Goal: Task Accomplishment & Management: Manage account settings

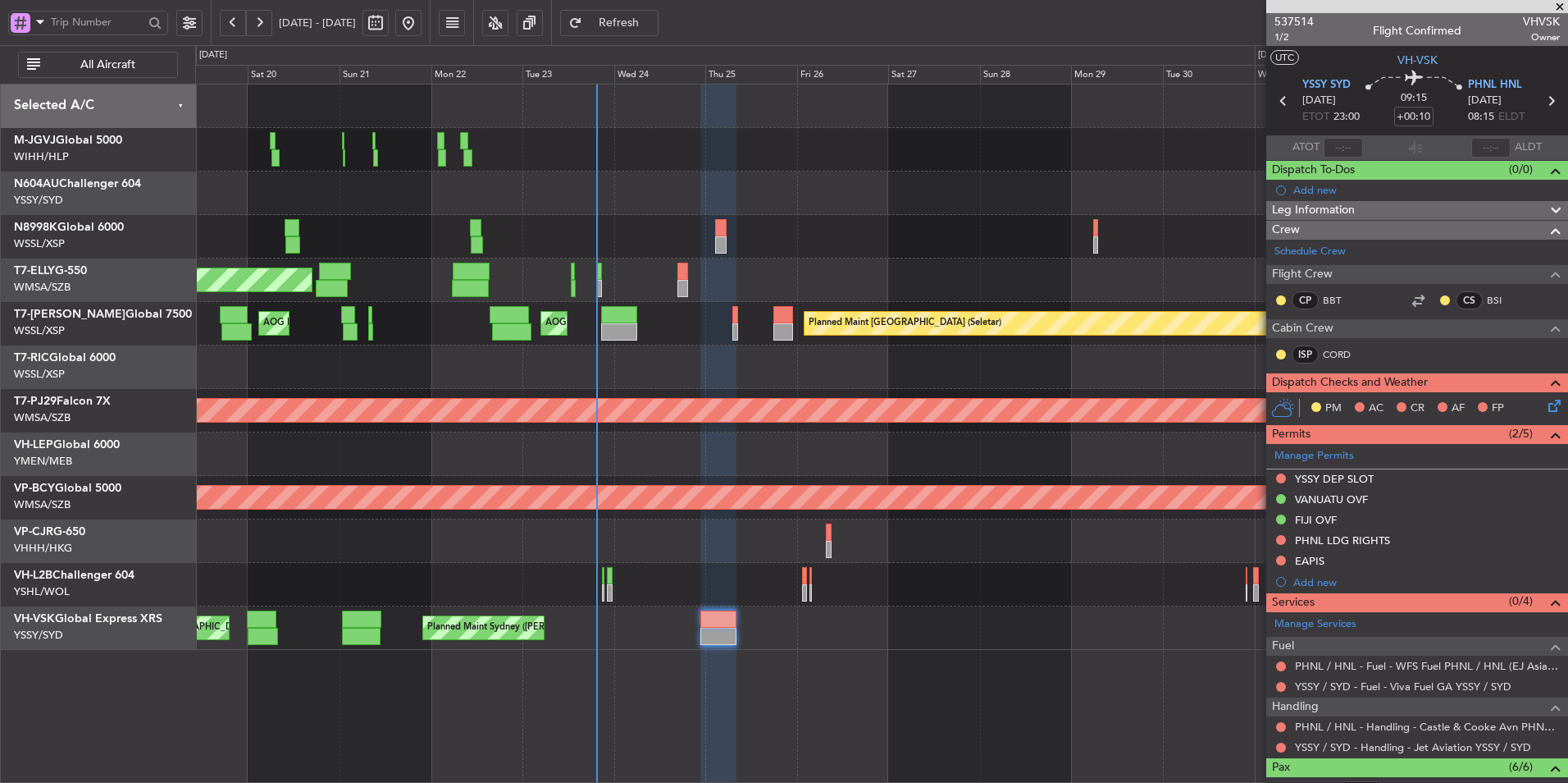
click at [673, 177] on div at bounding box center [881, 193] width 1372 height 43
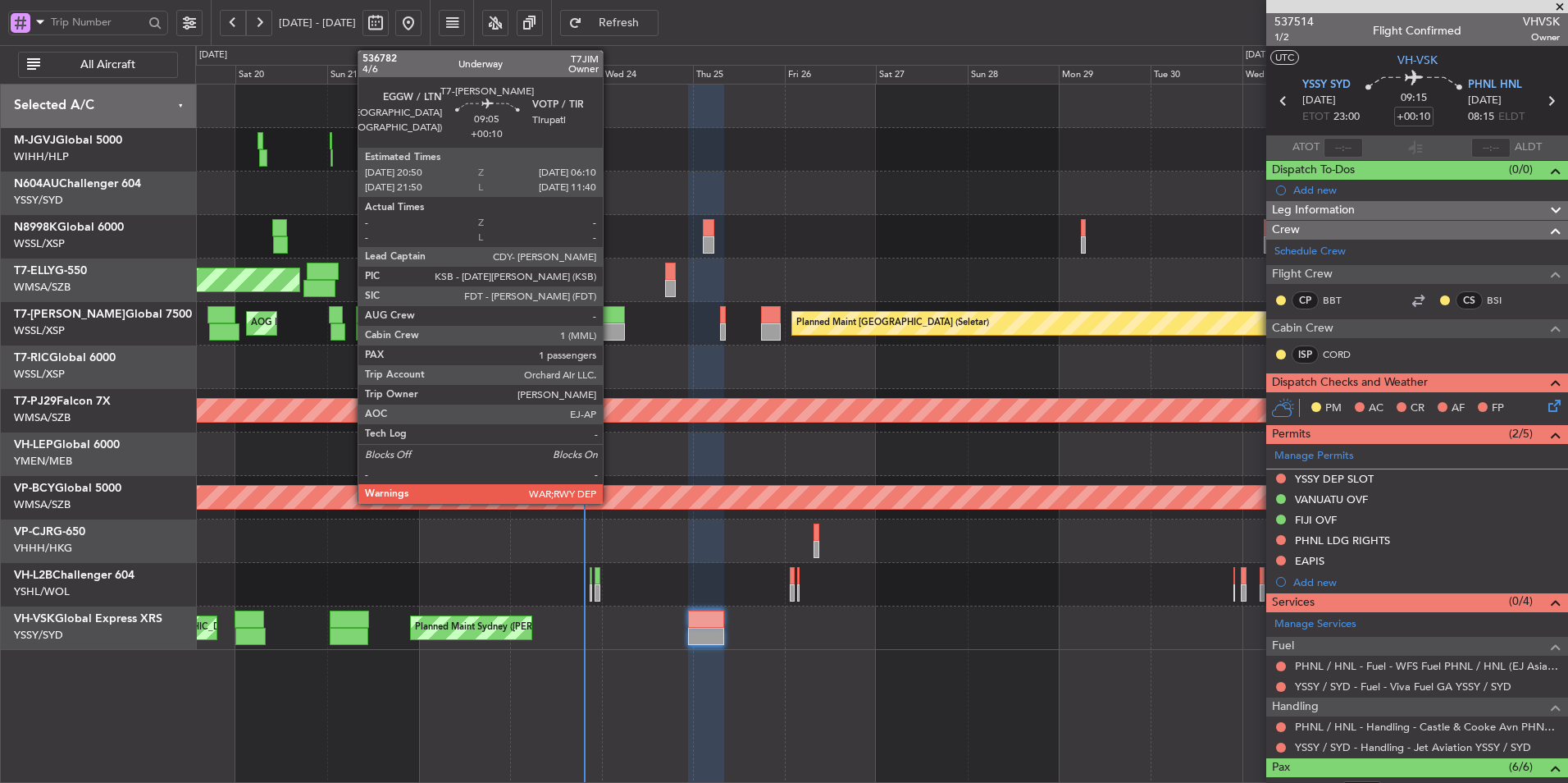
click at [611, 314] on div at bounding box center [607, 314] width 36 height 17
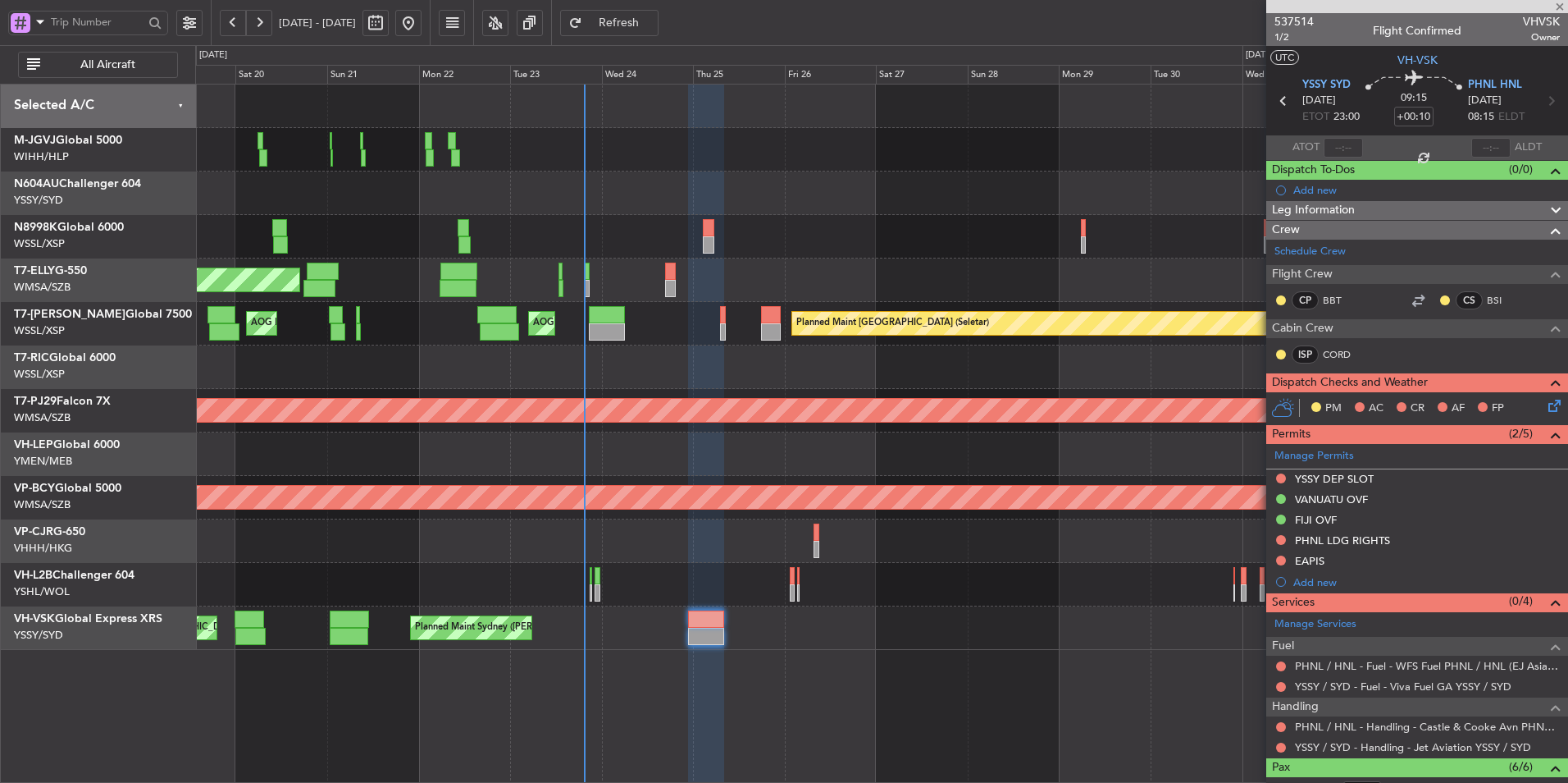
type input "1"
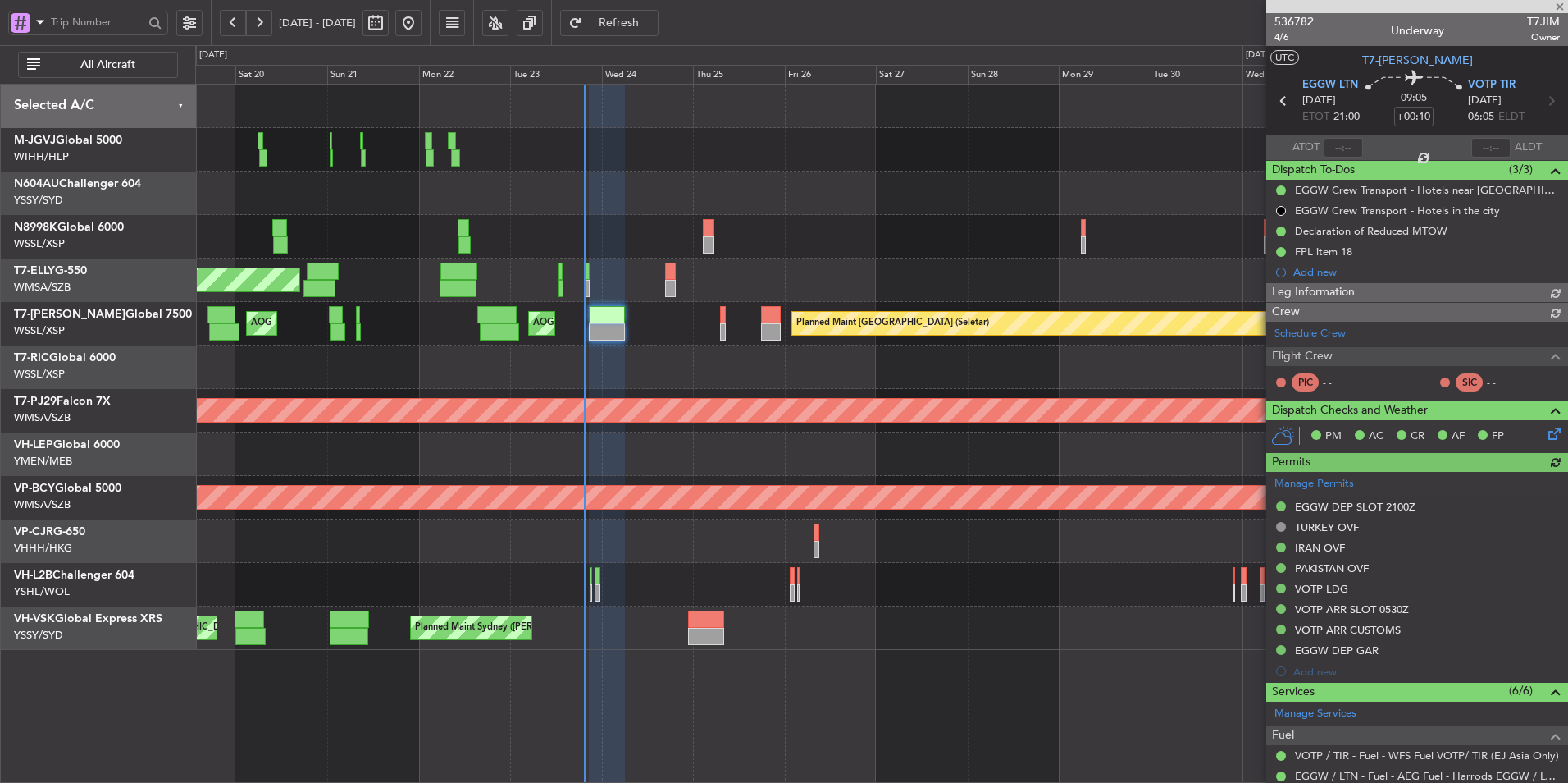
type input "Hafiz Sapuwan (HHAFI)"
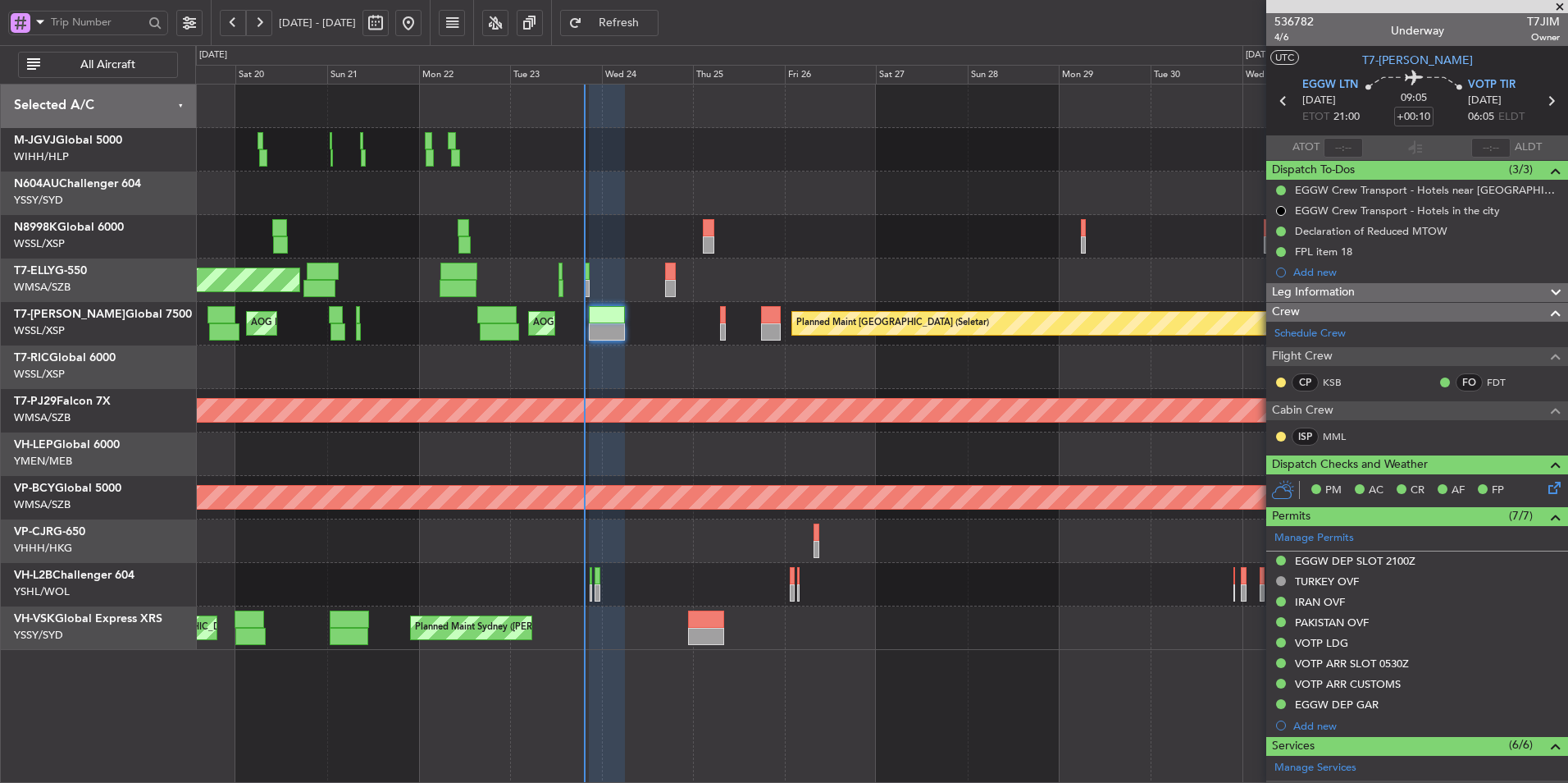
click at [847, 360] on div at bounding box center [881, 366] width 1372 height 43
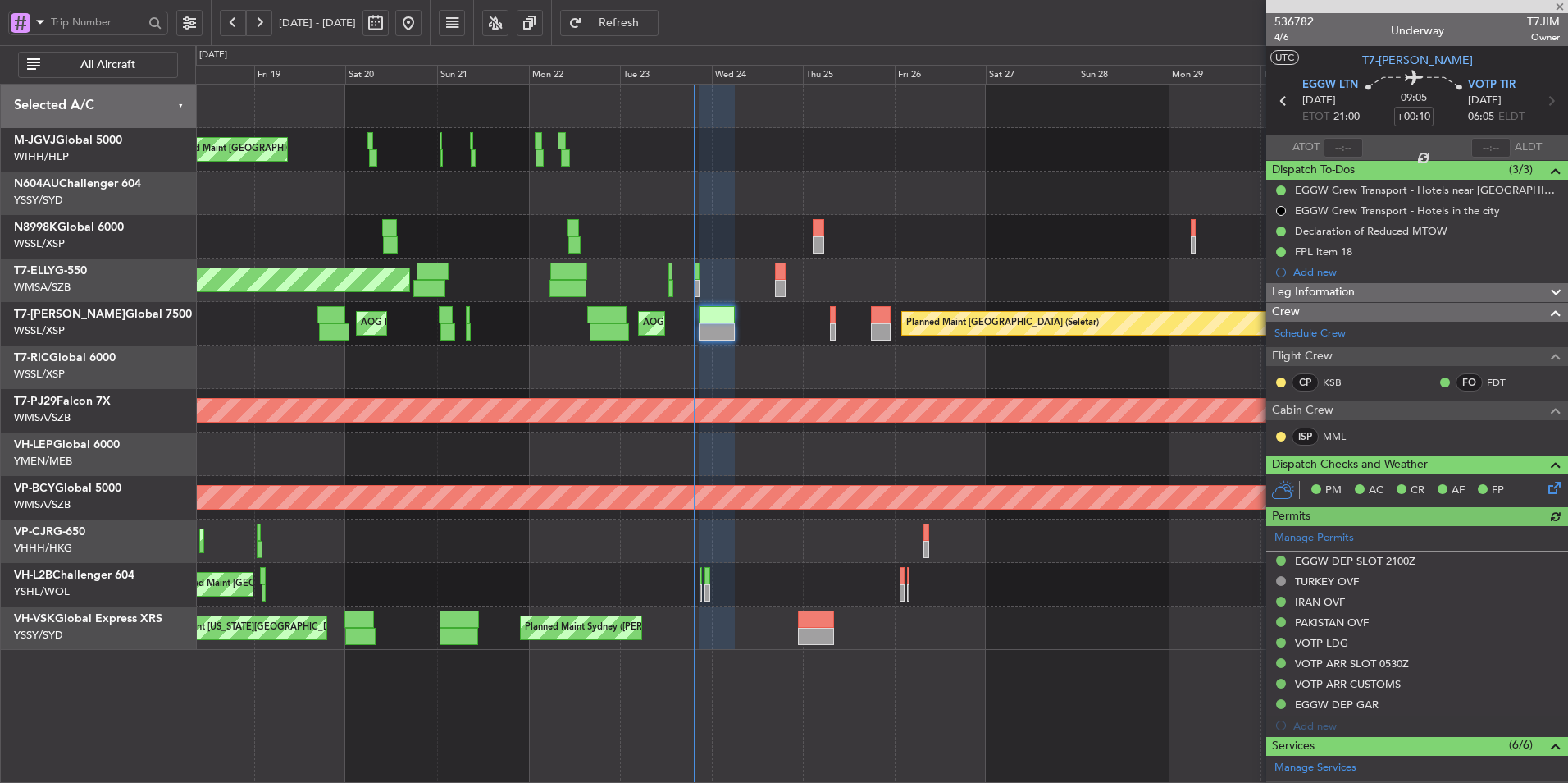
type input "Hafiz Sapuwan (HHAFI)"
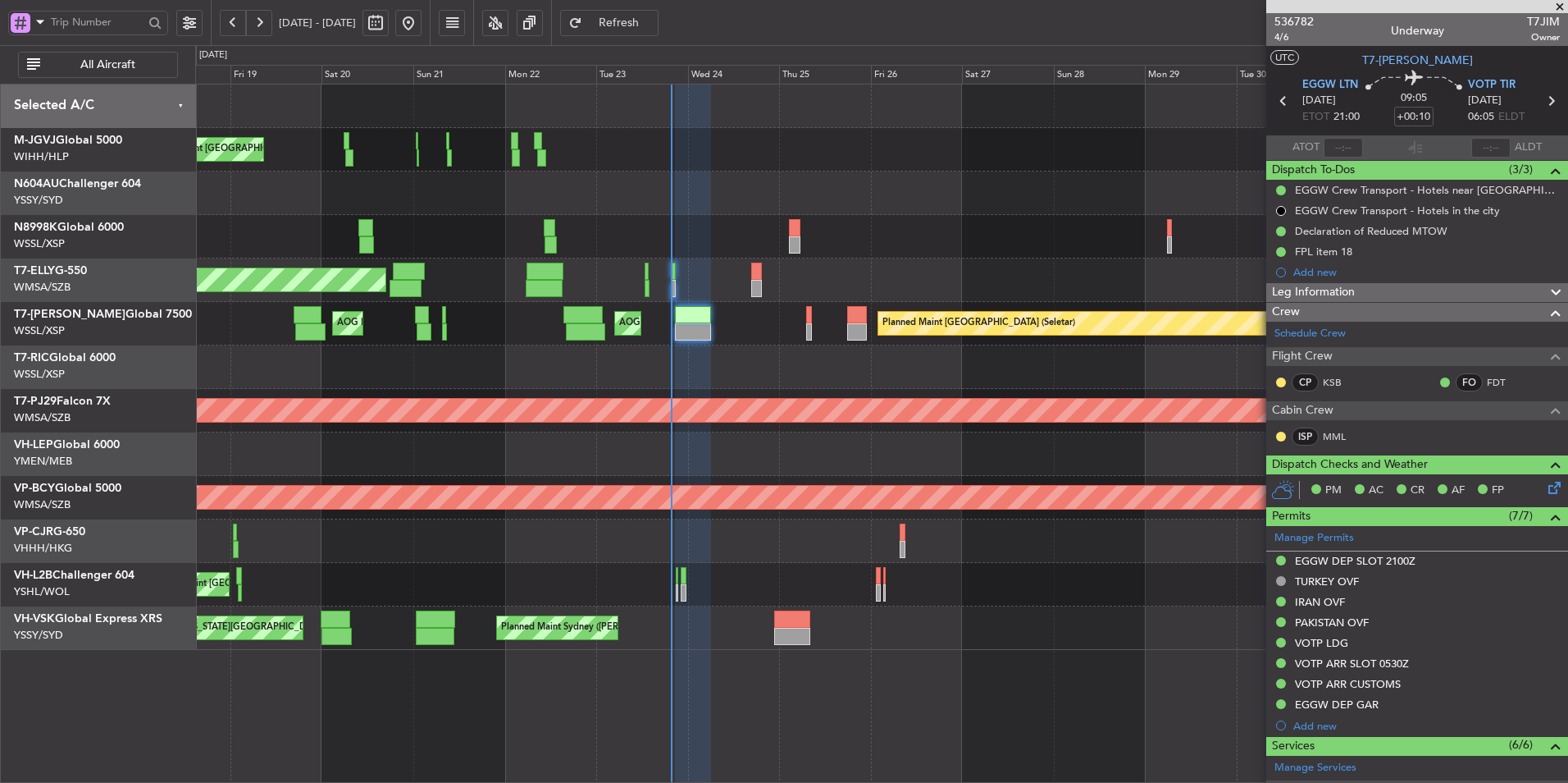
click at [764, 366] on div at bounding box center [881, 366] width 1372 height 43
type input "Hafiz Sapuwan (HHAFI)"
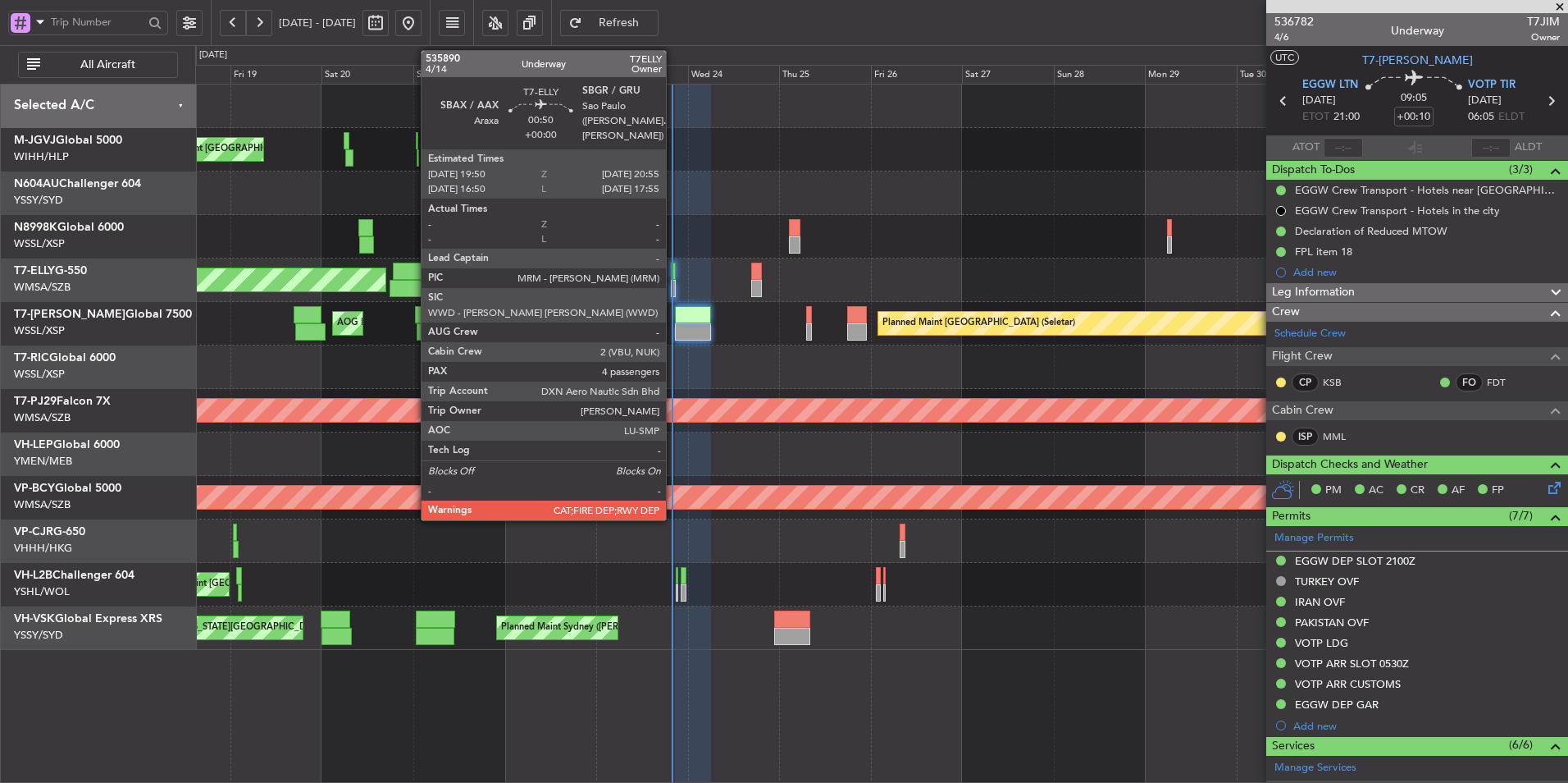
click at [674, 276] on div at bounding box center [674, 271] width 5 height 17
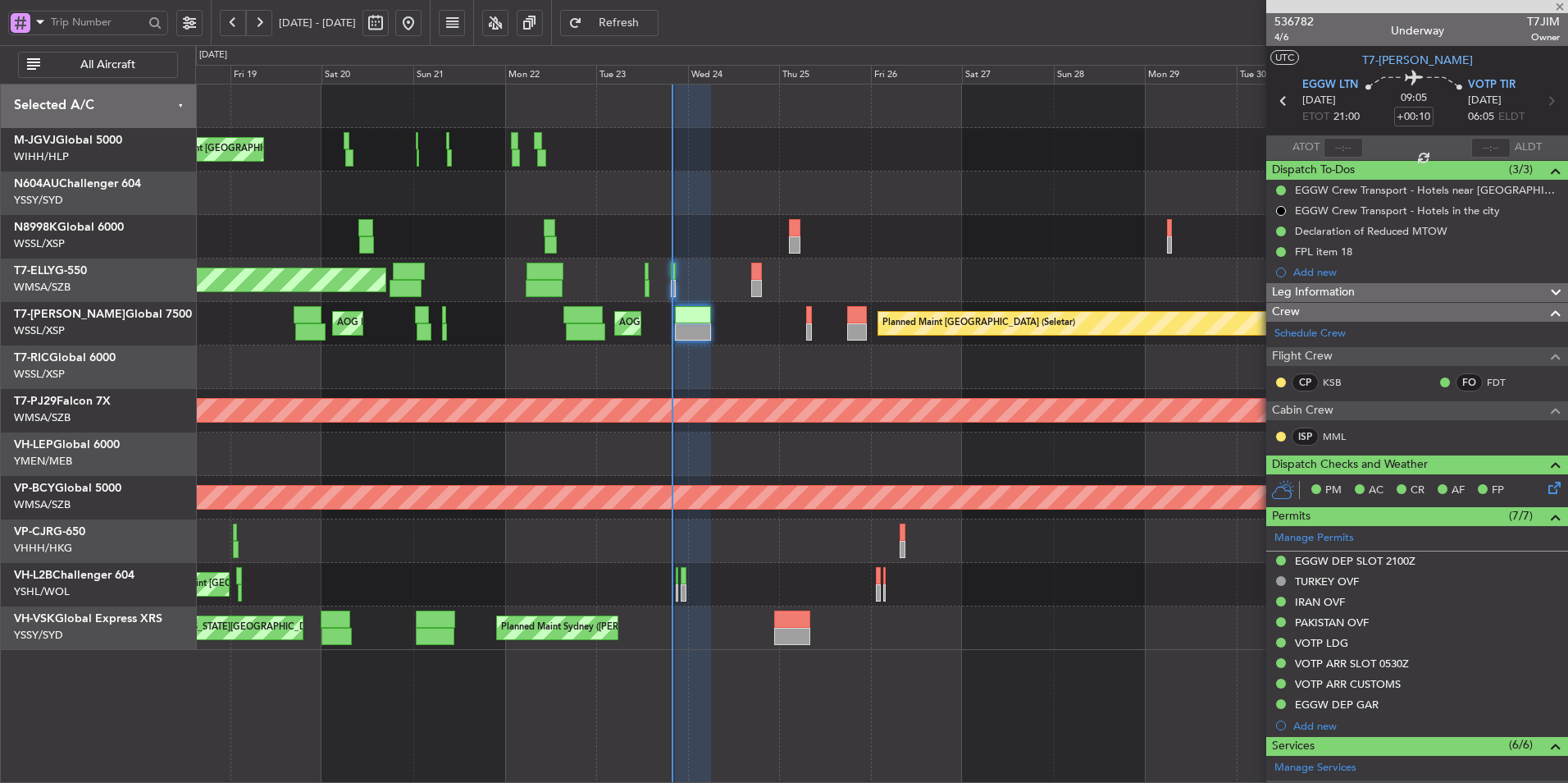
type input "4"
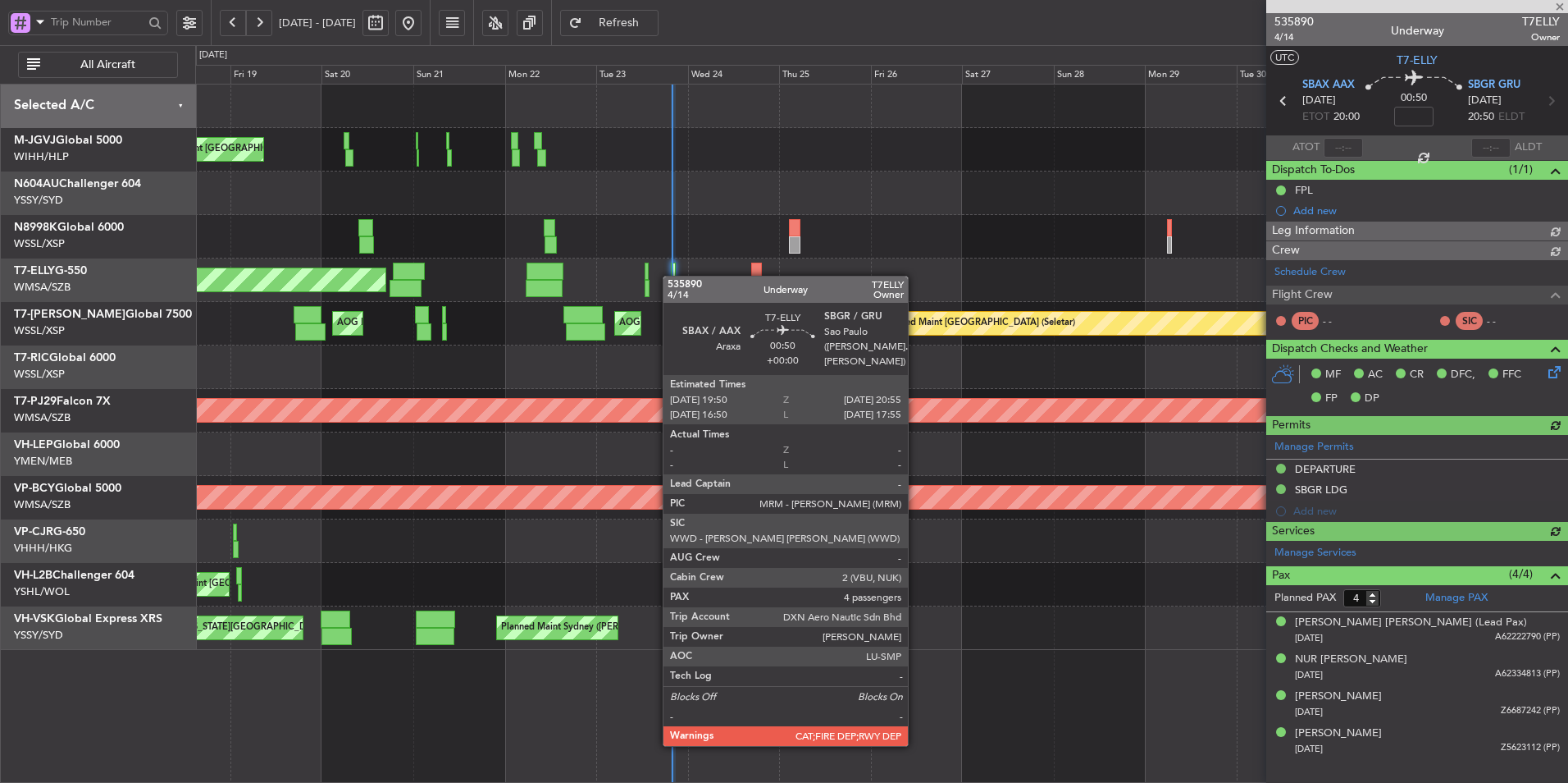
type input "Kennis Yau (KYA)"
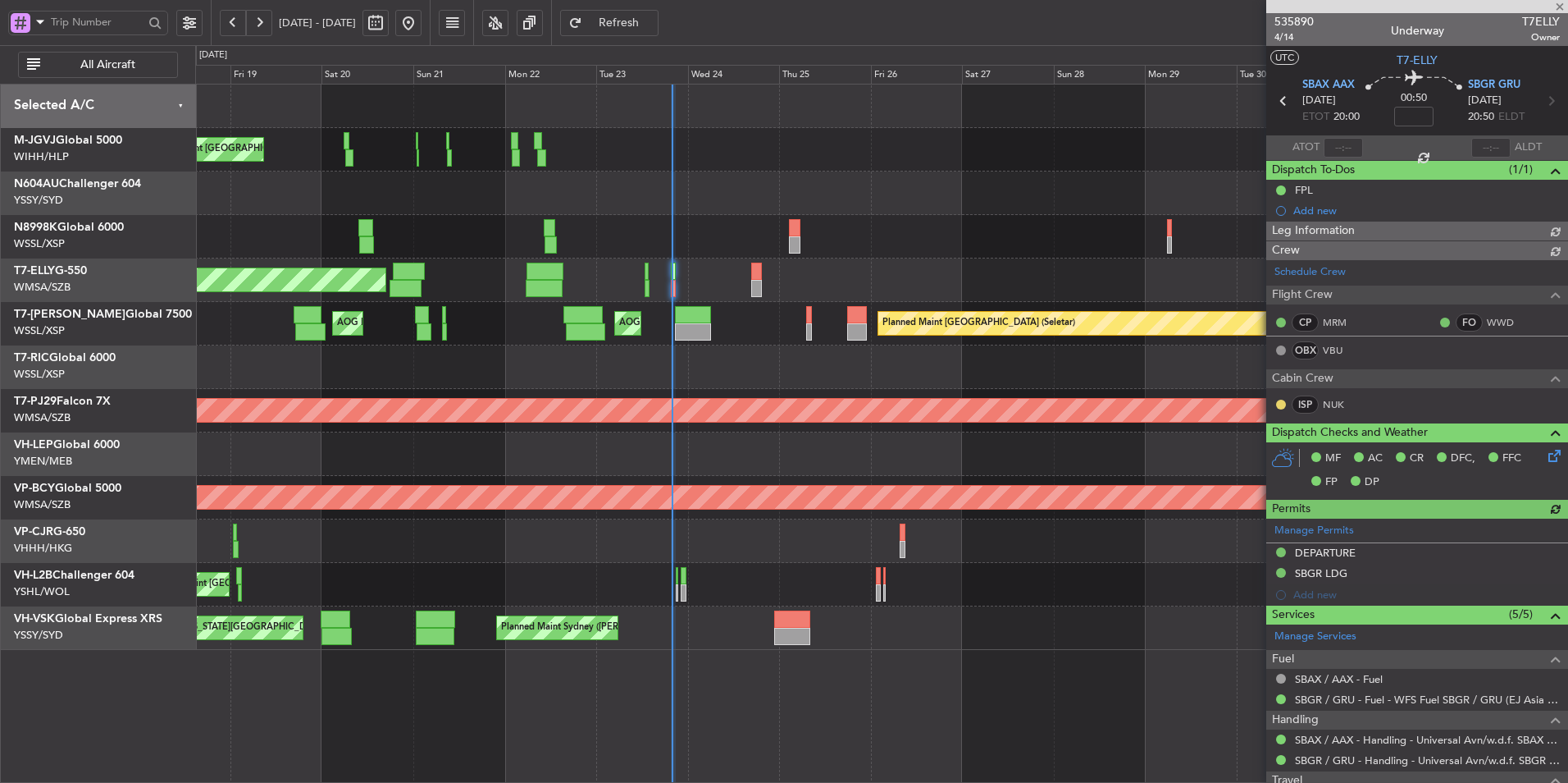
type input "Kennis Yau (KYA)"
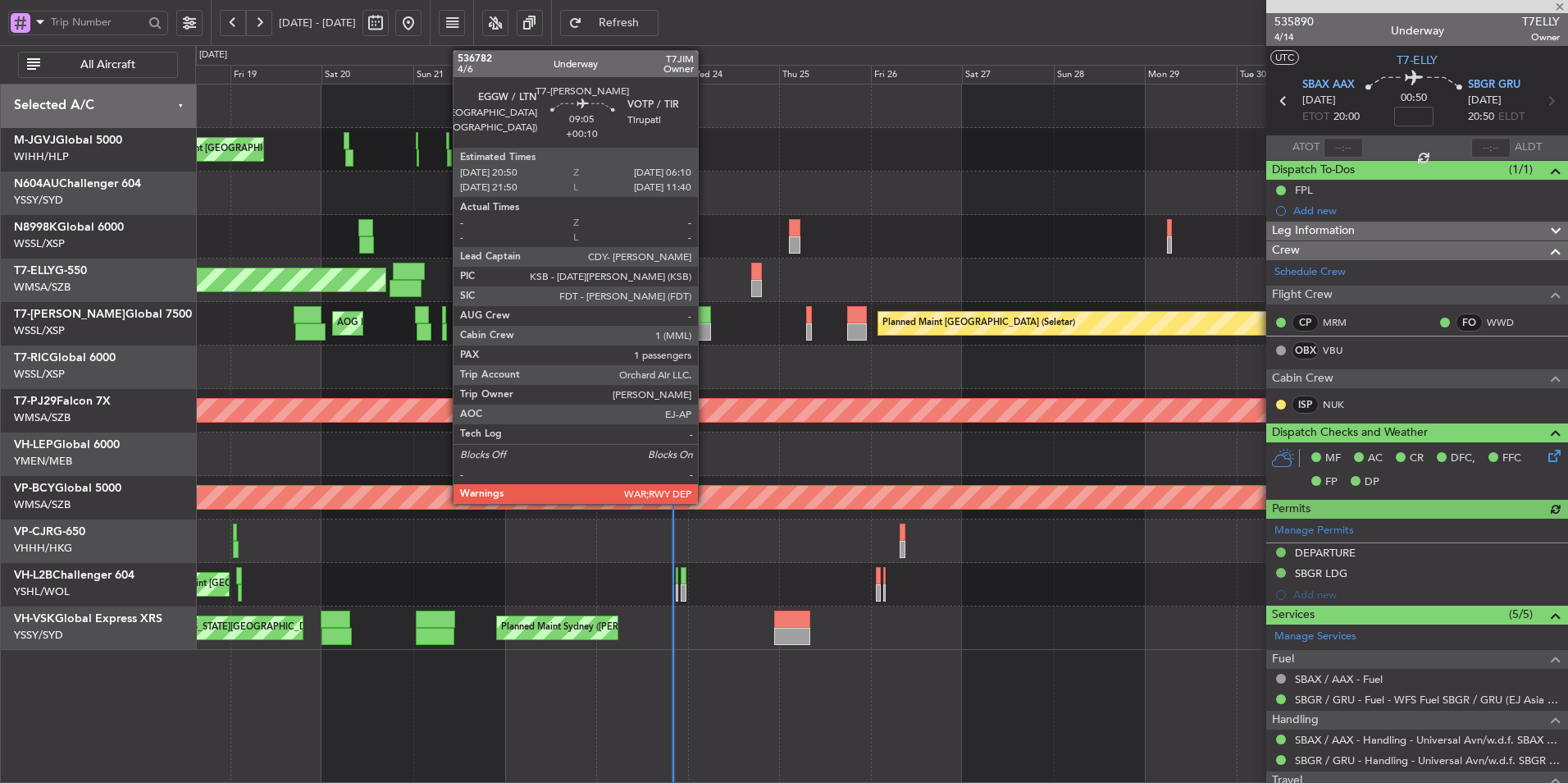
click at [705, 315] on div at bounding box center [693, 314] width 36 height 17
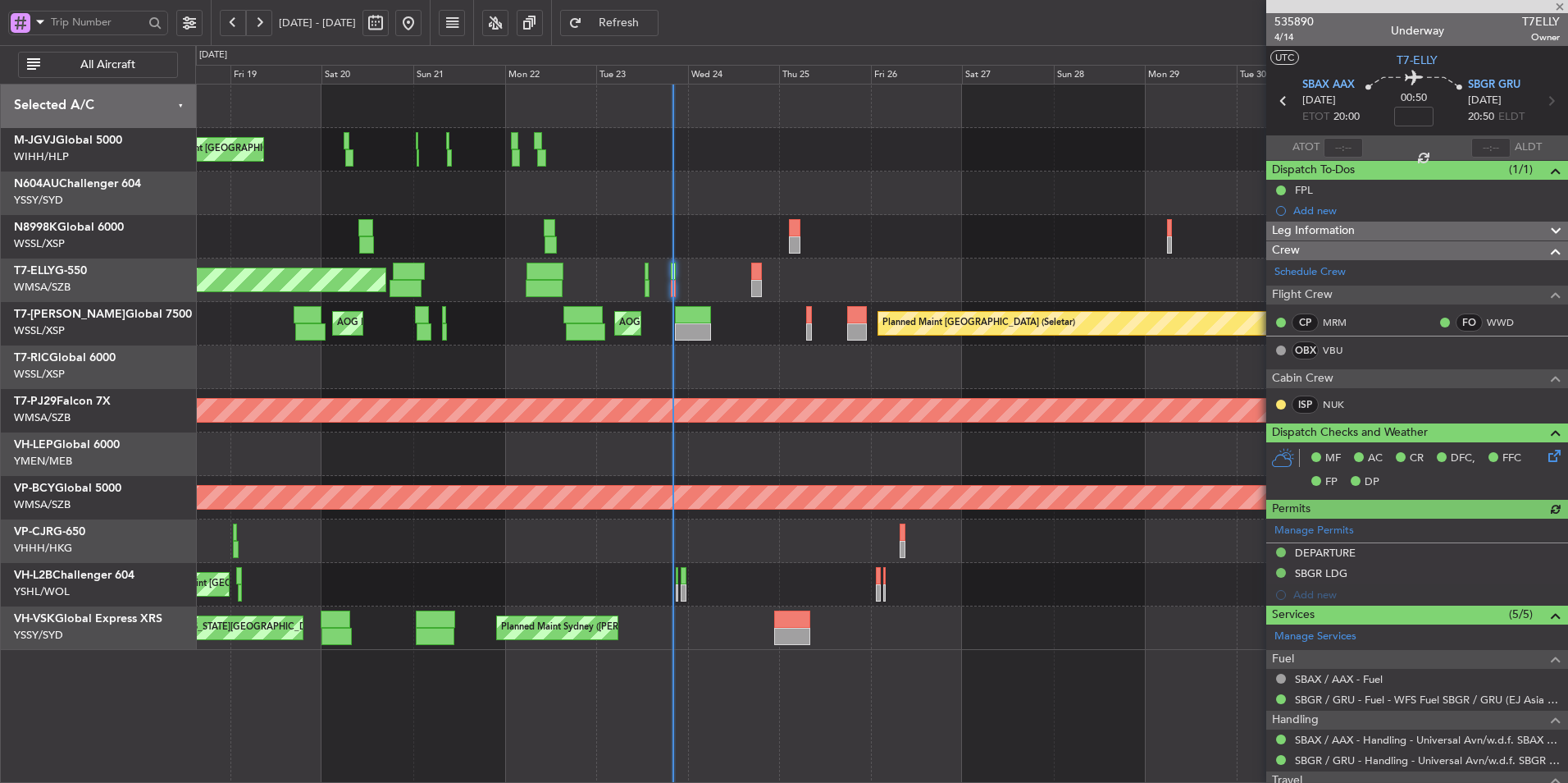
type input "+00:10"
type input "1"
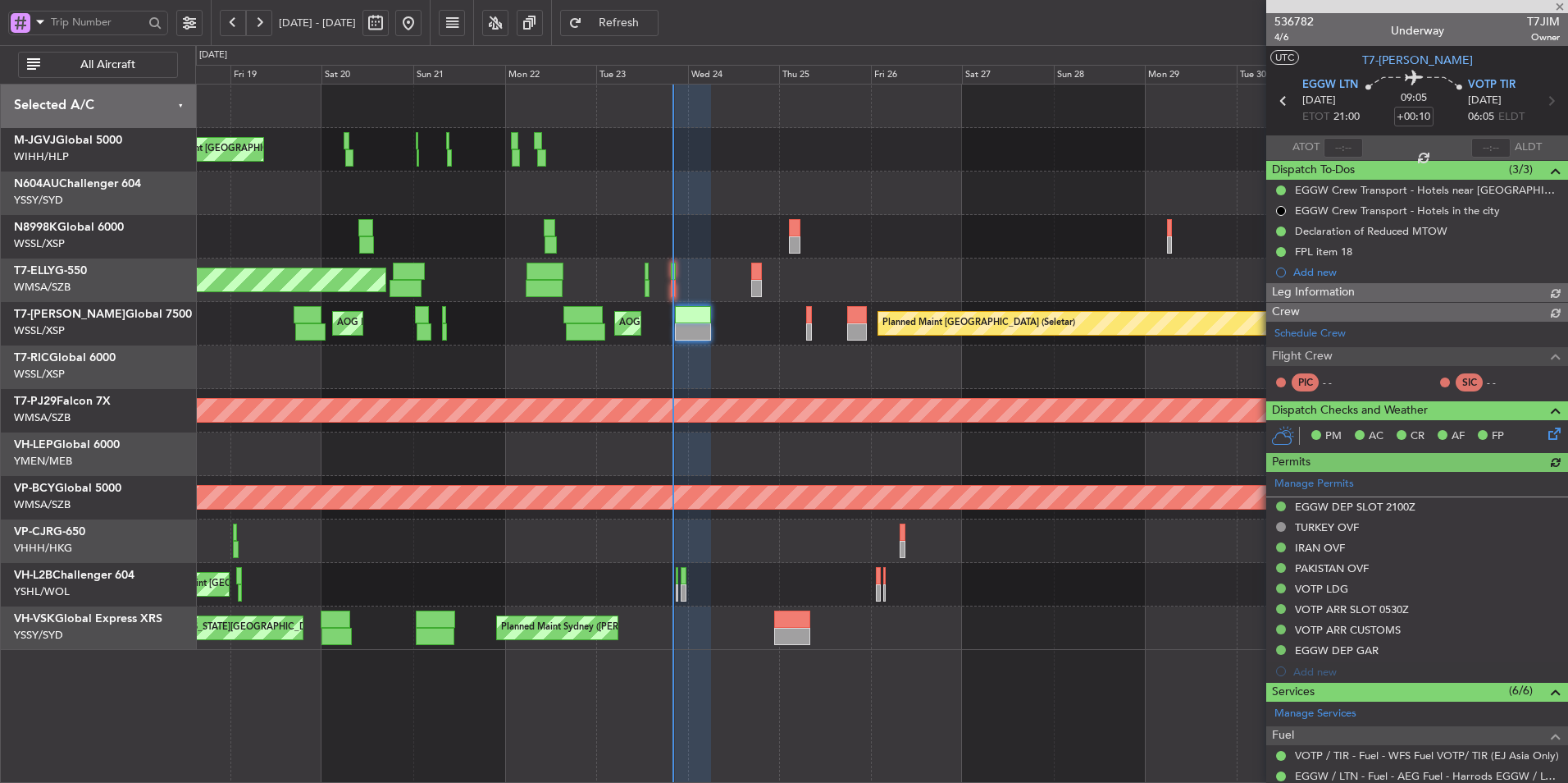
type input "Hafiz Sapuwan (HHAFI)"
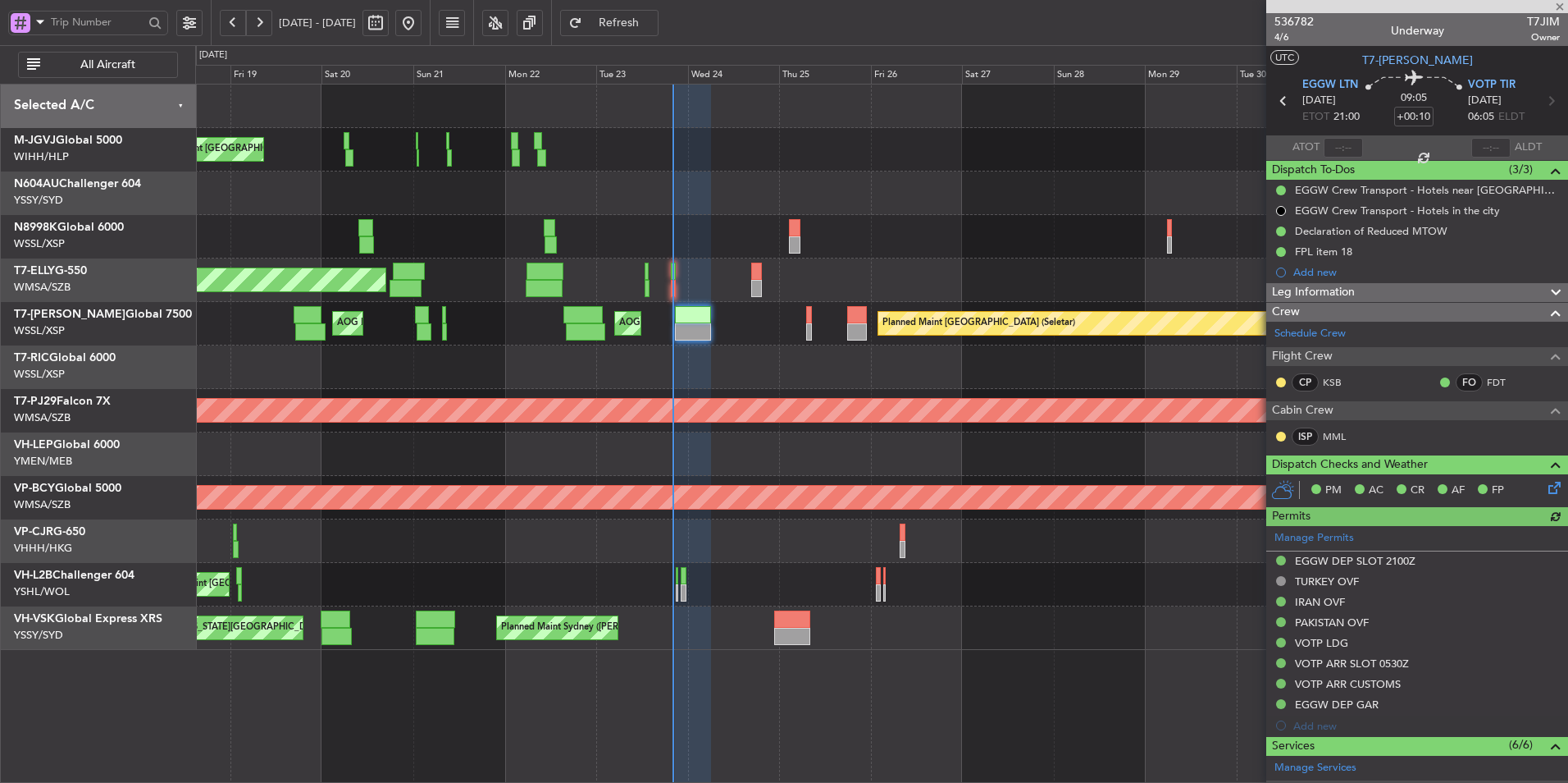
click at [1342, 149] on div at bounding box center [1343, 147] width 39 height 20
click at [1340, 148] on input "text" at bounding box center [1343, 147] width 39 height 20
type input "20:09"
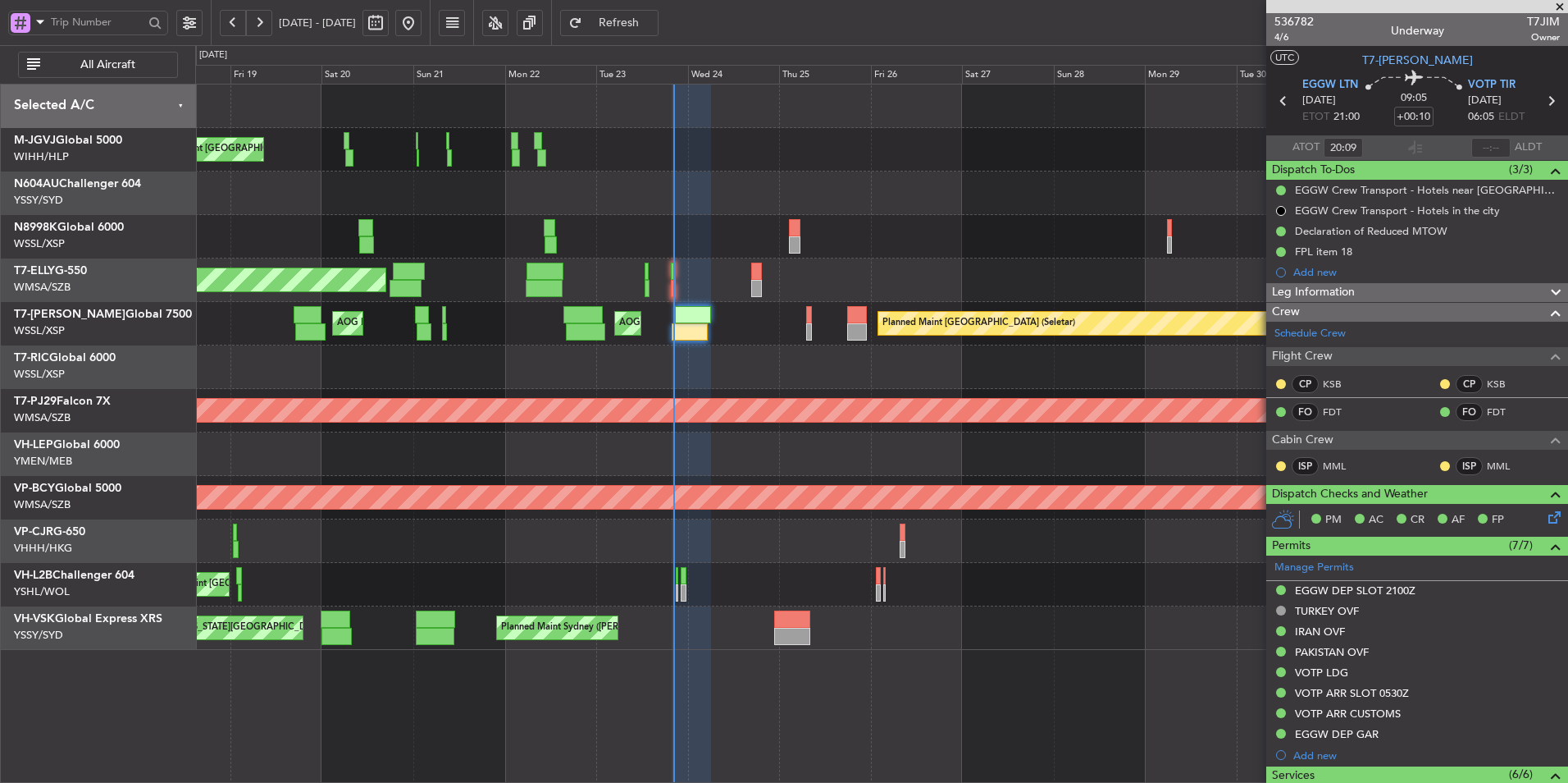
type input "Hafiz Sapuwan (HHAFI)"
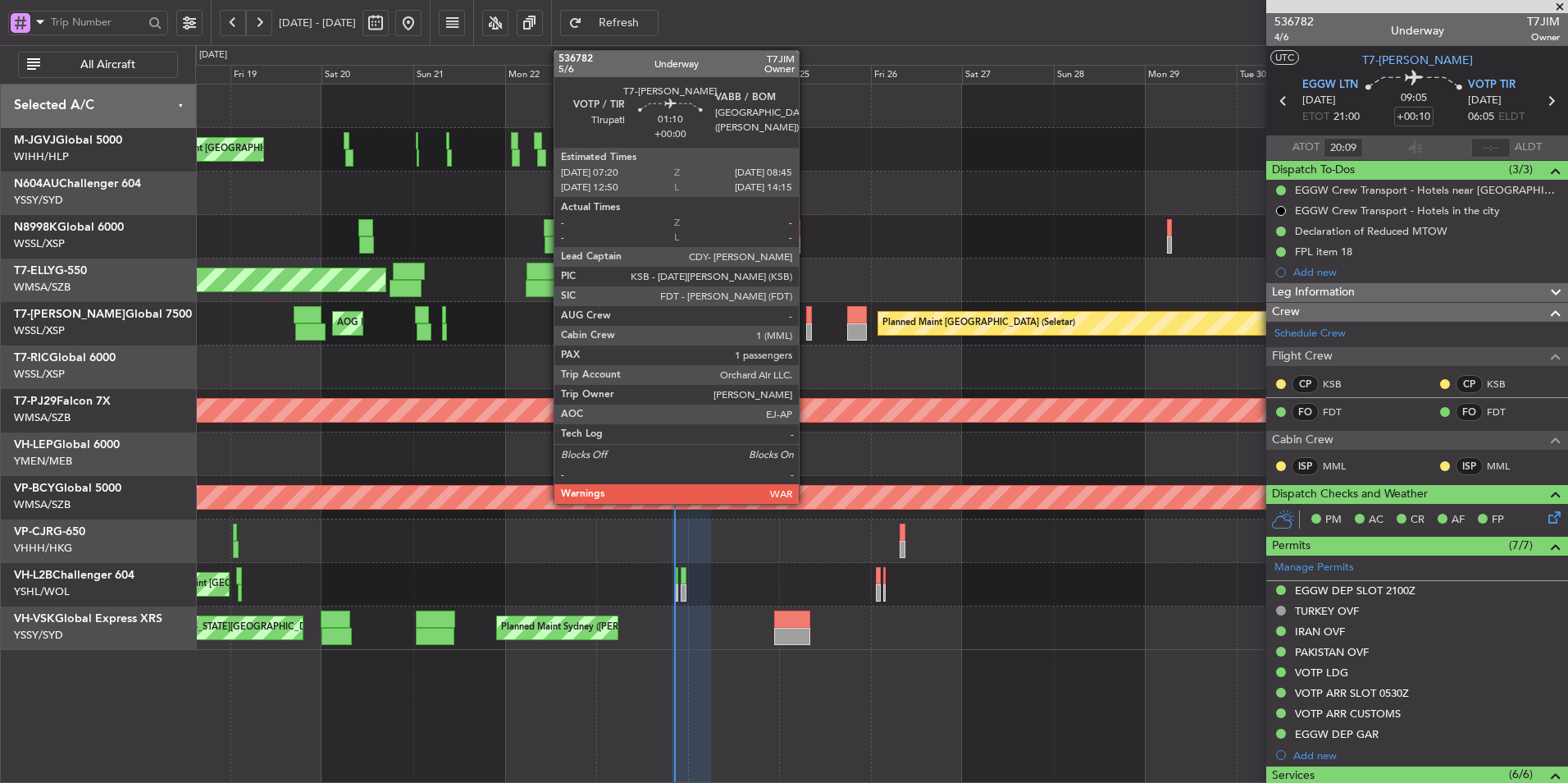
click at [807, 323] on div at bounding box center [809, 314] width 6 height 17
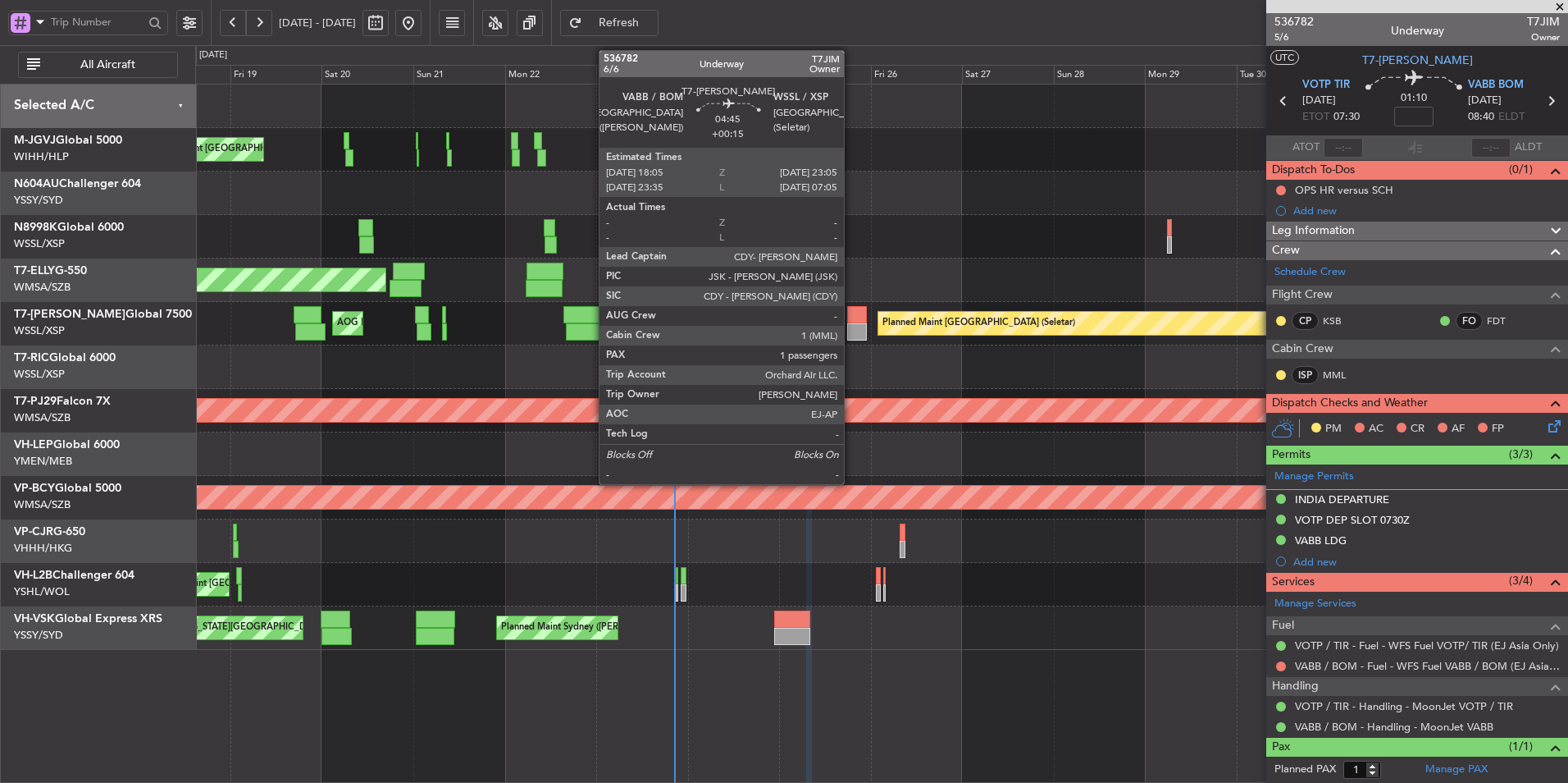
click at [852, 320] on div at bounding box center [857, 314] width 20 height 17
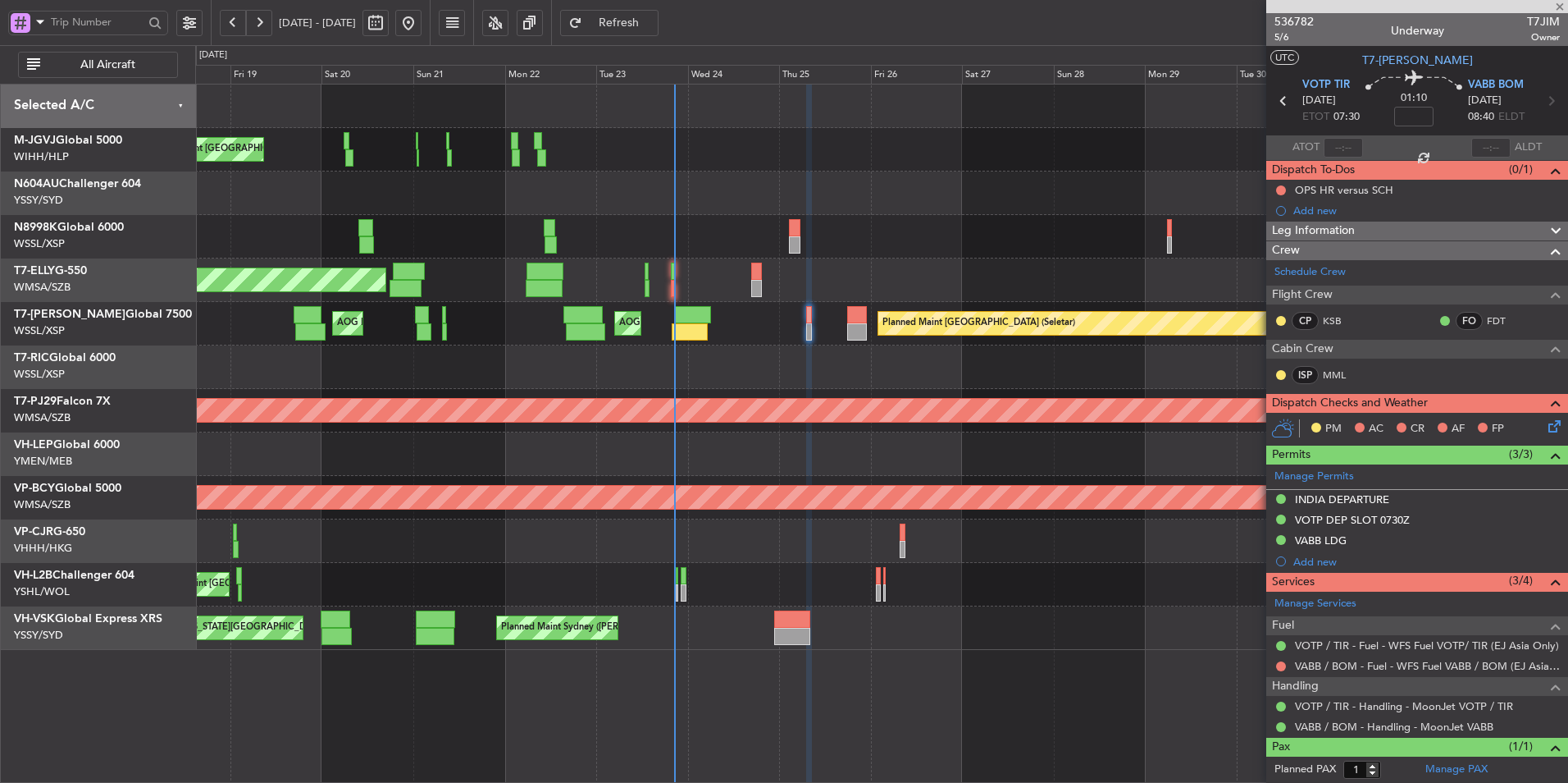
type input "+00:15"
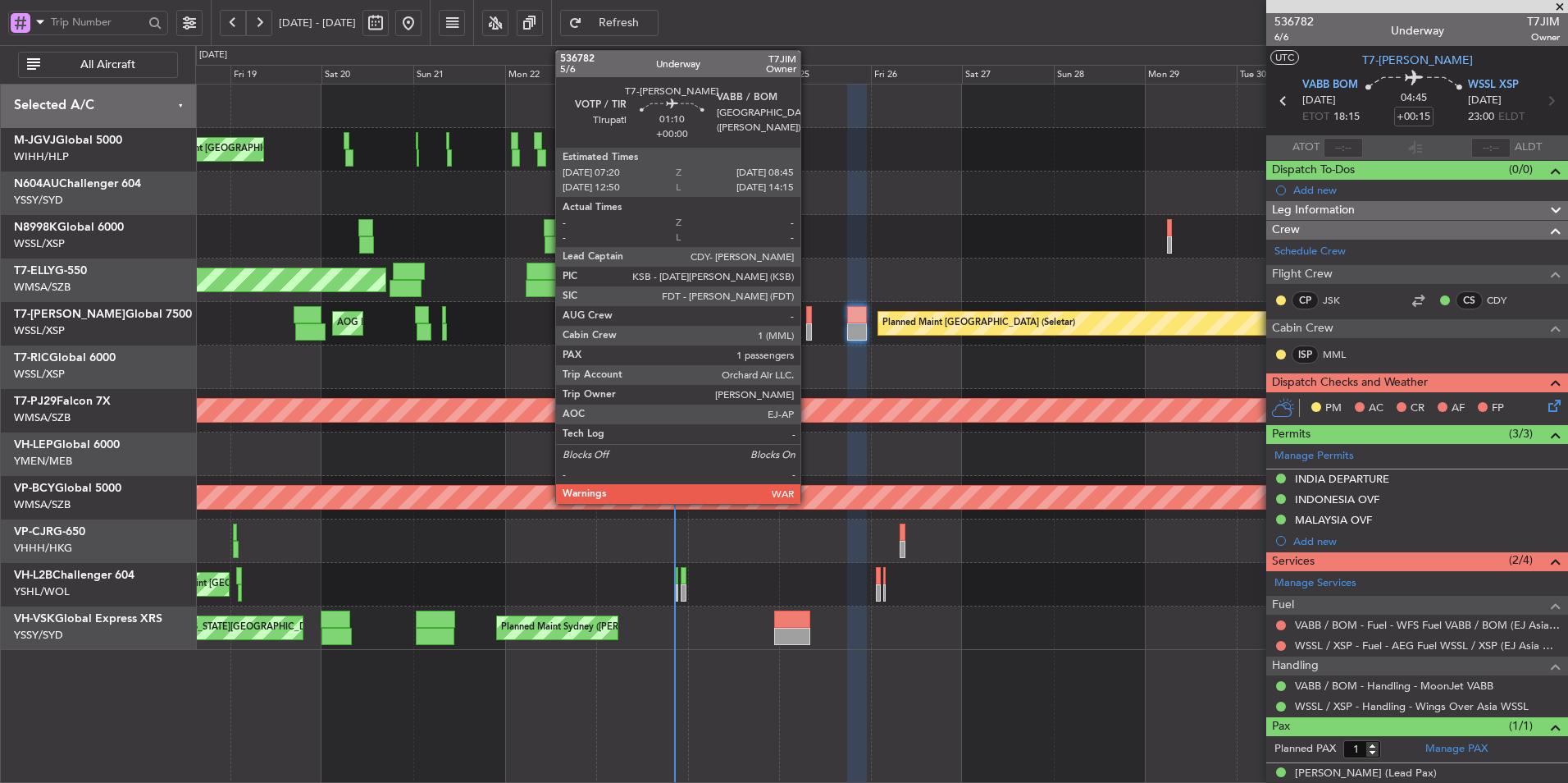
click at [808, 325] on div at bounding box center [809, 331] width 6 height 17
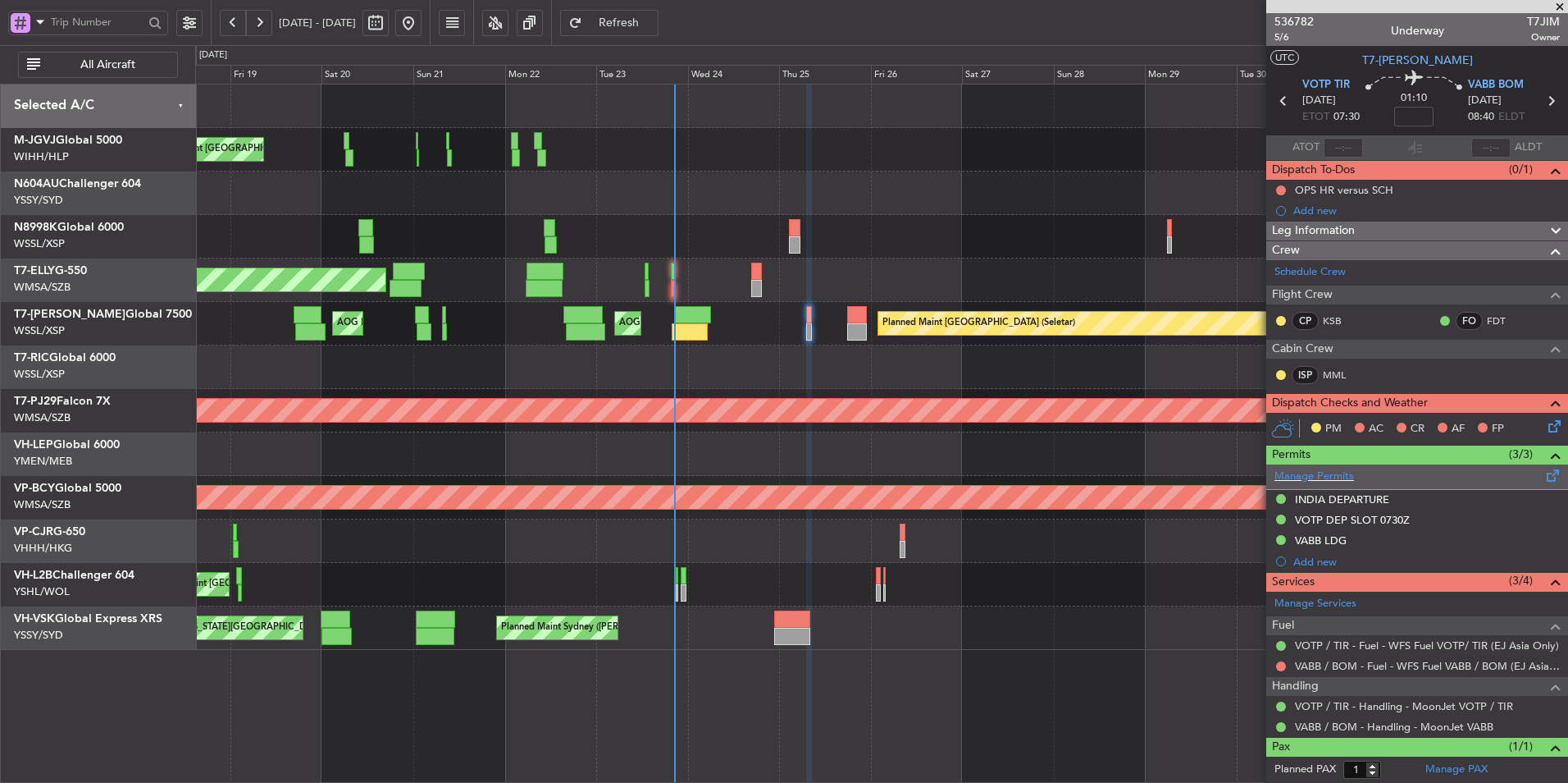
scroll to position [37, 0]
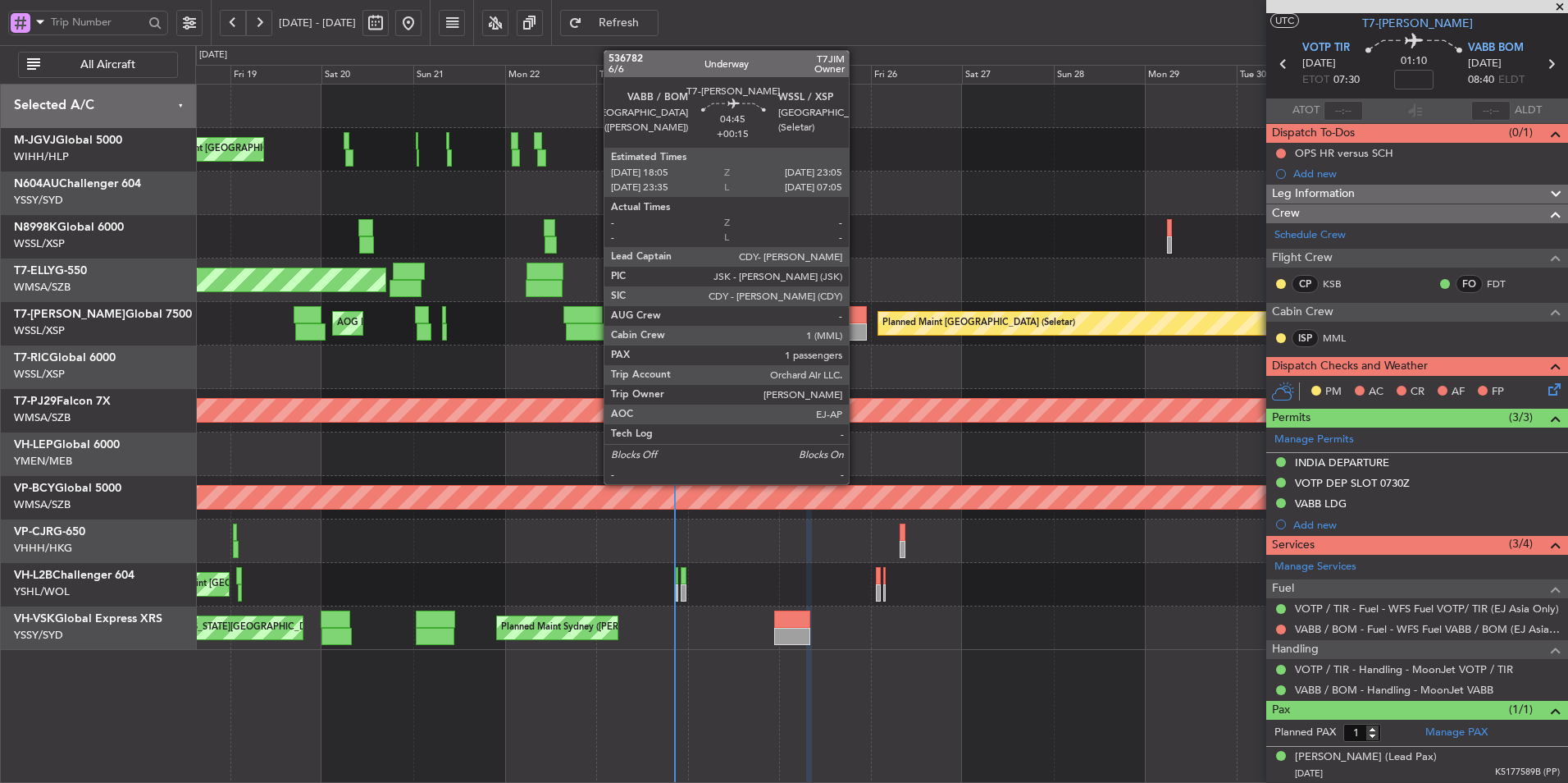
click at [857, 333] on div at bounding box center [857, 331] width 20 height 17
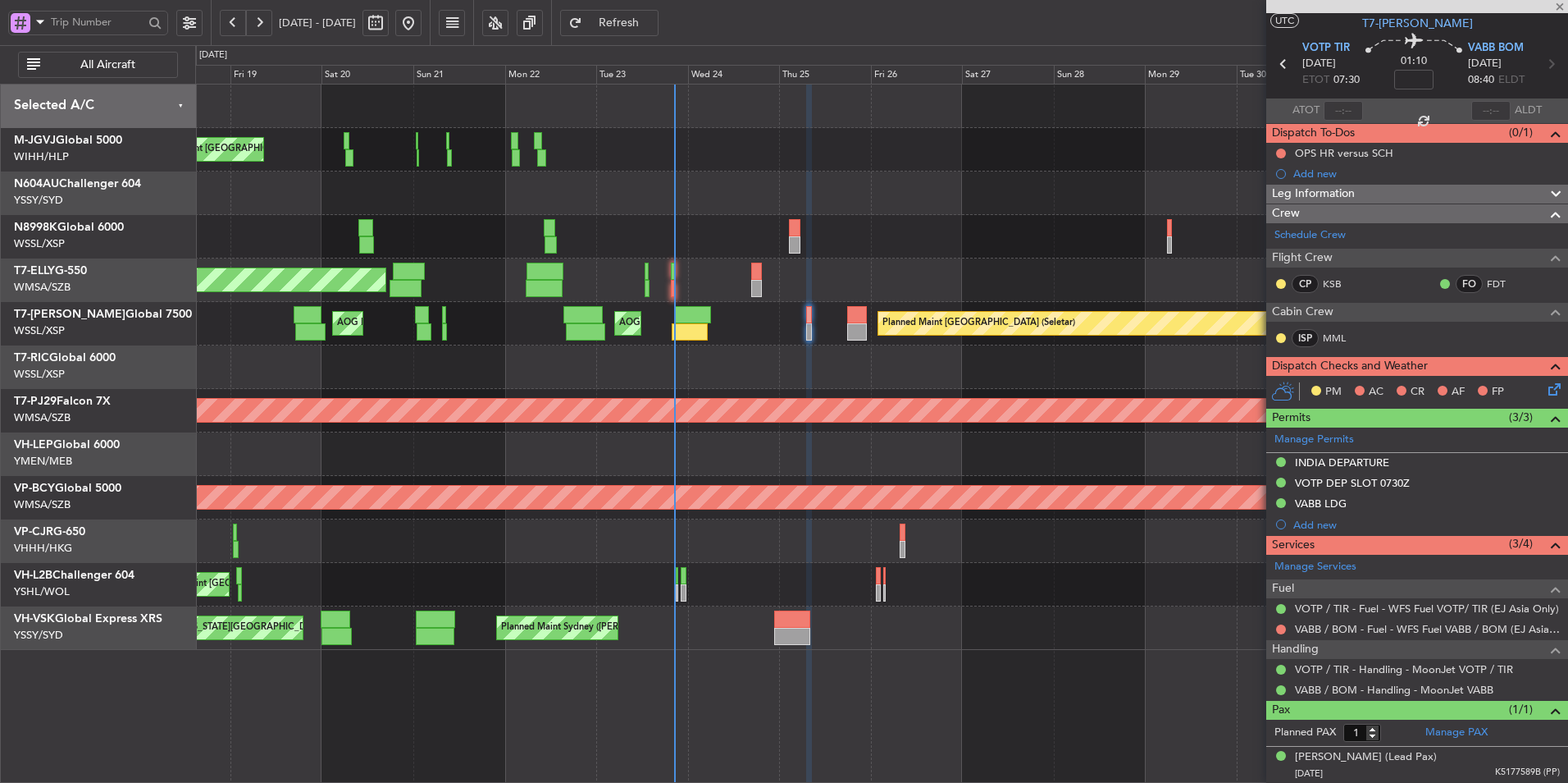
type input "+00:15"
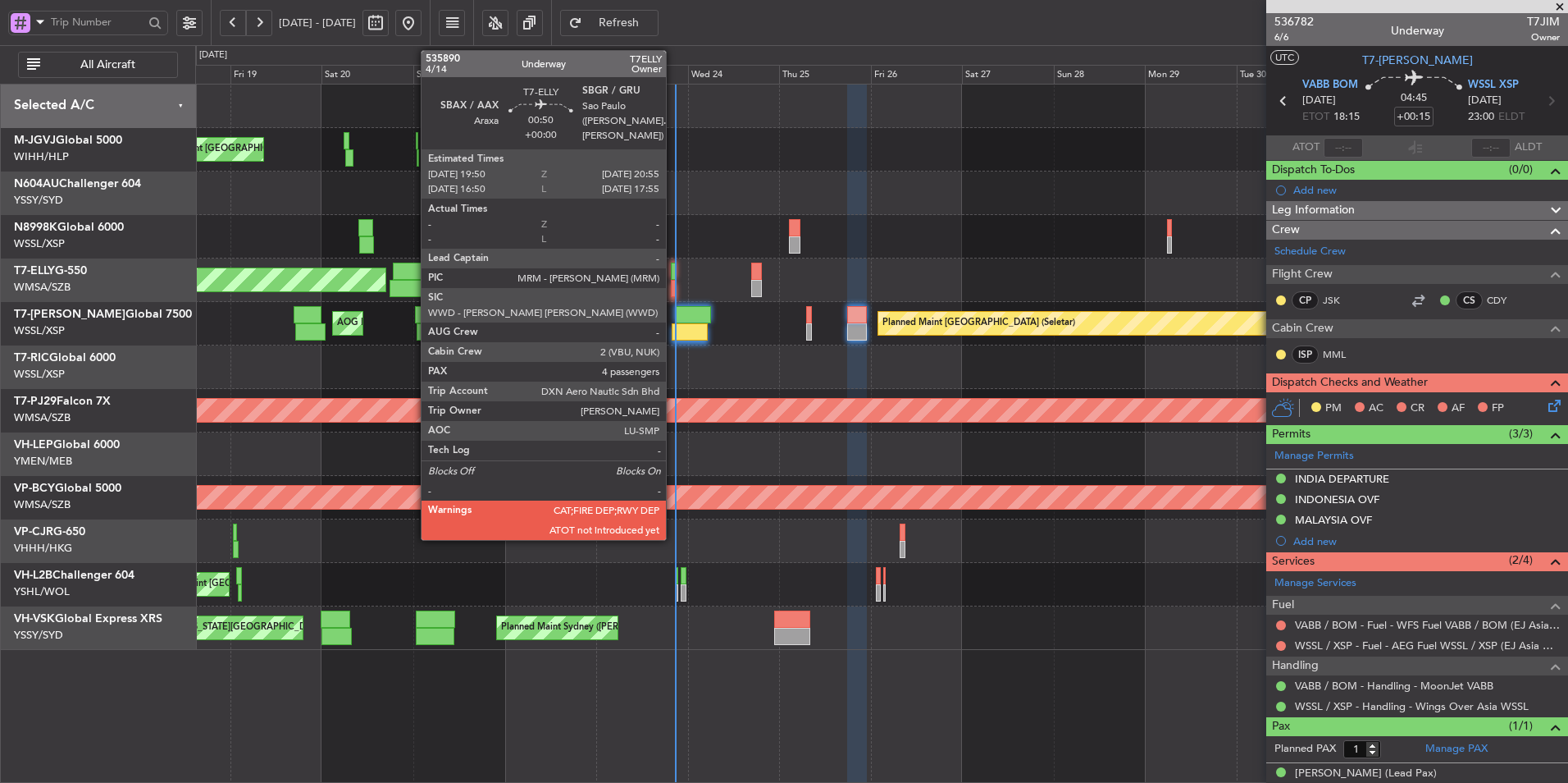
click at [674, 271] on div at bounding box center [674, 271] width 5 height 17
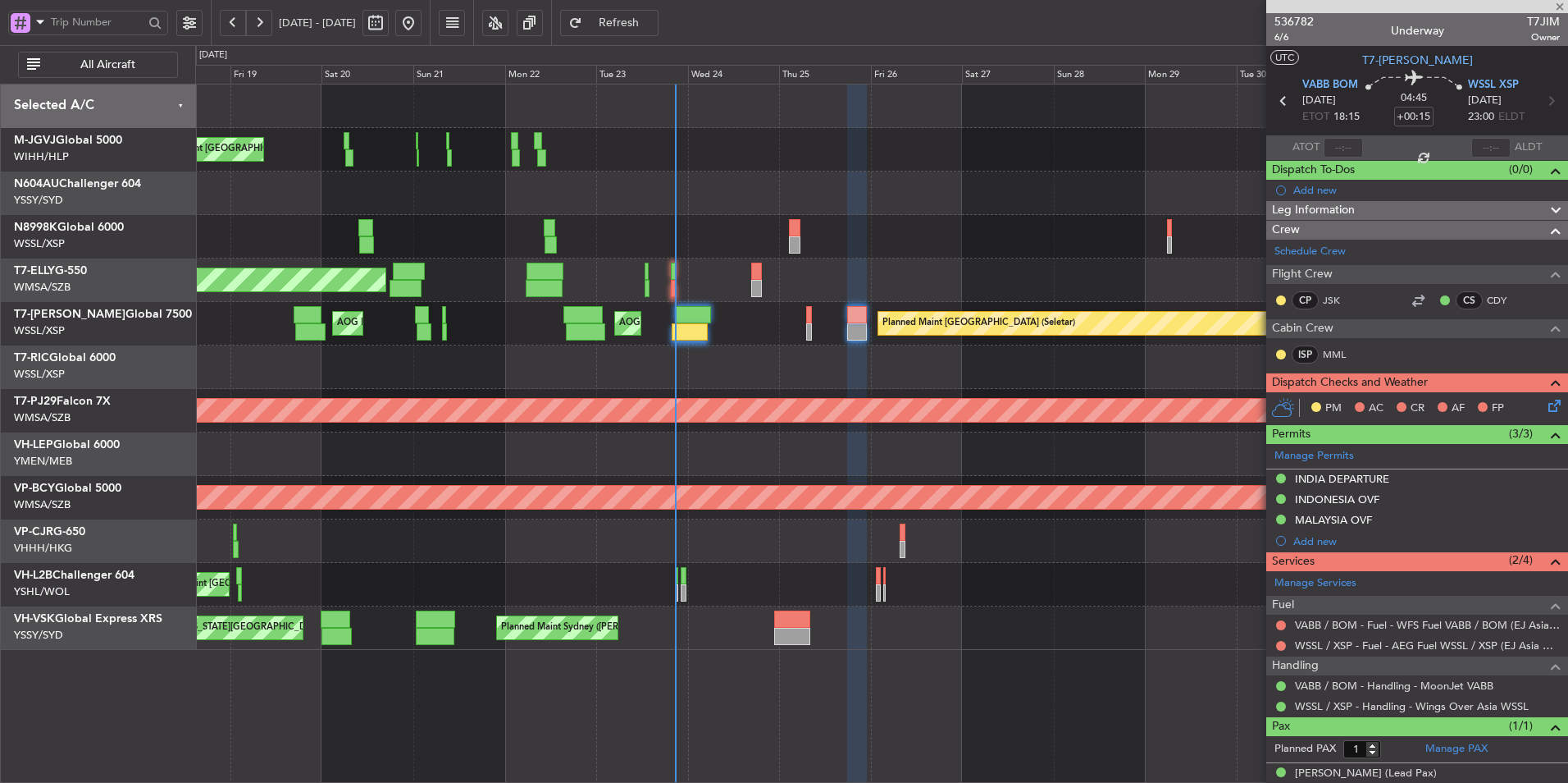
type input "4"
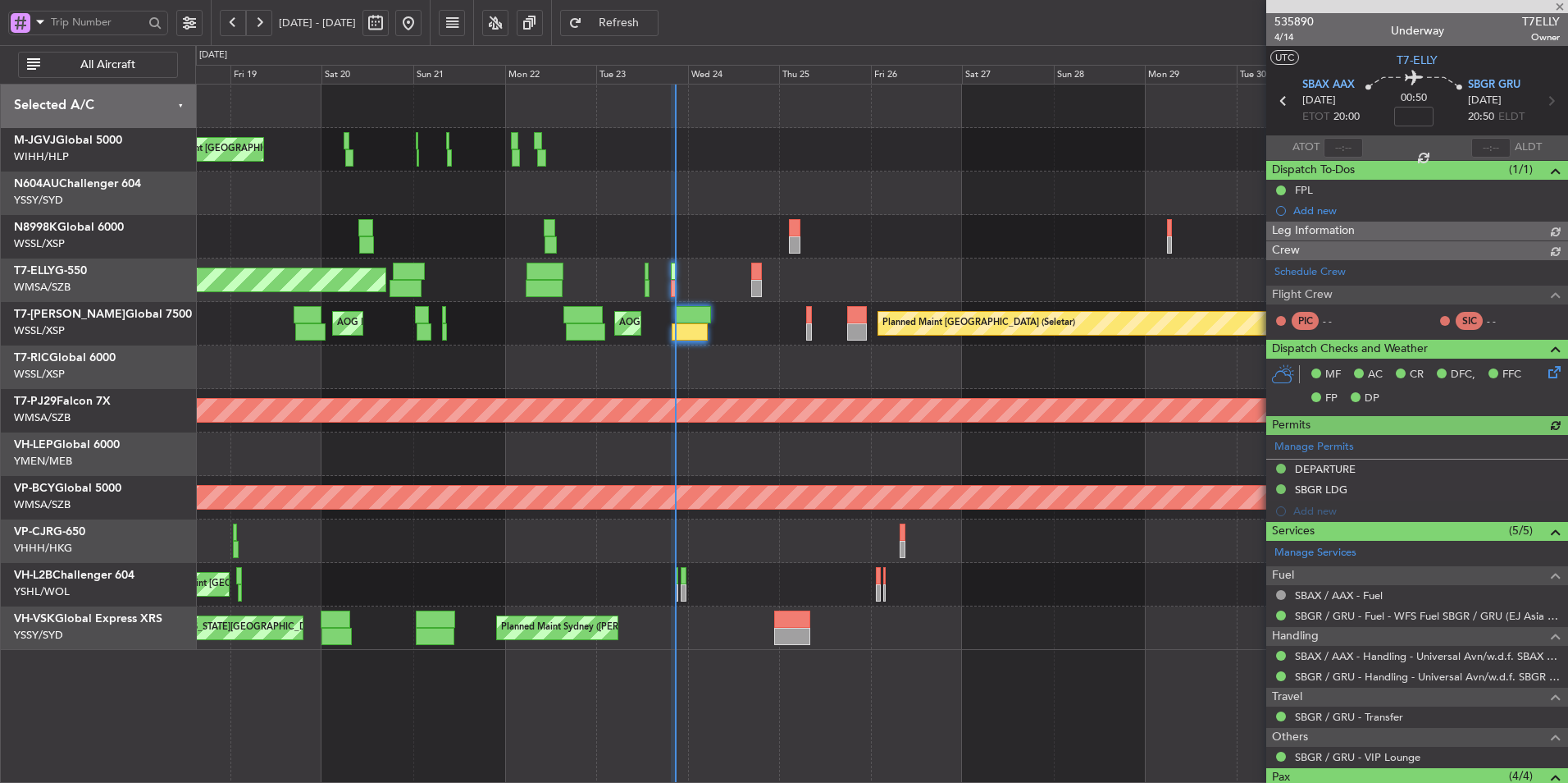
type input "Kennis Yau (KYA)"
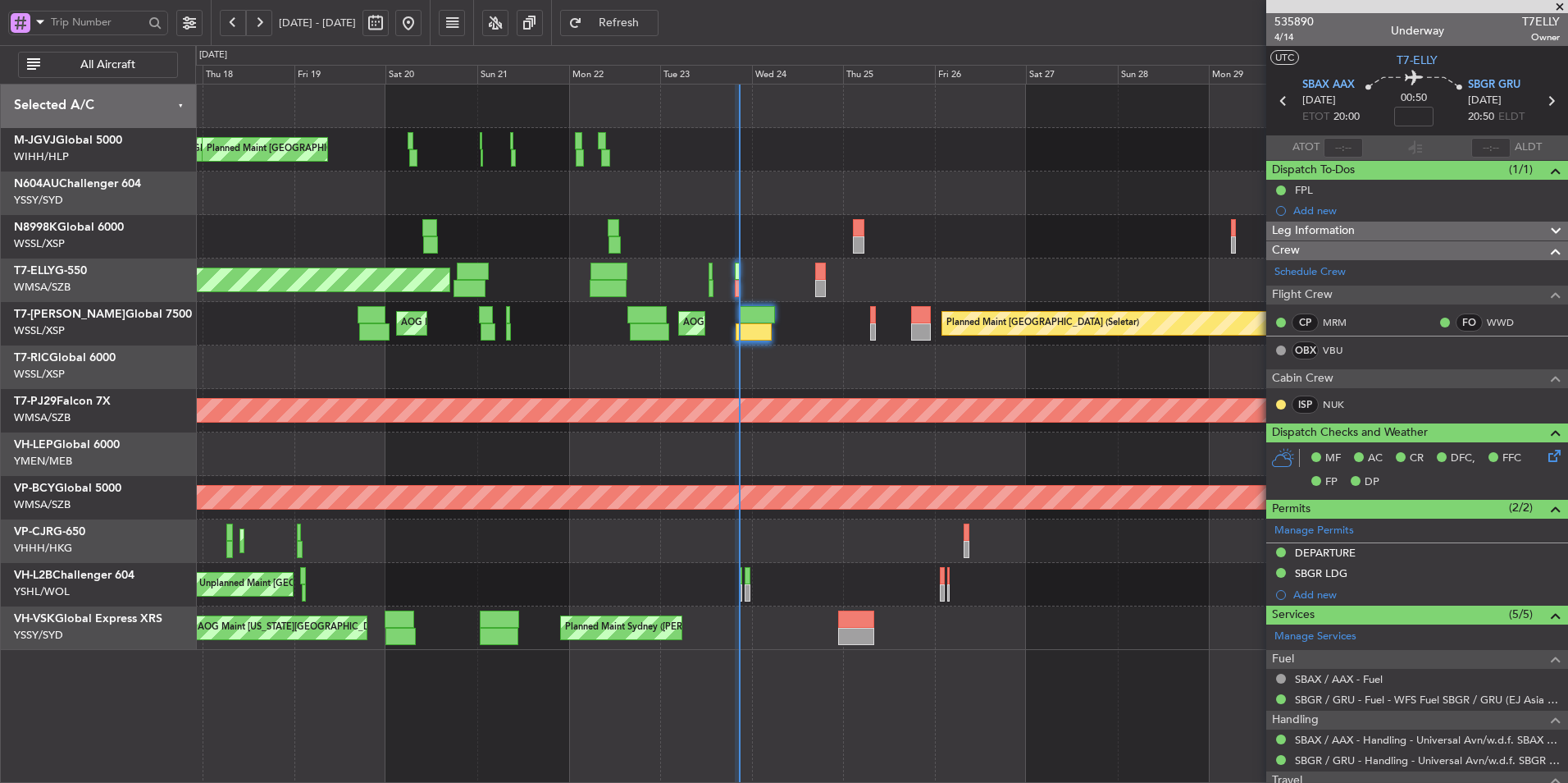
click at [690, 207] on div at bounding box center [881, 193] width 1372 height 43
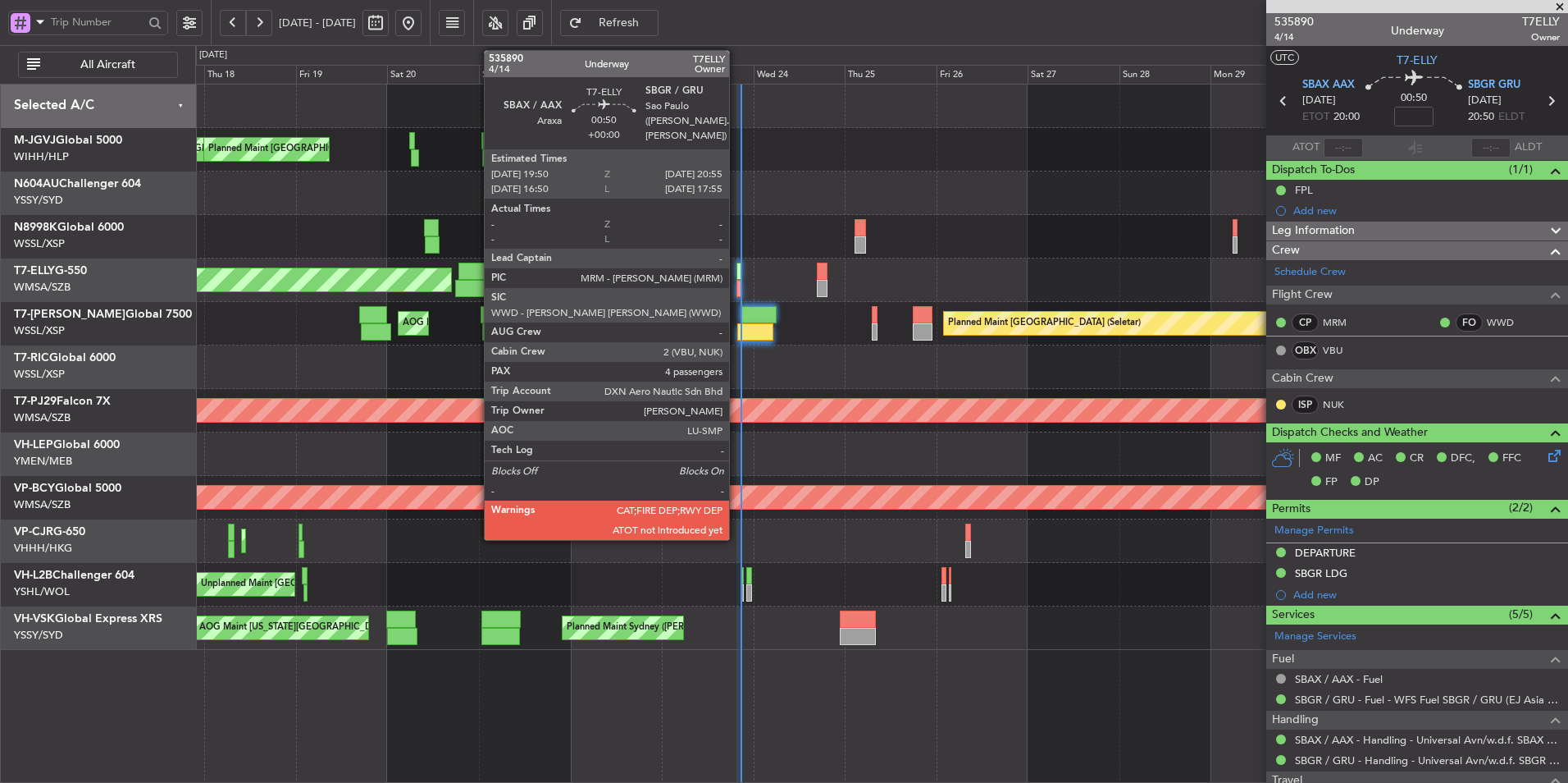
click at [737, 273] on div at bounding box center [739, 271] width 5 height 17
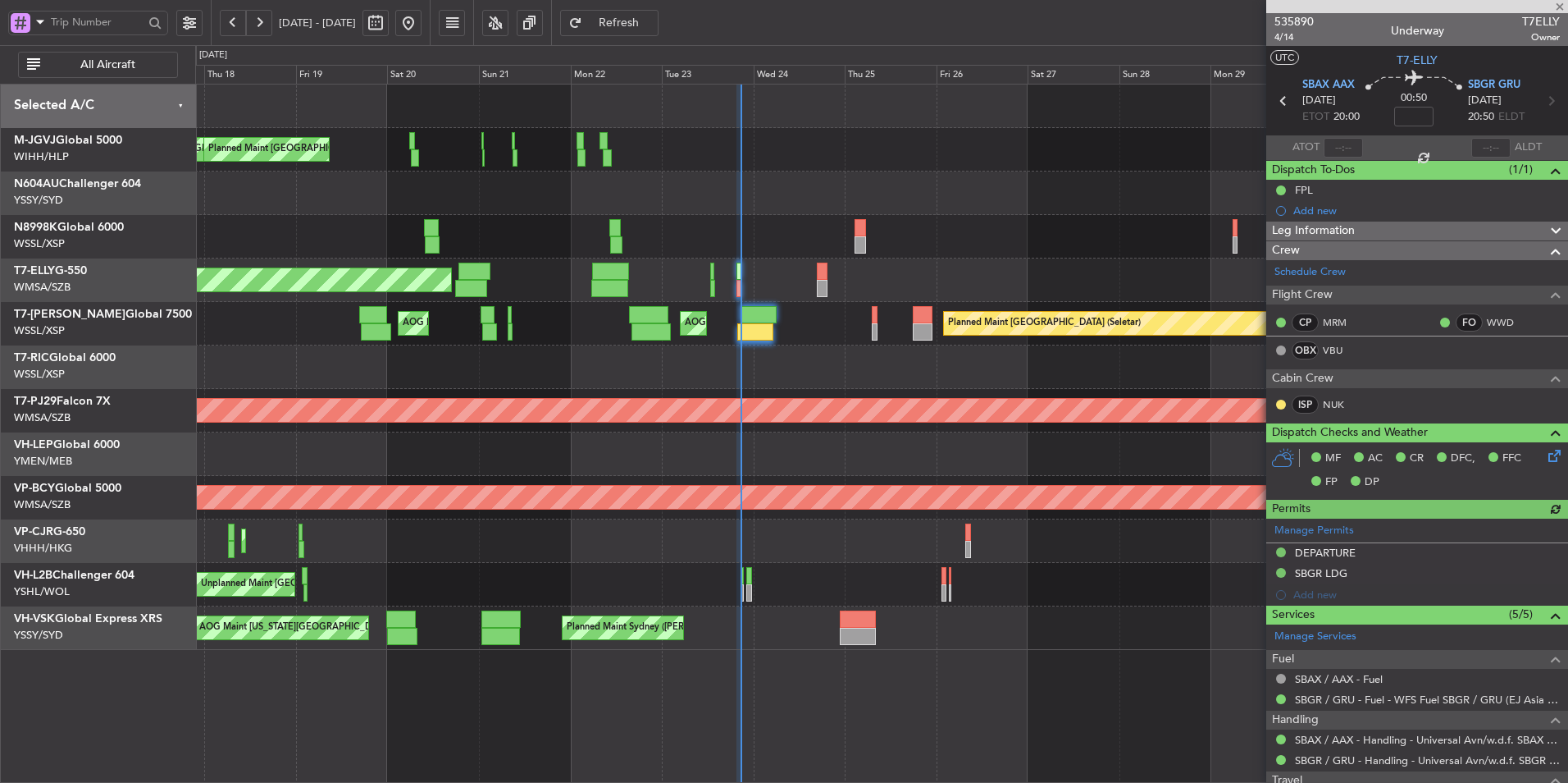
type input "Kennis Yau (KYA)"
click at [828, 256] on div at bounding box center [881, 236] width 1372 height 43
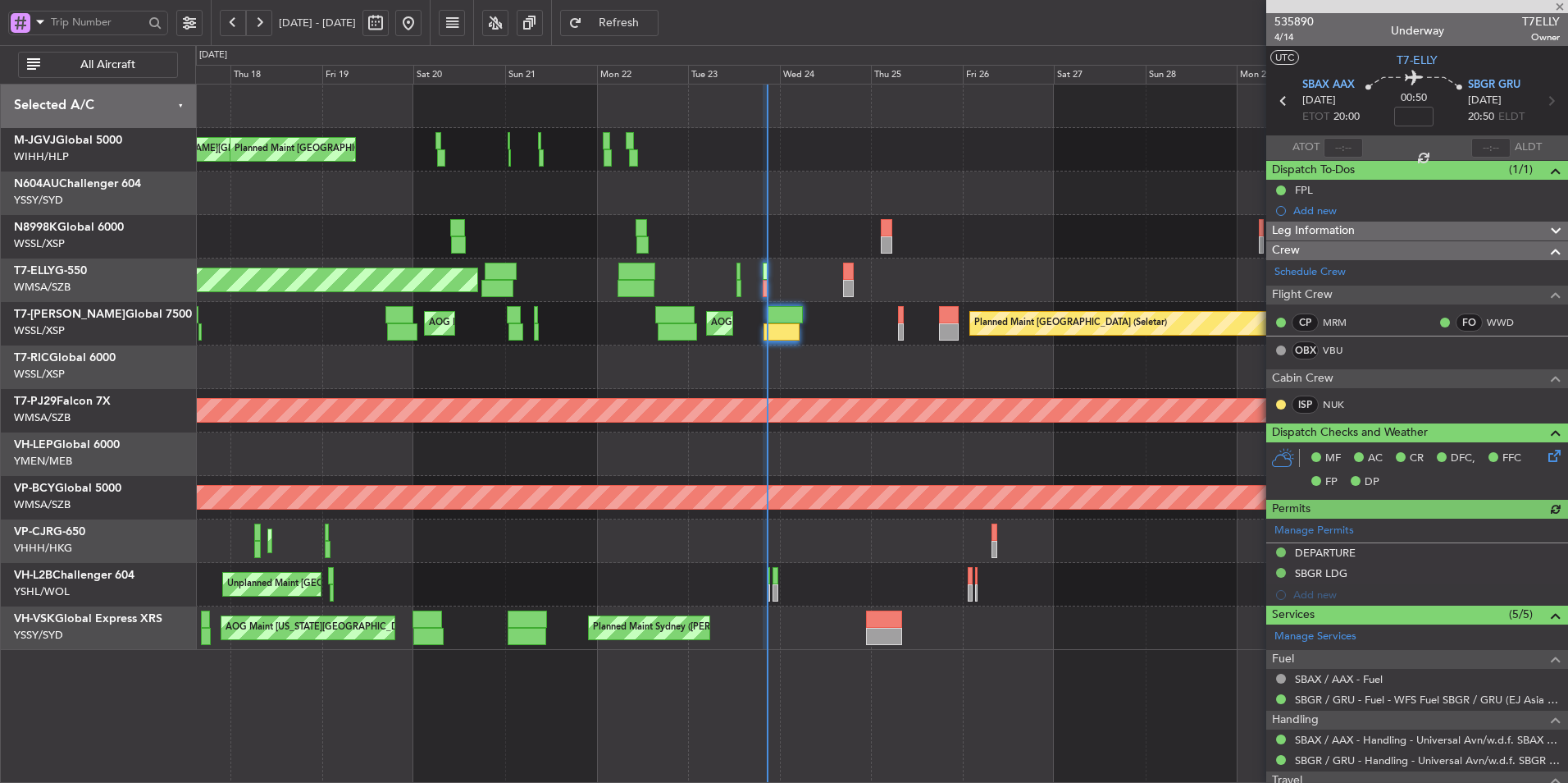
type input "Kennis Yau (KYA)"
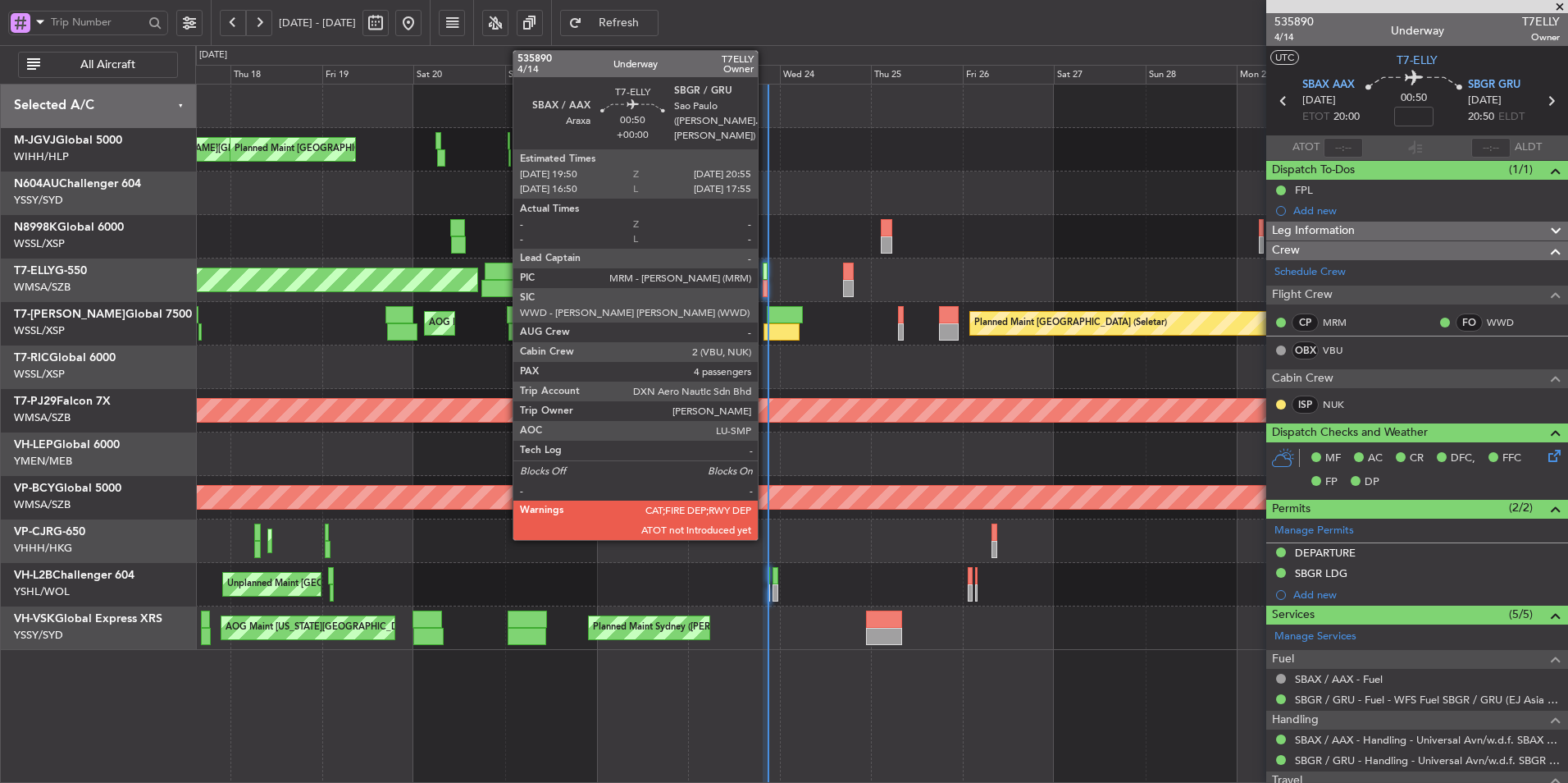
click at [766, 276] on div at bounding box center [766, 271] width 5 height 17
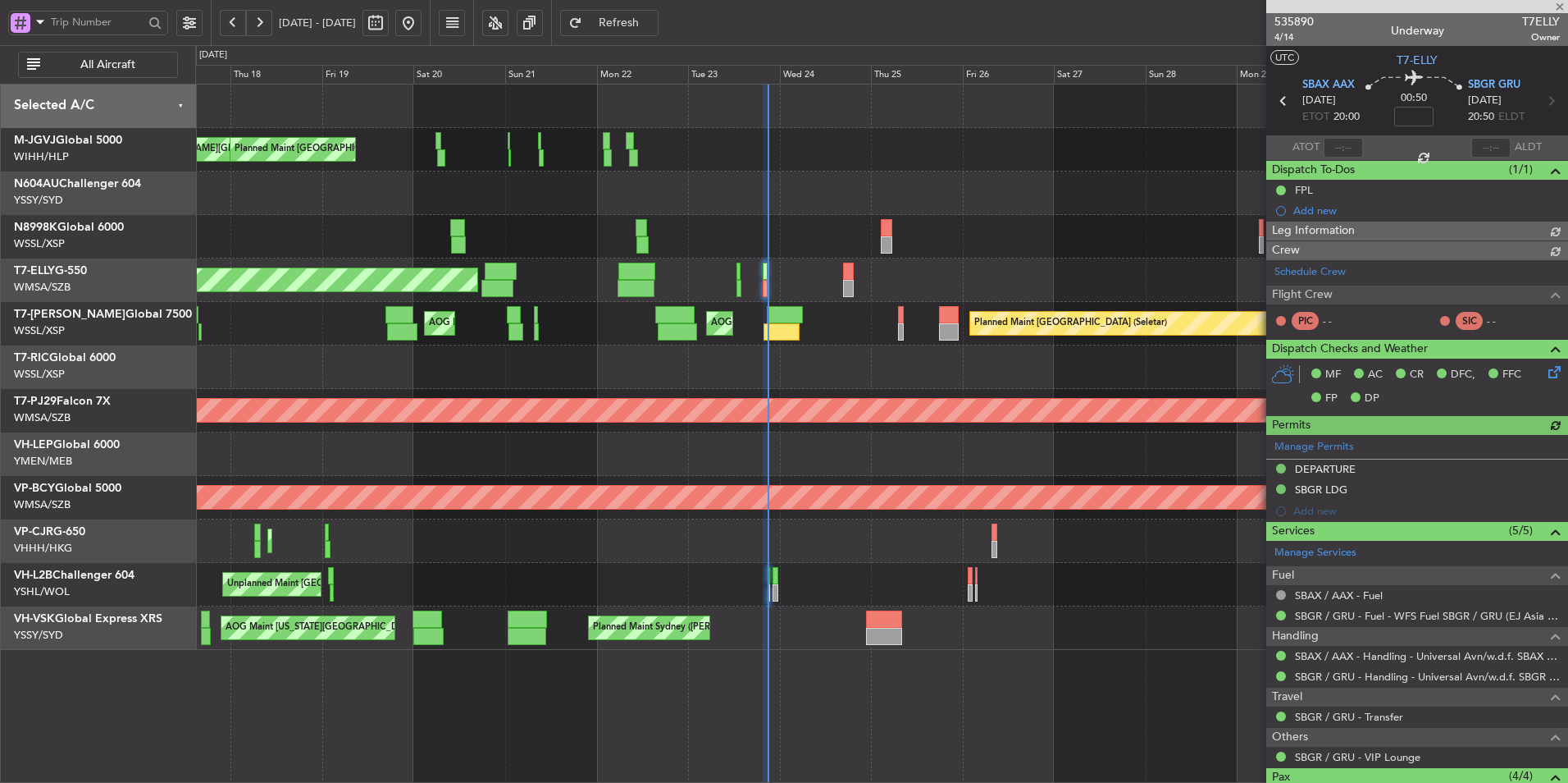
type input "Kennis Yau (KYA)"
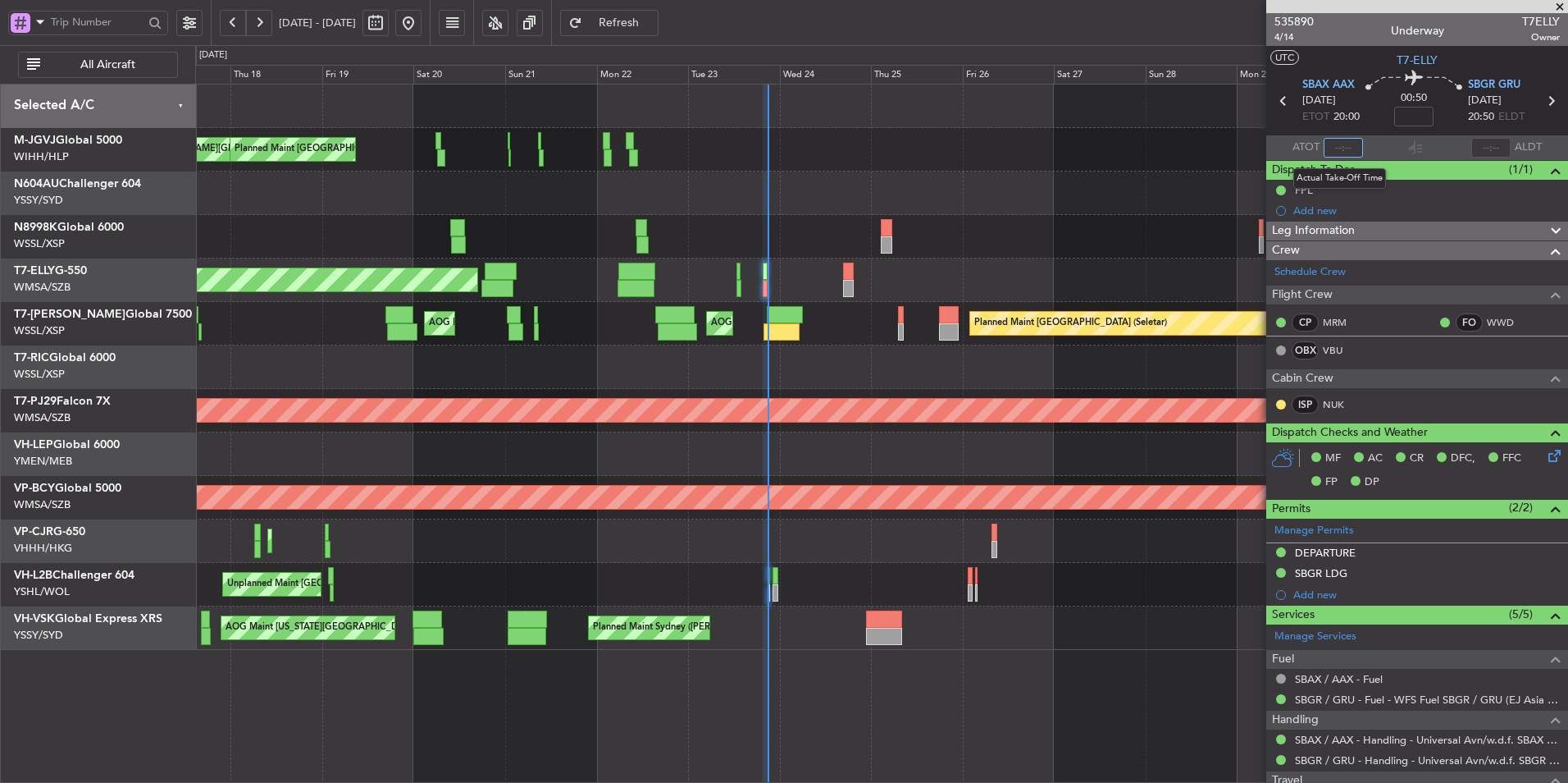
click at [1338, 144] on input "text" at bounding box center [1343, 147] width 39 height 20
type input "20:56"
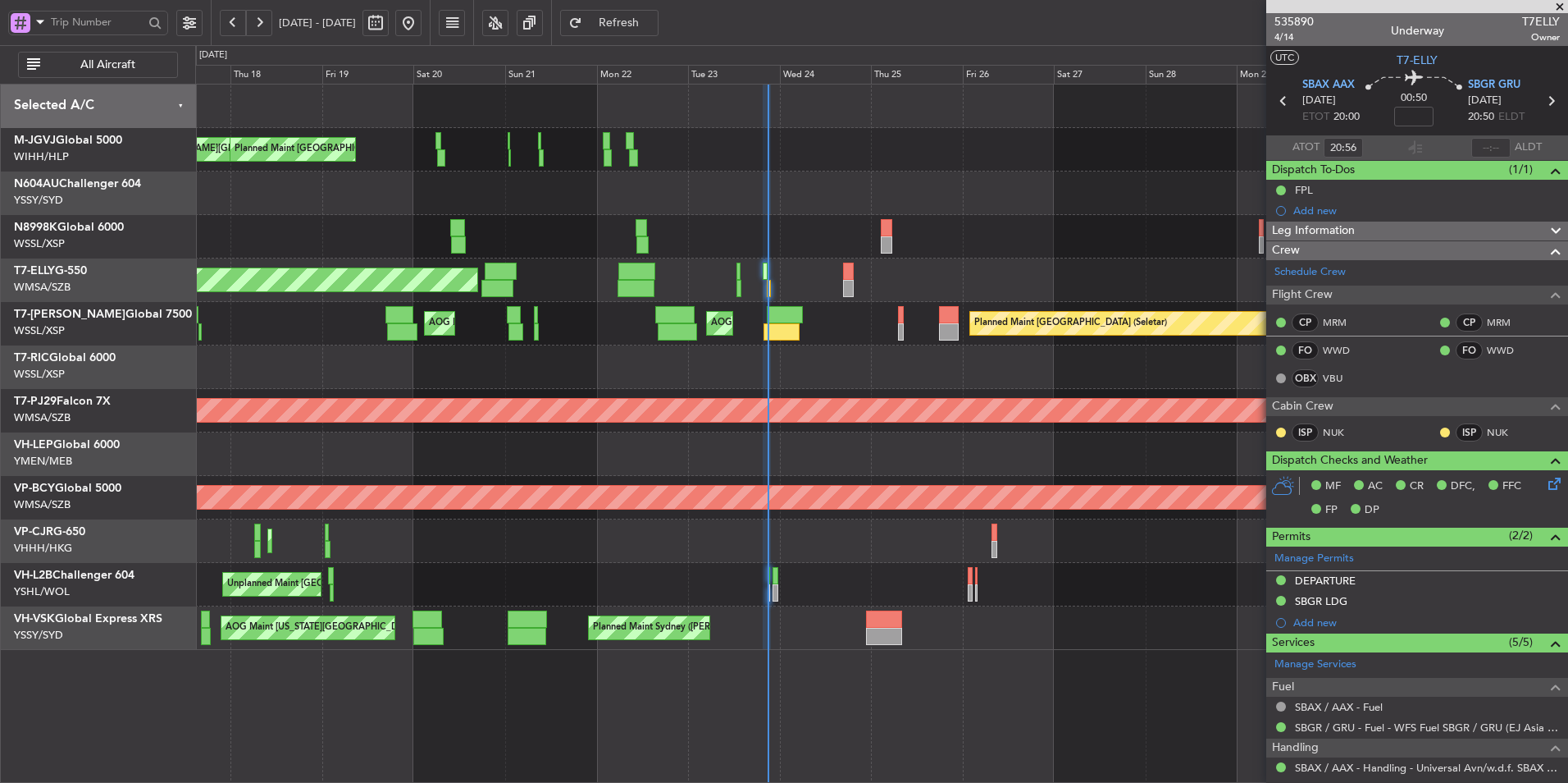
type input "Kennis Yau (KYA)"
click at [723, 331] on div "Planned Maint Singapore (Seletar) AOG Maint Singapore (Seletar) AOG Maint Londo…" at bounding box center [881, 323] width 1372 height 43
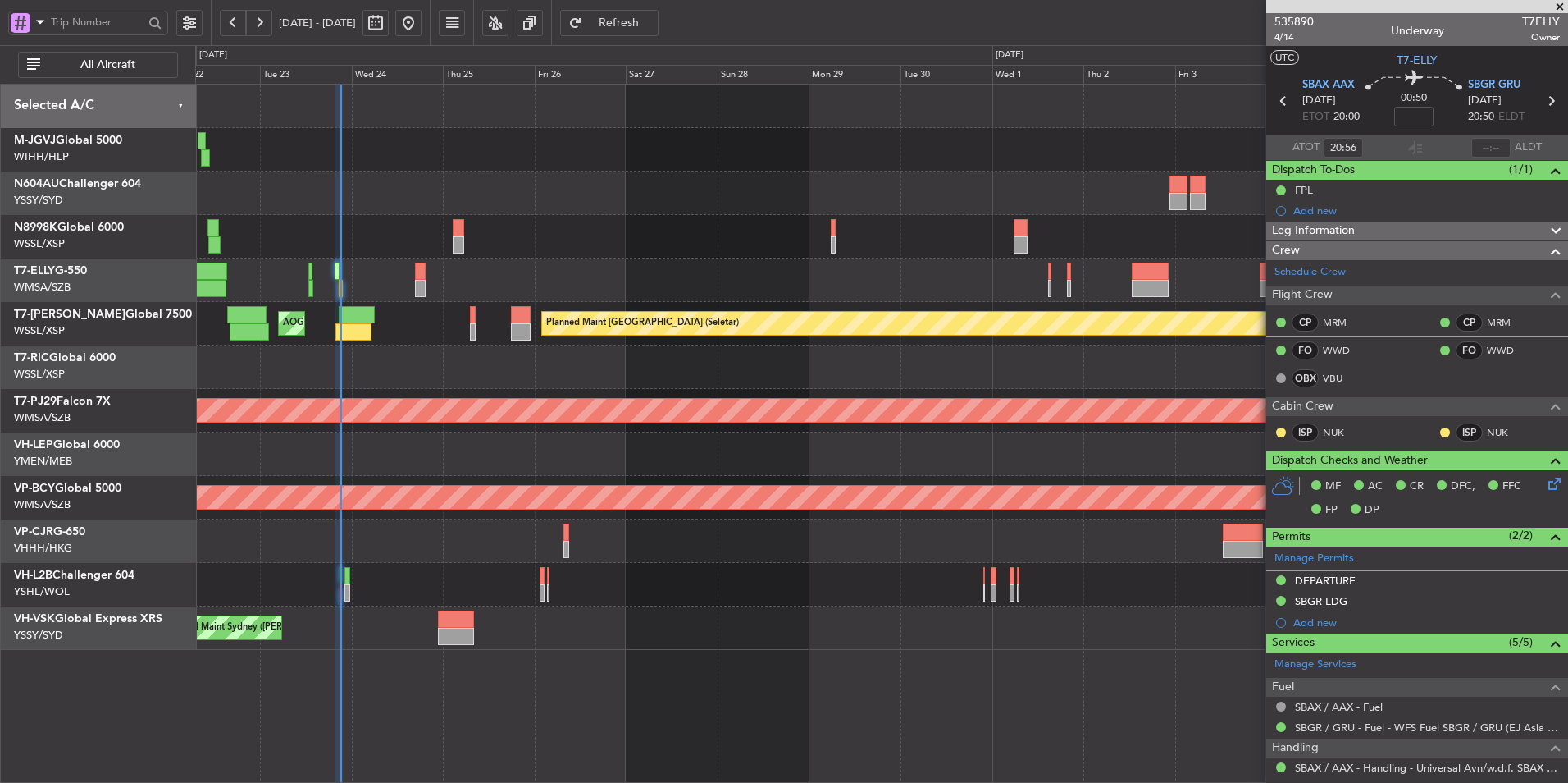
click at [921, 250] on div at bounding box center [881, 236] width 1372 height 43
click at [1012, 233] on div at bounding box center [881, 236] width 1372 height 43
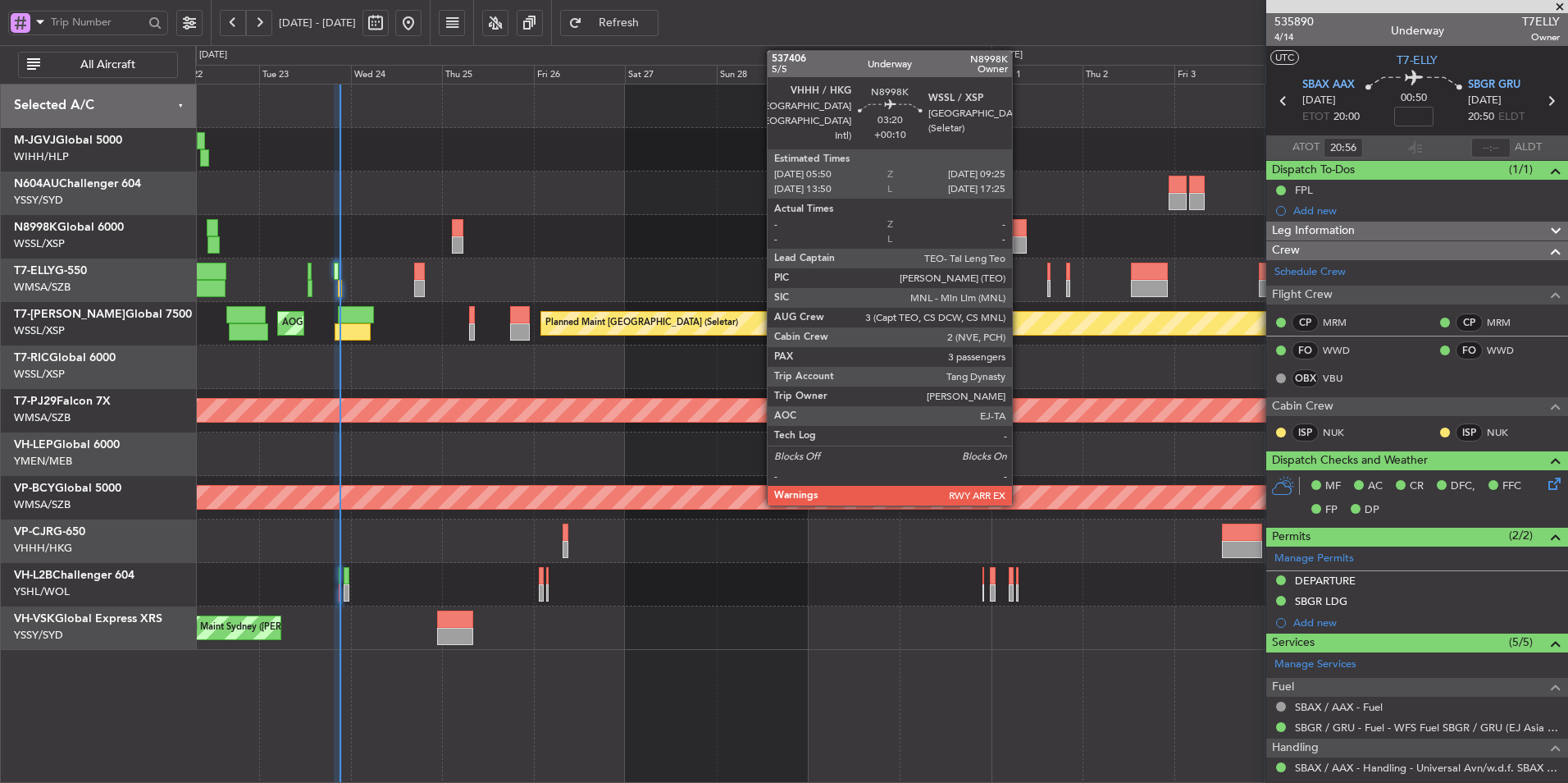
click at [1019, 233] on div at bounding box center [1019, 227] width 14 height 17
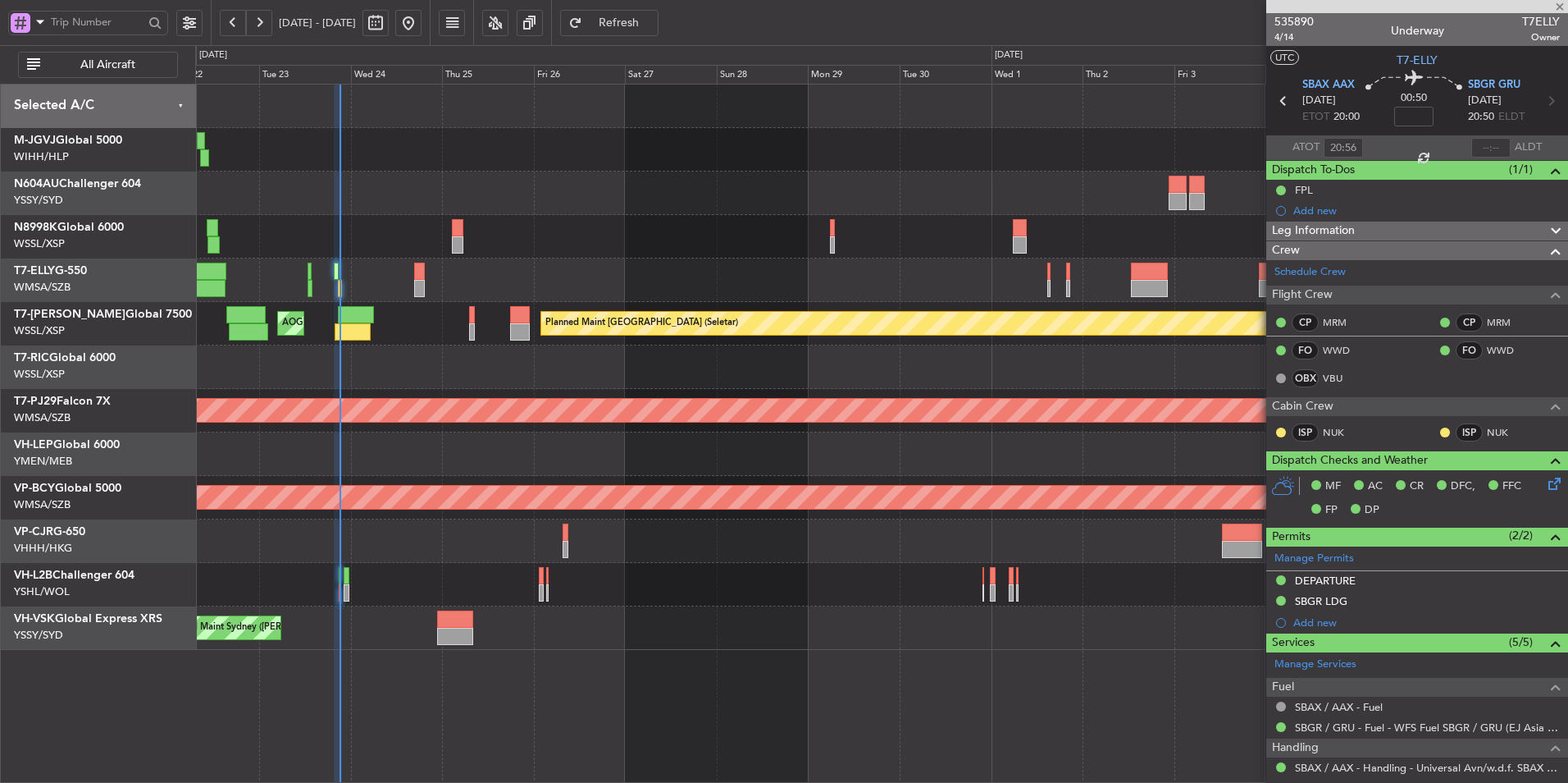
type input "+00:10"
type input "3"
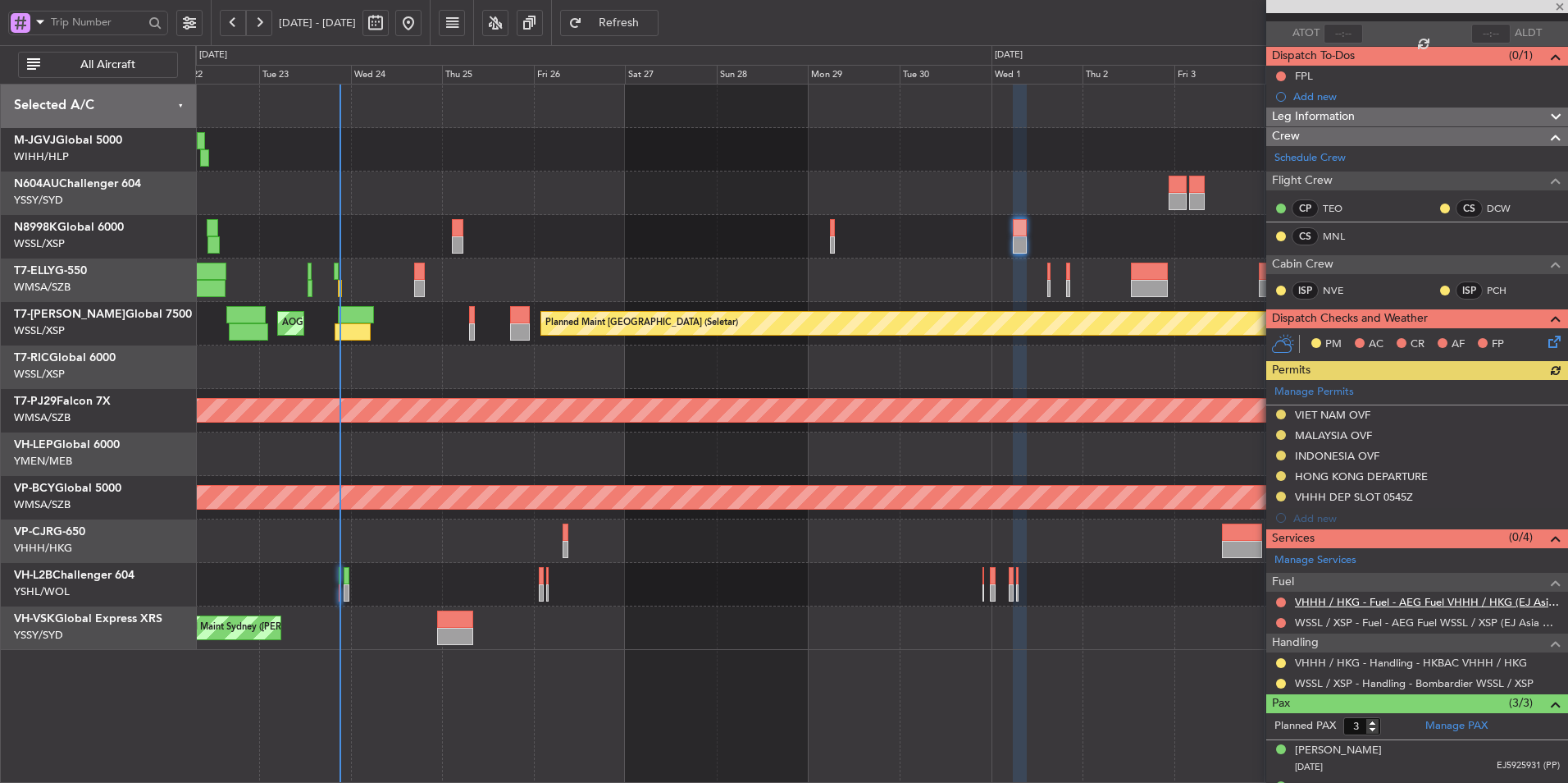
scroll to position [181, 0]
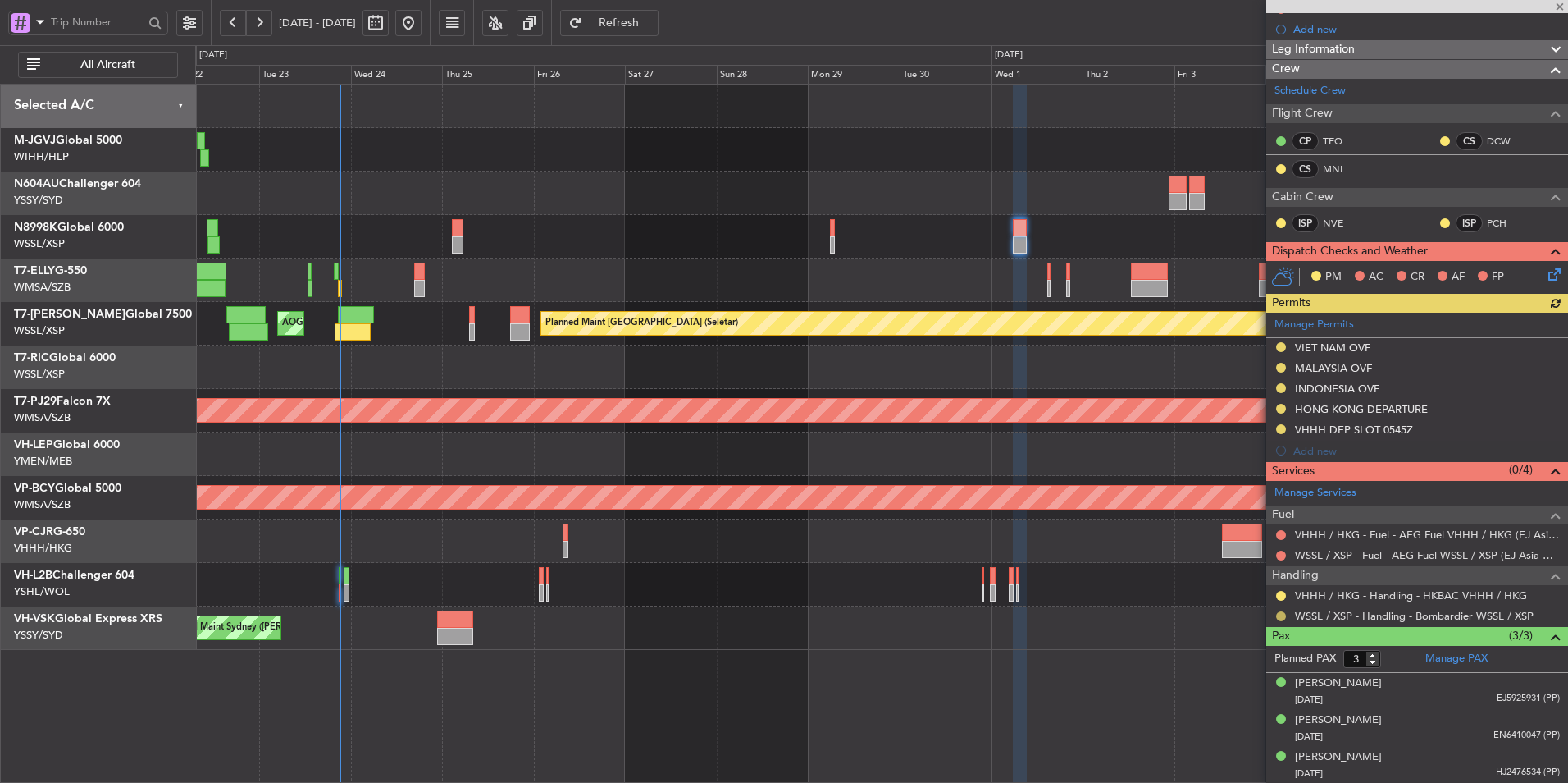
click at [1279, 618] on button at bounding box center [1282, 617] width 10 height 10
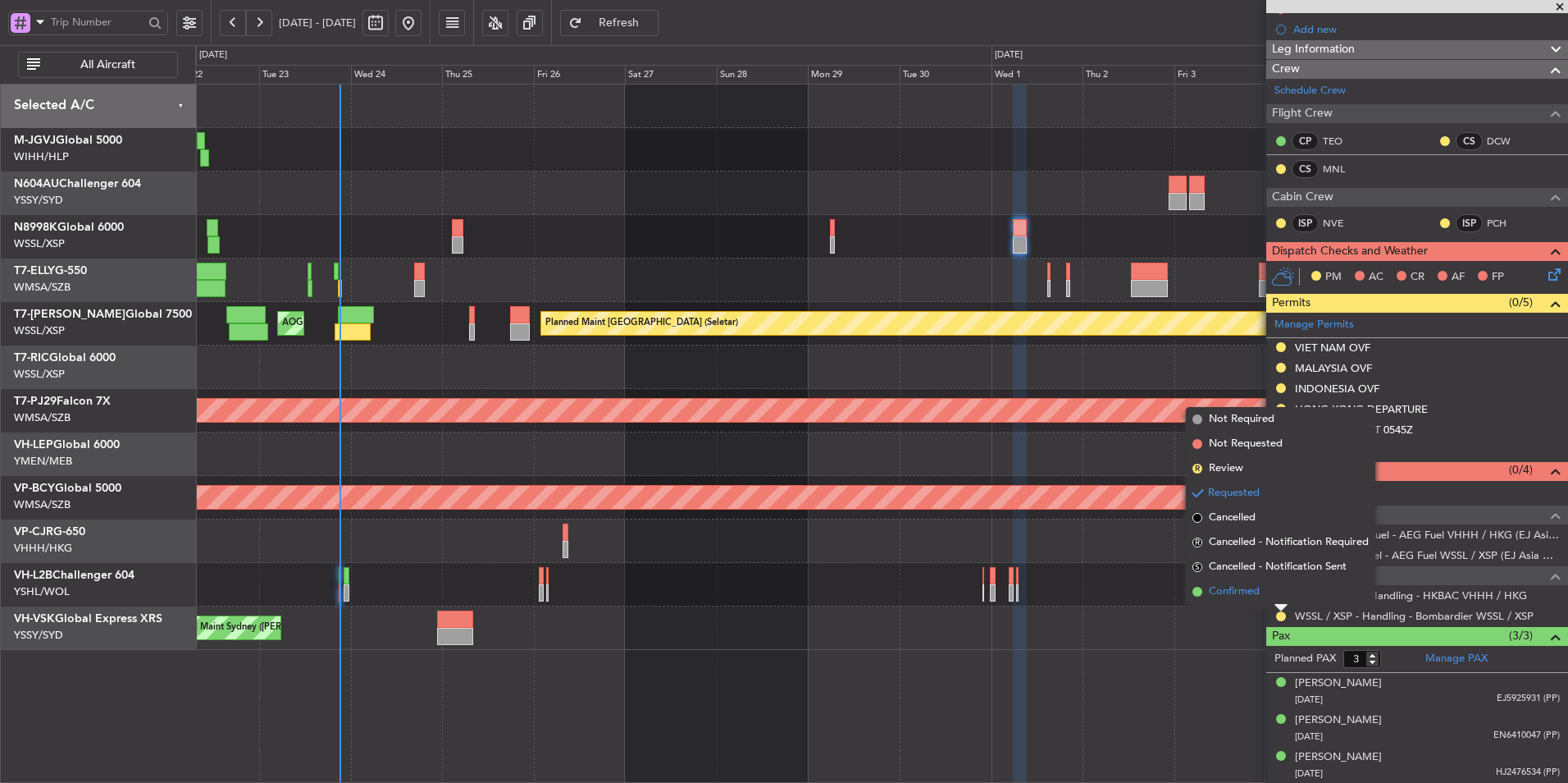
click at [1235, 596] on span "Confirmed" at bounding box center [1235, 591] width 51 height 16
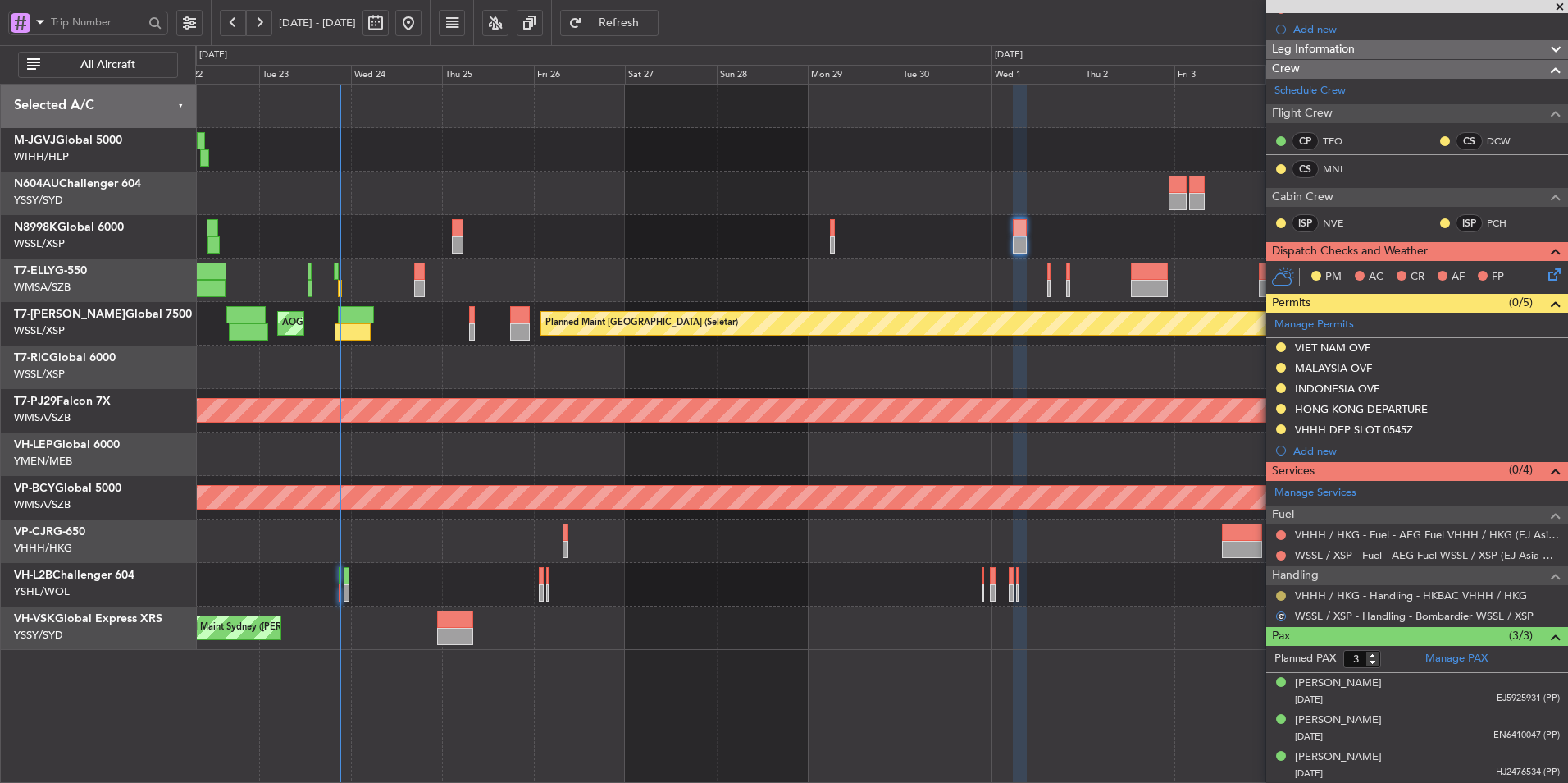
click at [1278, 594] on button at bounding box center [1282, 596] width 10 height 10
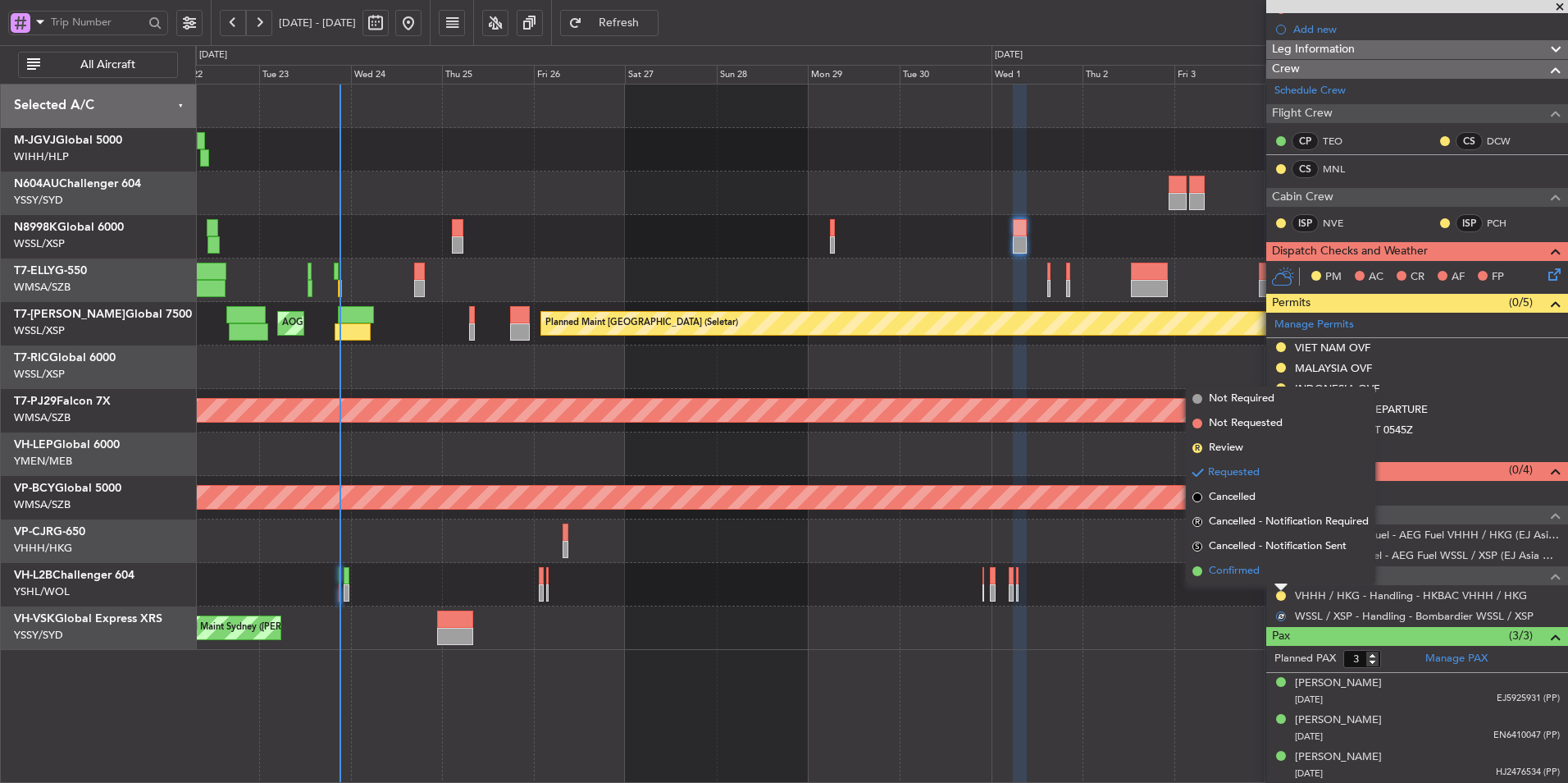
click at [1255, 579] on span "Confirmed" at bounding box center [1235, 571] width 51 height 16
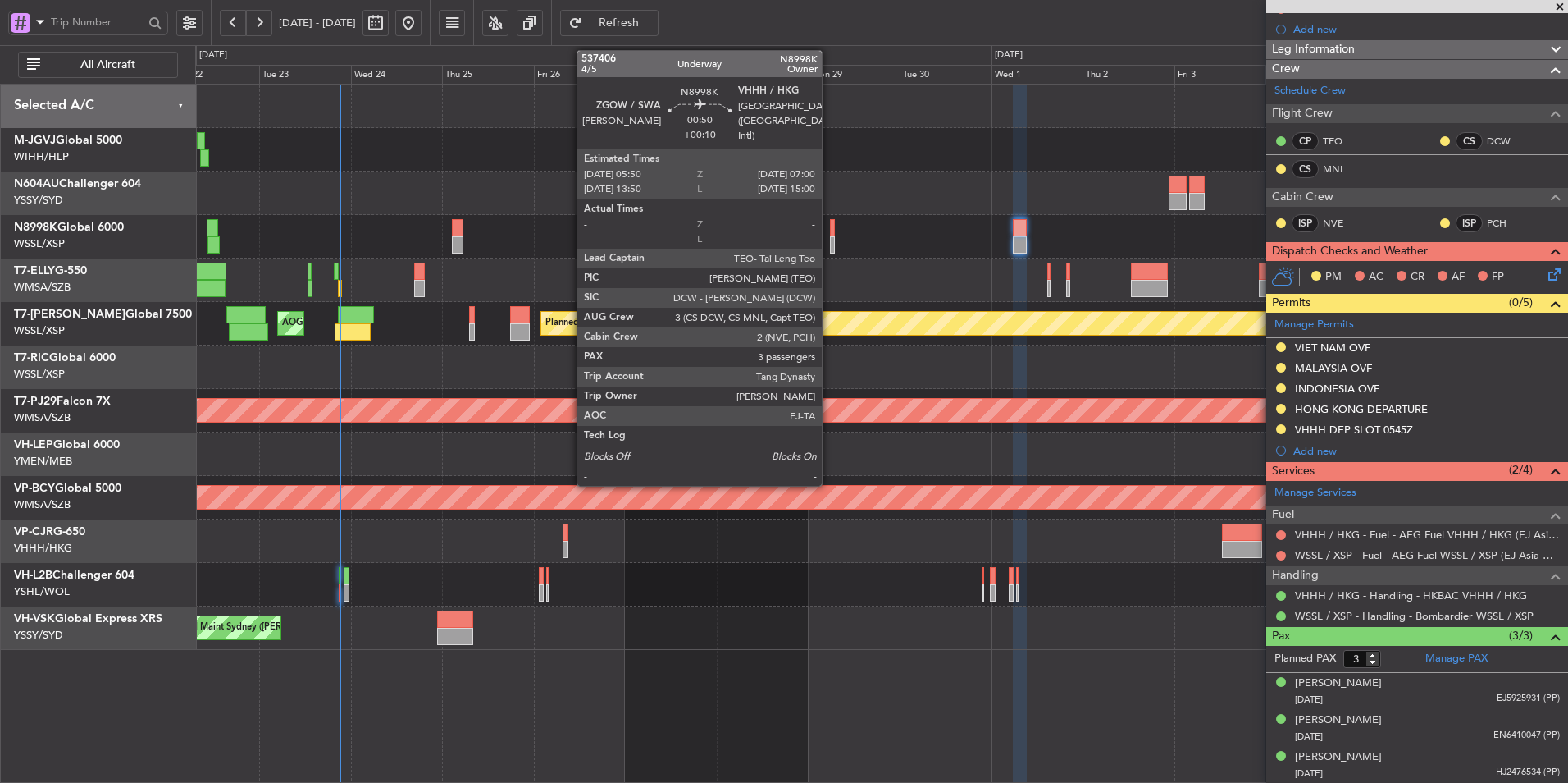
click at [830, 233] on div at bounding box center [833, 227] width 5 height 17
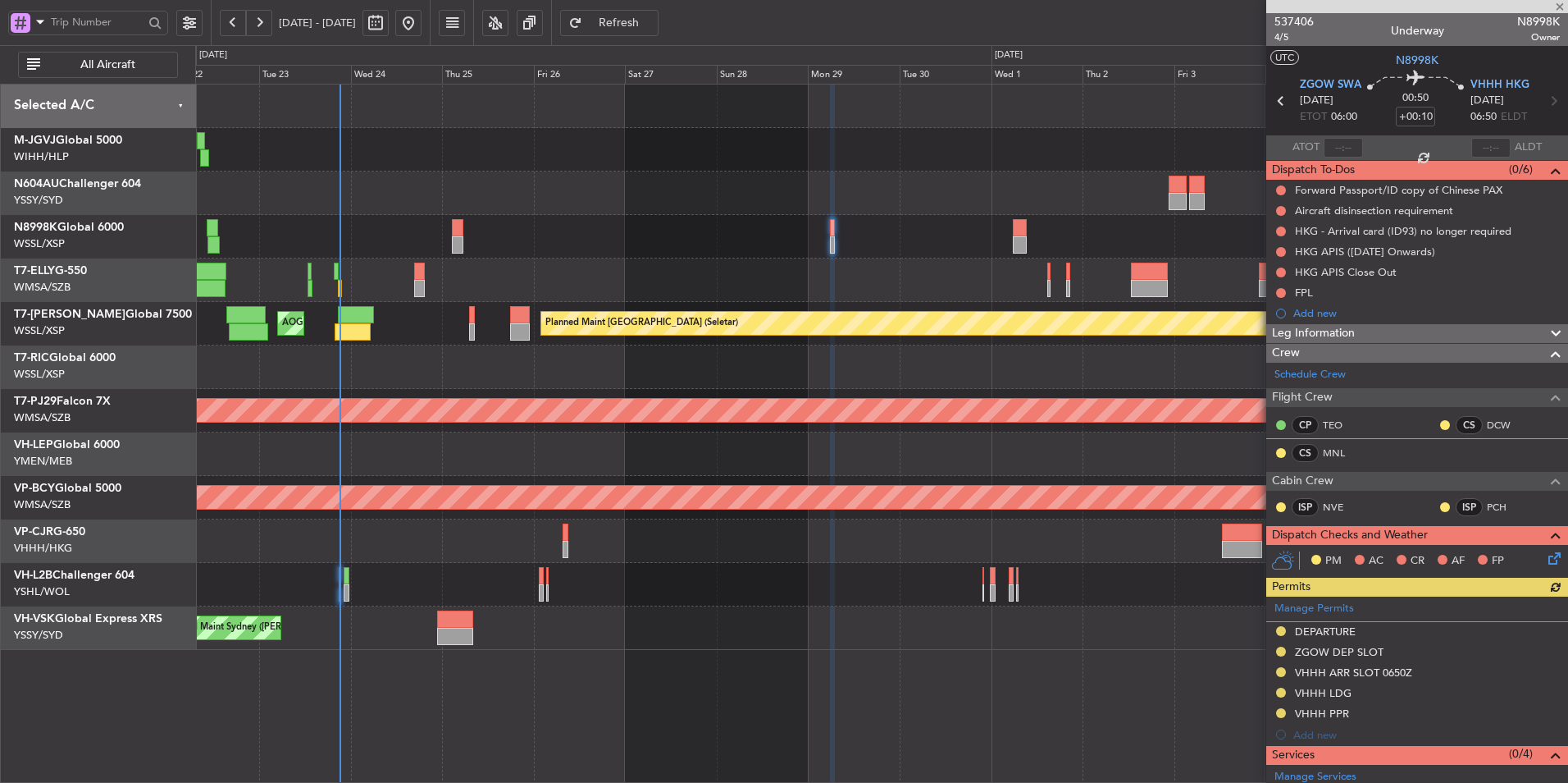
scroll to position [284, 0]
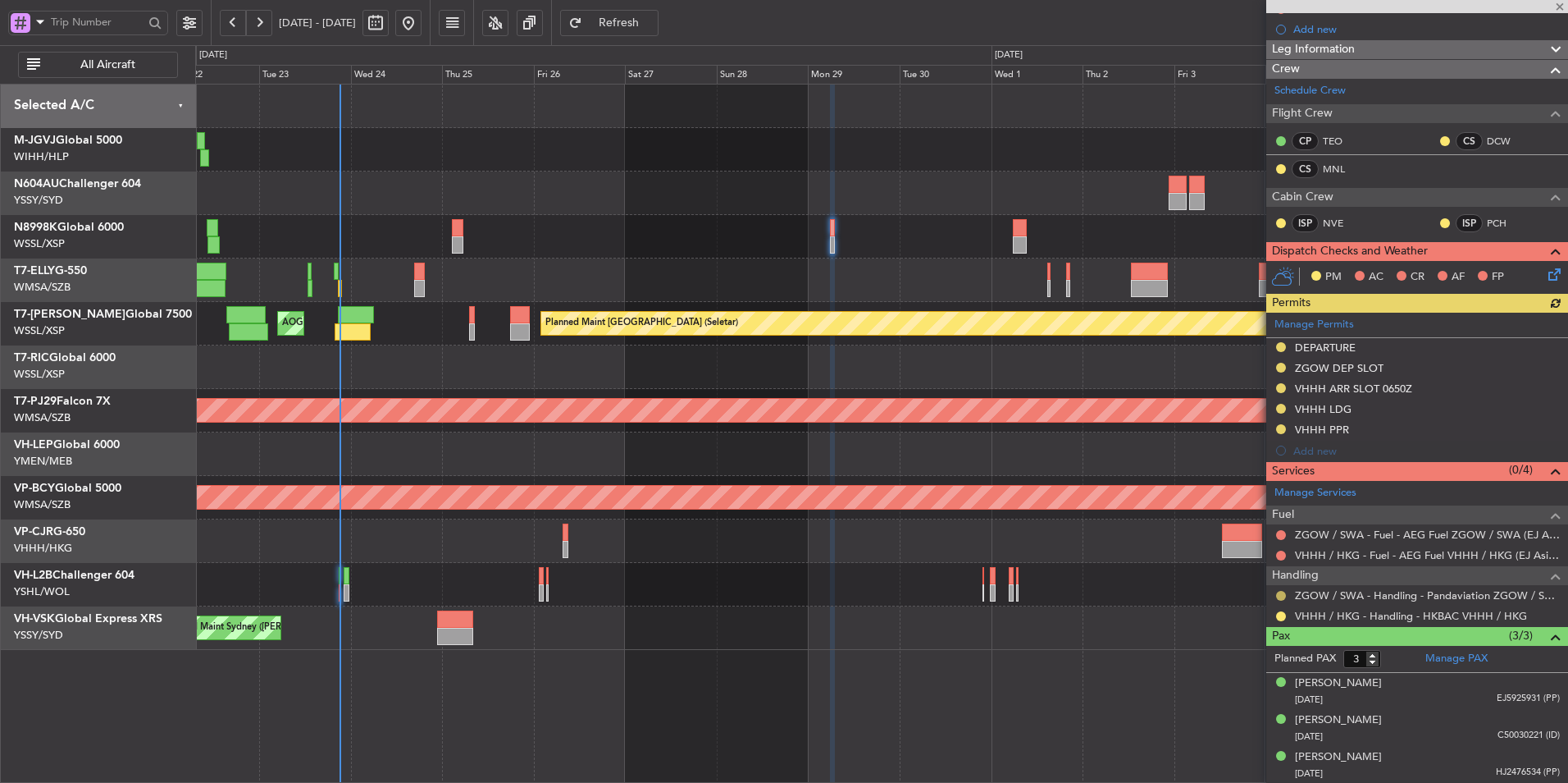
click at [1284, 592] on button at bounding box center [1282, 596] width 10 height 10
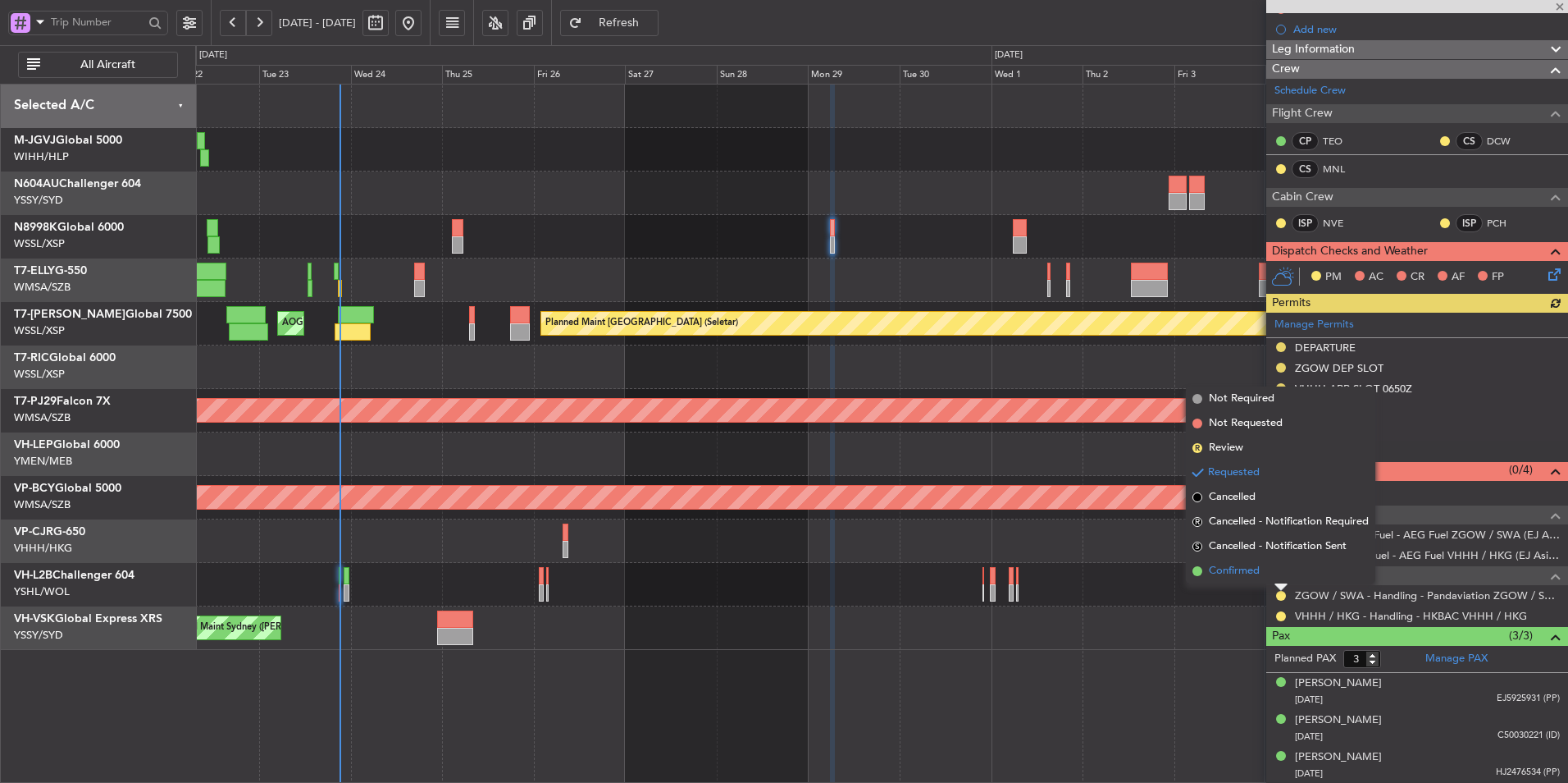
click at [1259, 578] on span "Confirmed" at bounding box center [1235, 571] width 51 height 16
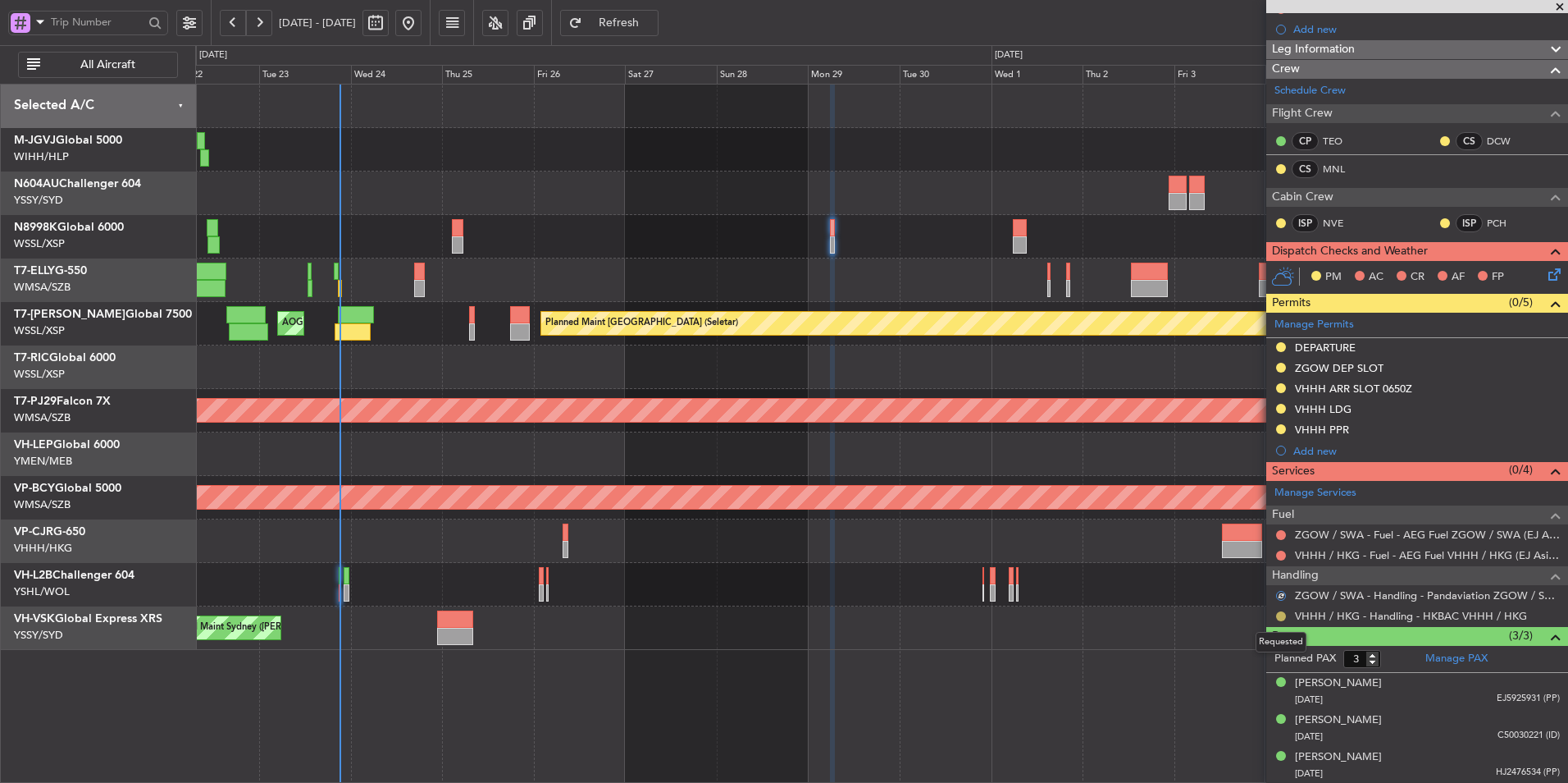
click at [1283, 615] on button at bounding box center [1282, 617] width 10 height 10
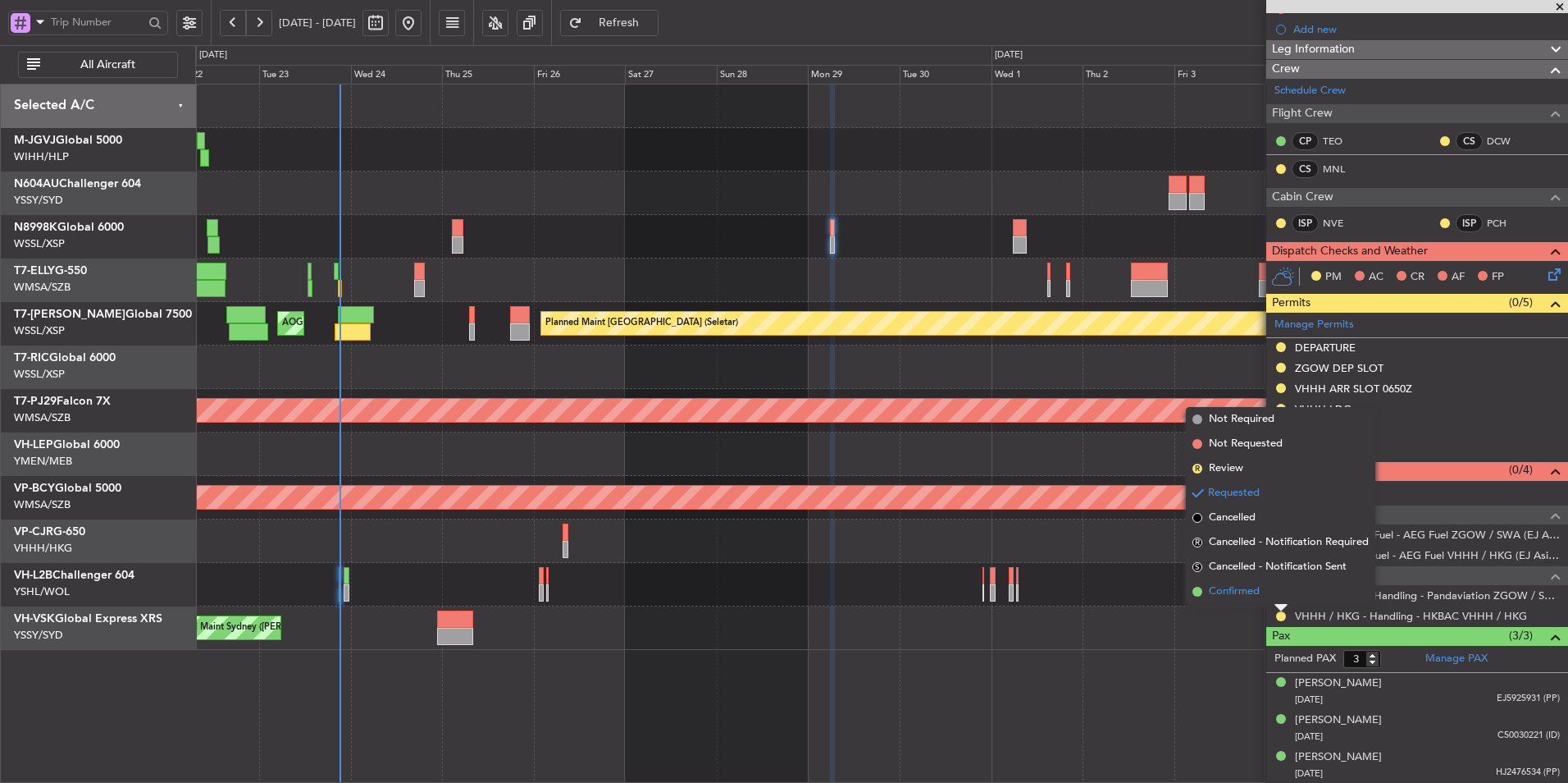
click at [1240, 588] on span "Confirmed" at bounding box center [1235, 591] width 51 height 16
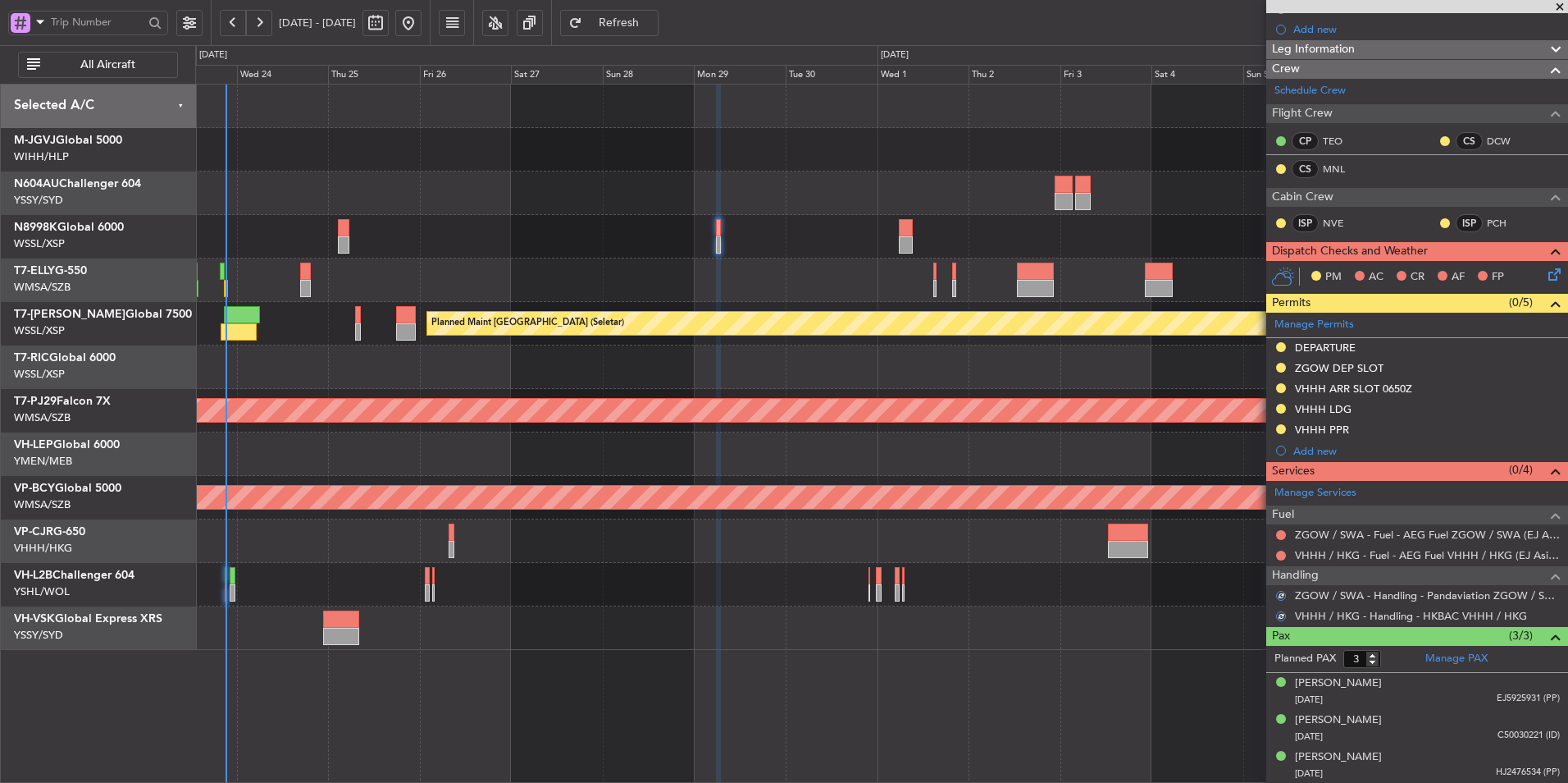
click at [816, 244] on div at bounding box center [881, 236] width 1372 height 43
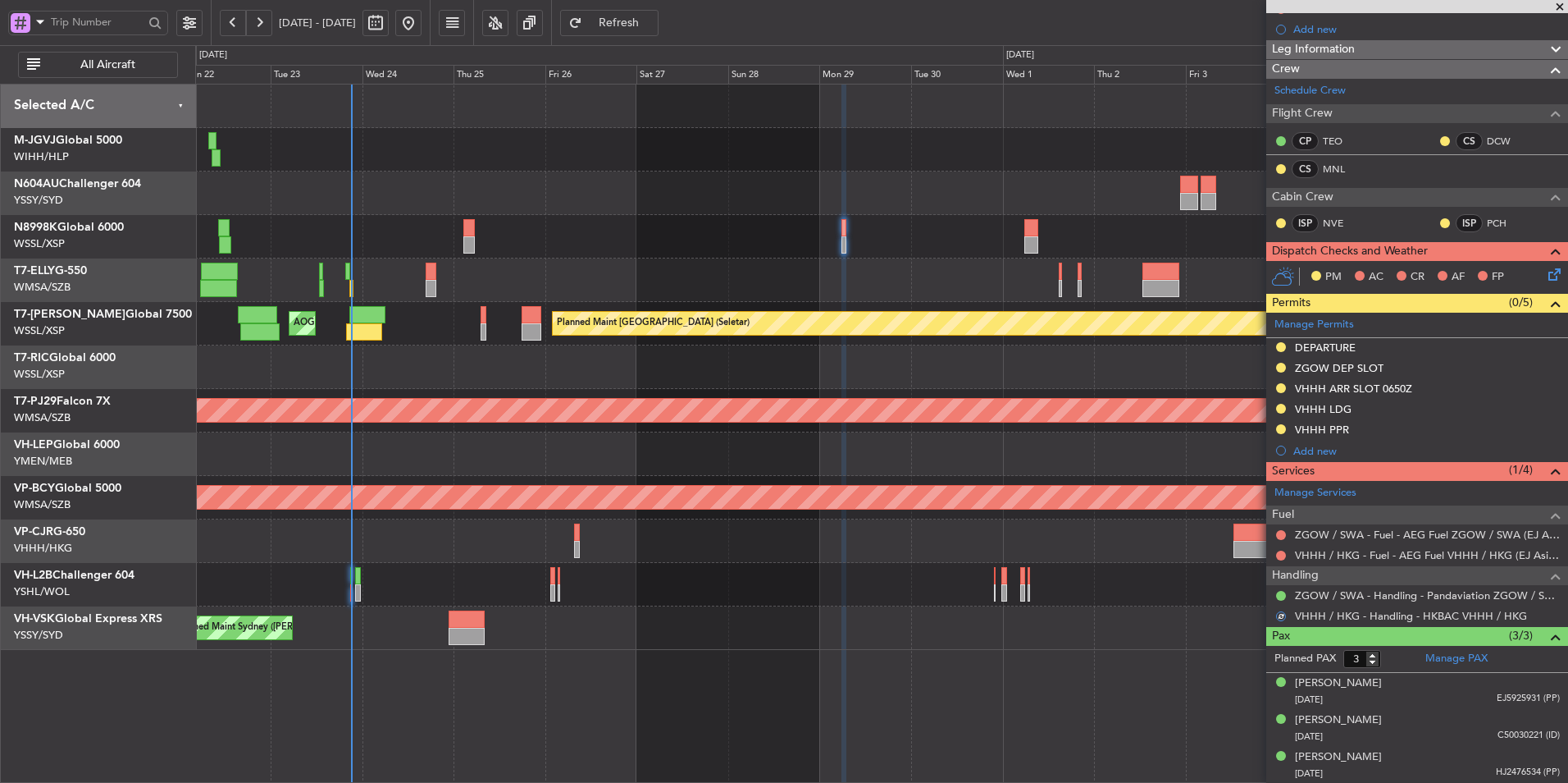
click at [888, 196] on div at bounding box center [881, 193] width 1372 height 43
click at [717, 186] on div at bounding box center [881, 193] width 1372 height 43
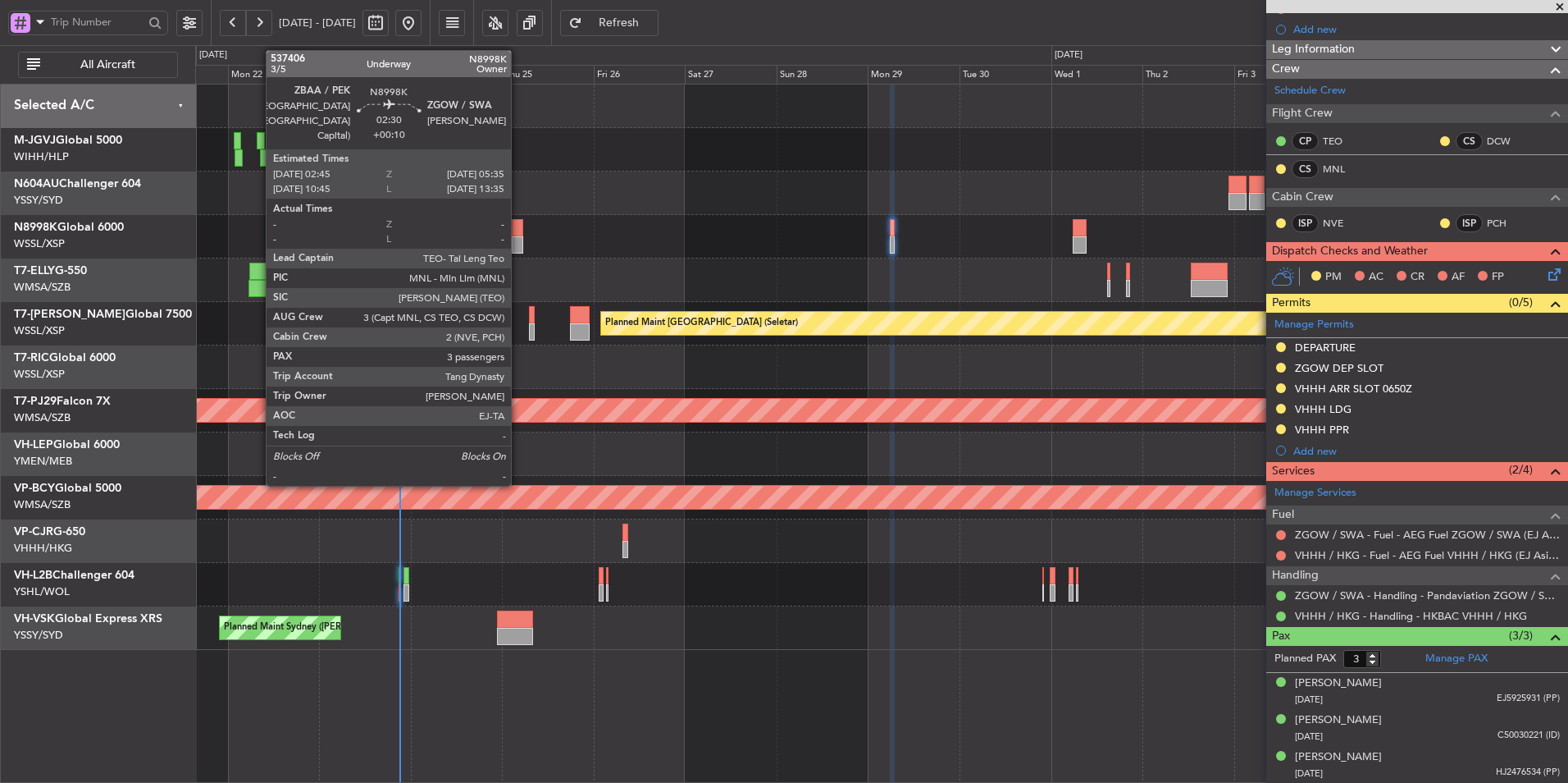
click at [519, 237] on div at bounding box center [517, 245] width 11 height 17
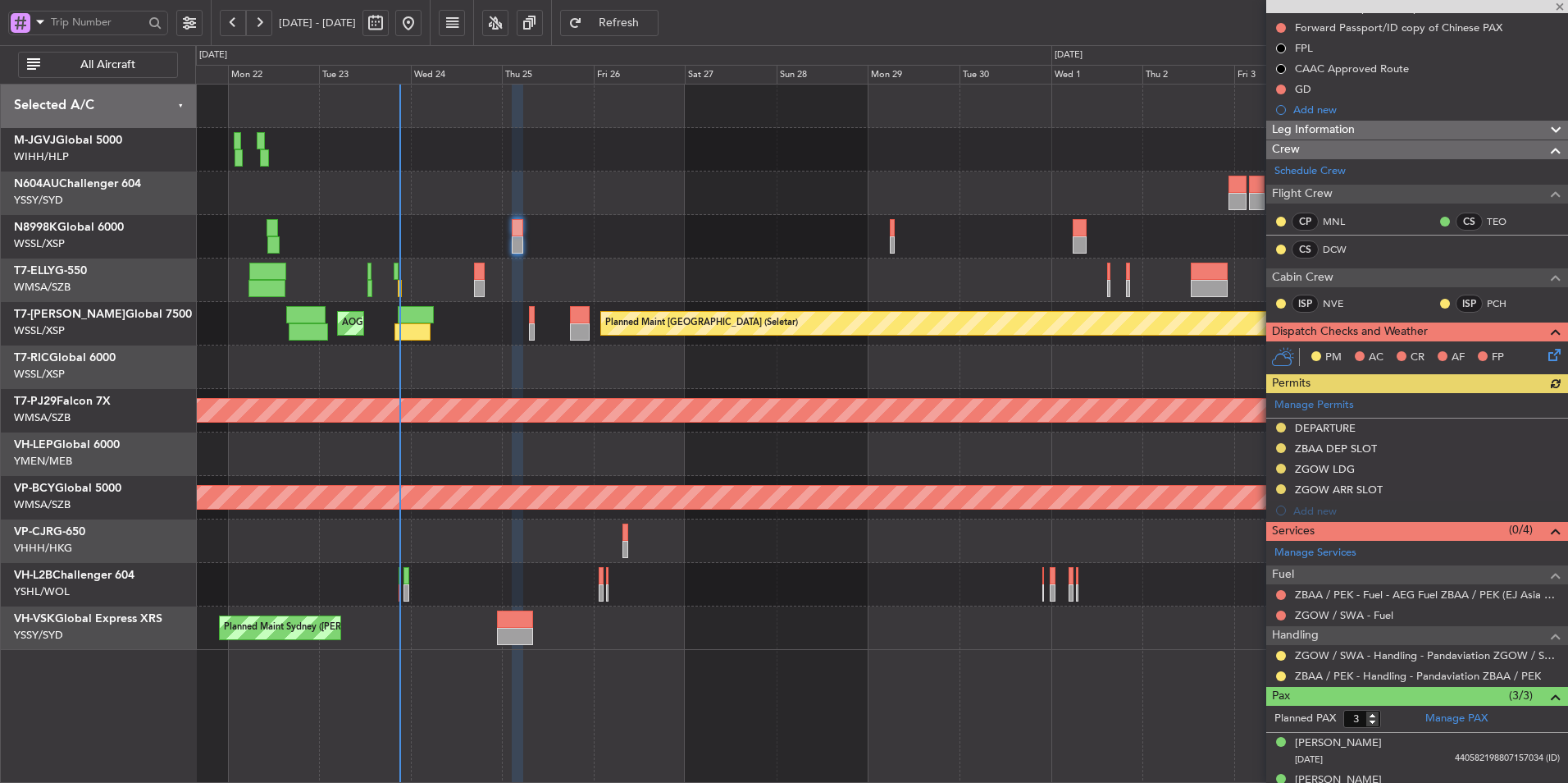
scroll to position [243, 0]
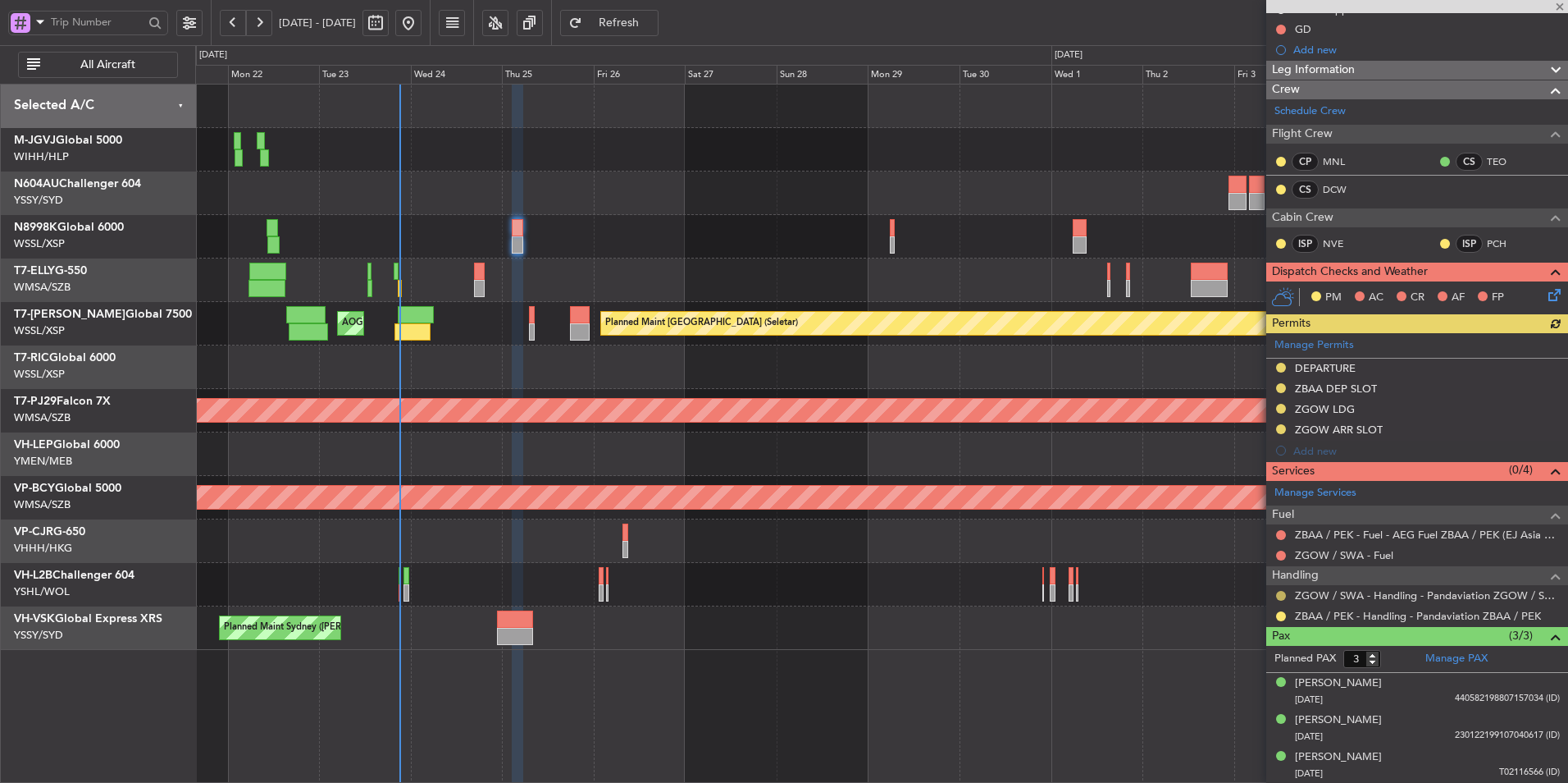
click at [1277, 596] on button at bounding box center [1282, 596] width 10 height 10
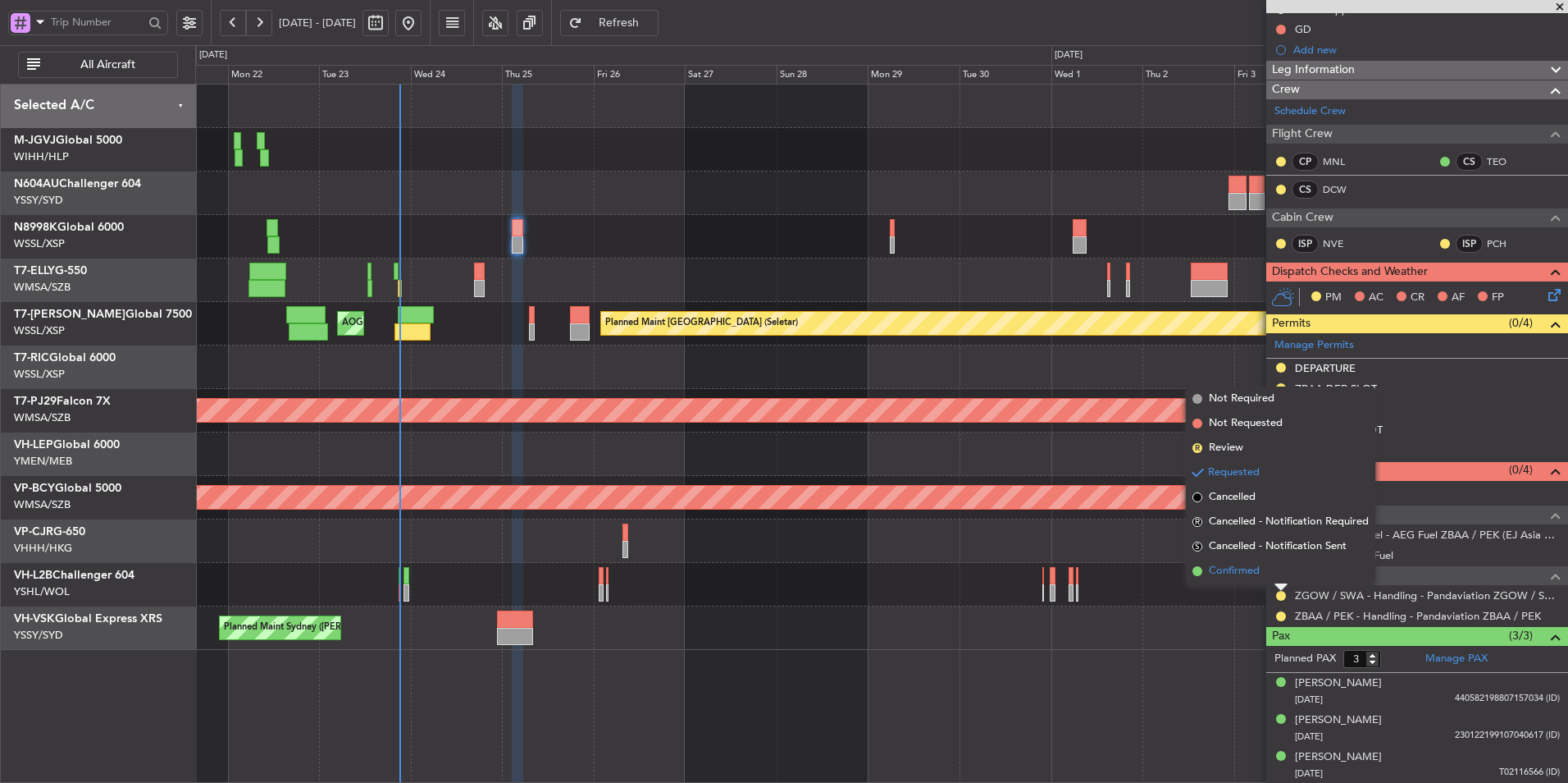
click at [1249, 575] on span "Confirmed" at bounding box center [1235, 571] width 51 height 16
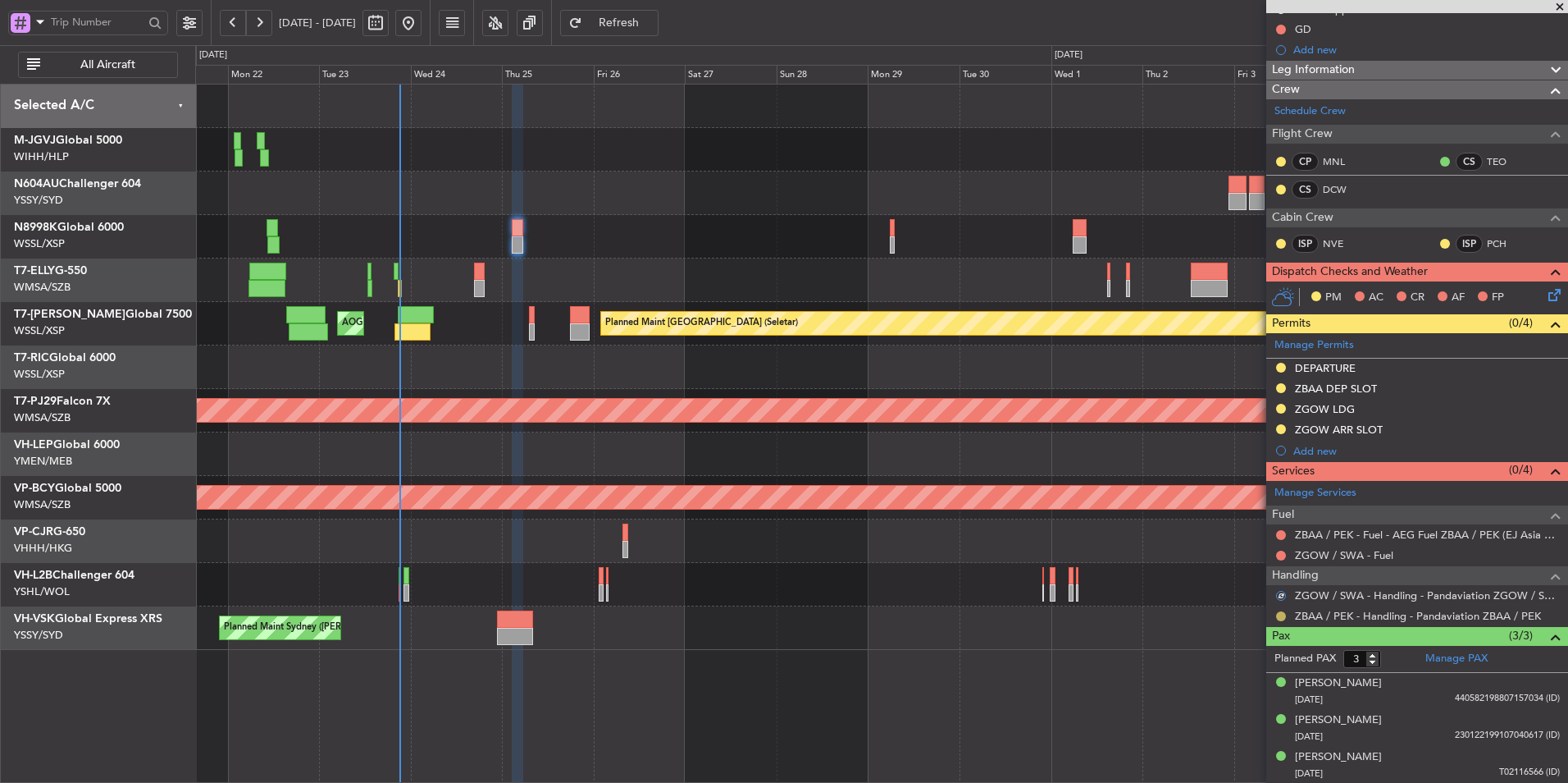
click at [1284, 618] on button at bounding box center [1282, 617] width 10 height 10
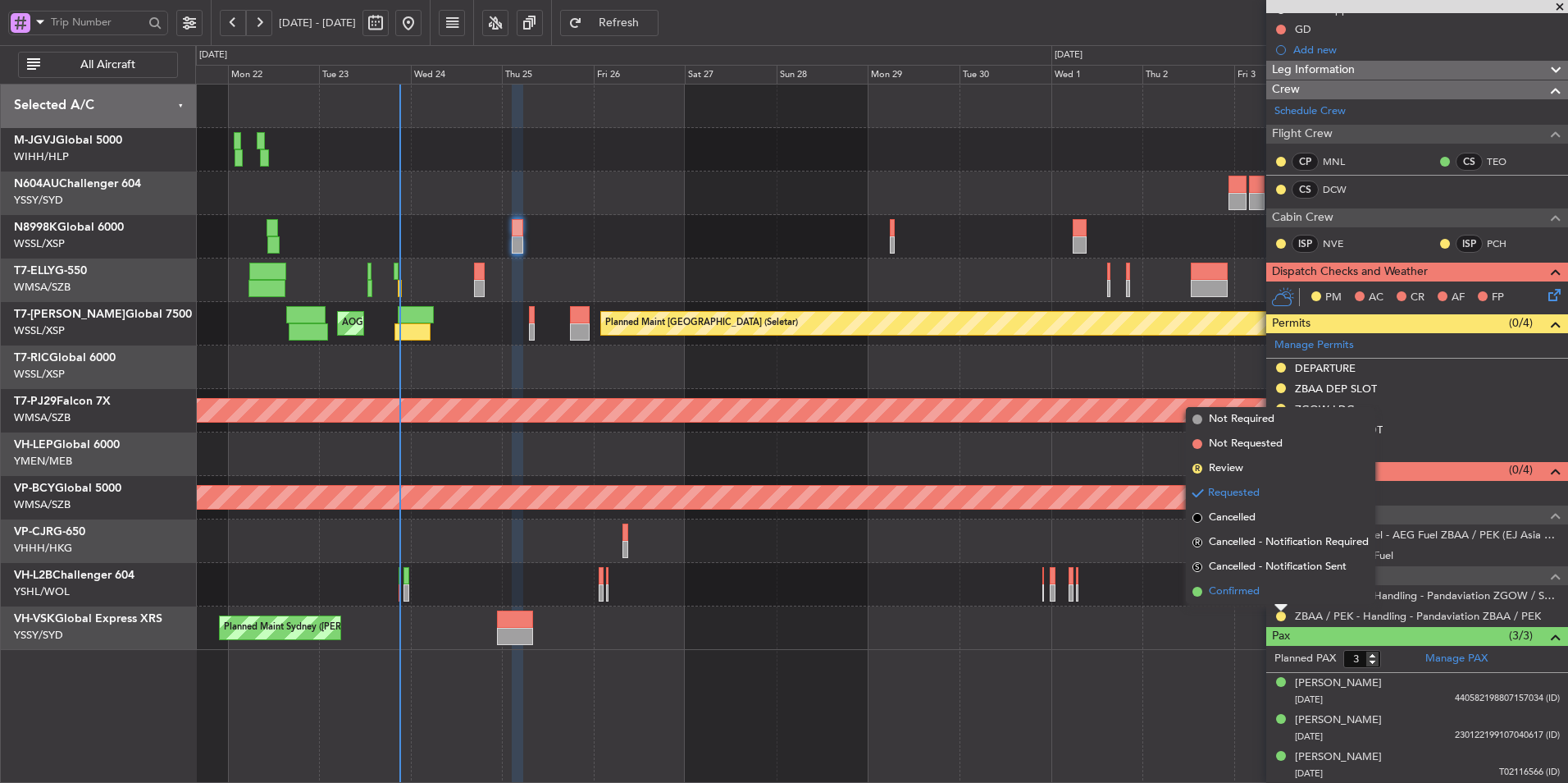
click at [1255, 590] on span "Confirmed" at bounding box center [1235, 591] width 51 height 16
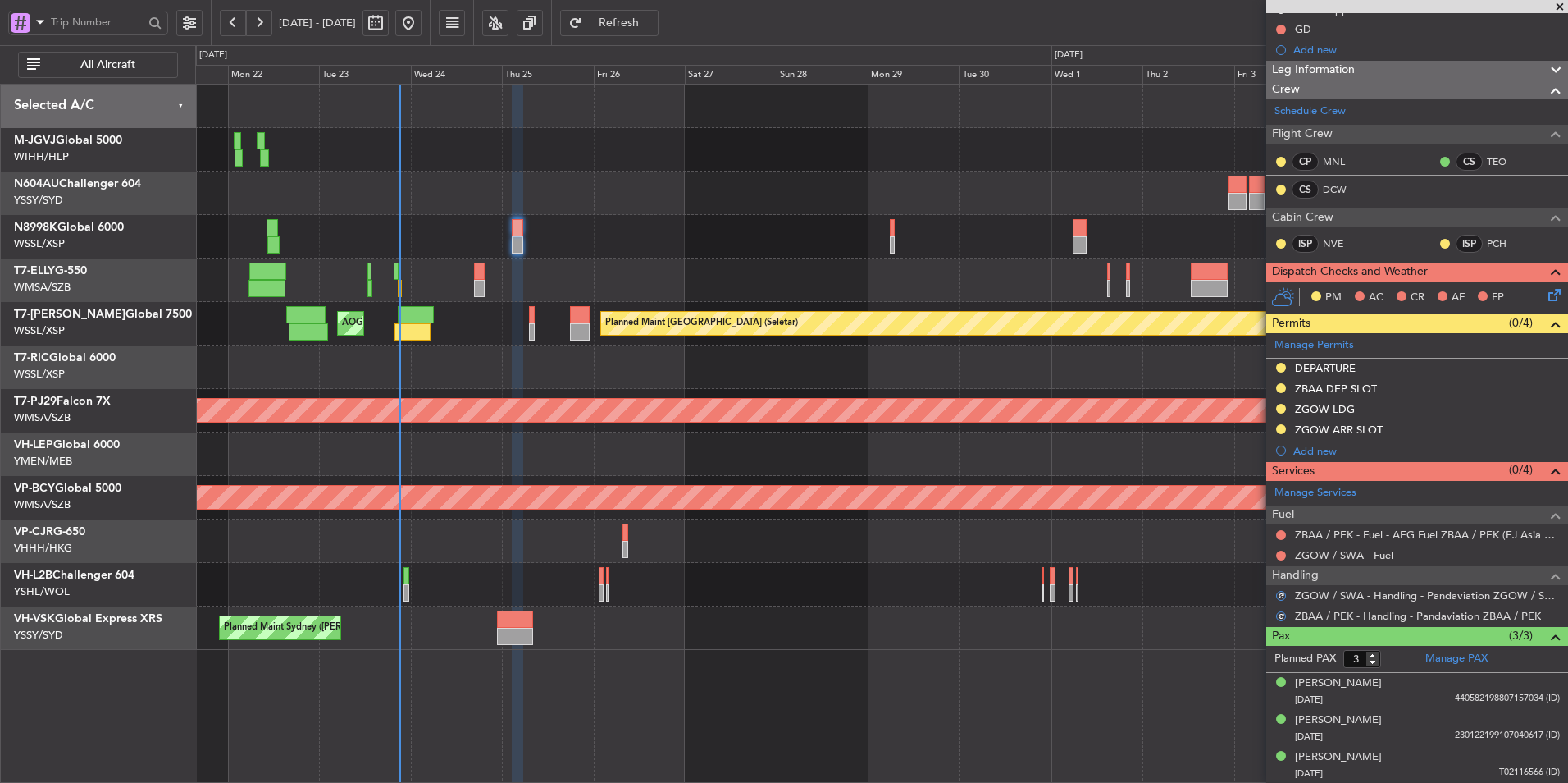
click at [801, 280] on div "Planned Maint Dubai (Dubai Intl) MEL Dubai (Dubai Intl)" at bounding box center [881, 279] width 1372 height 43
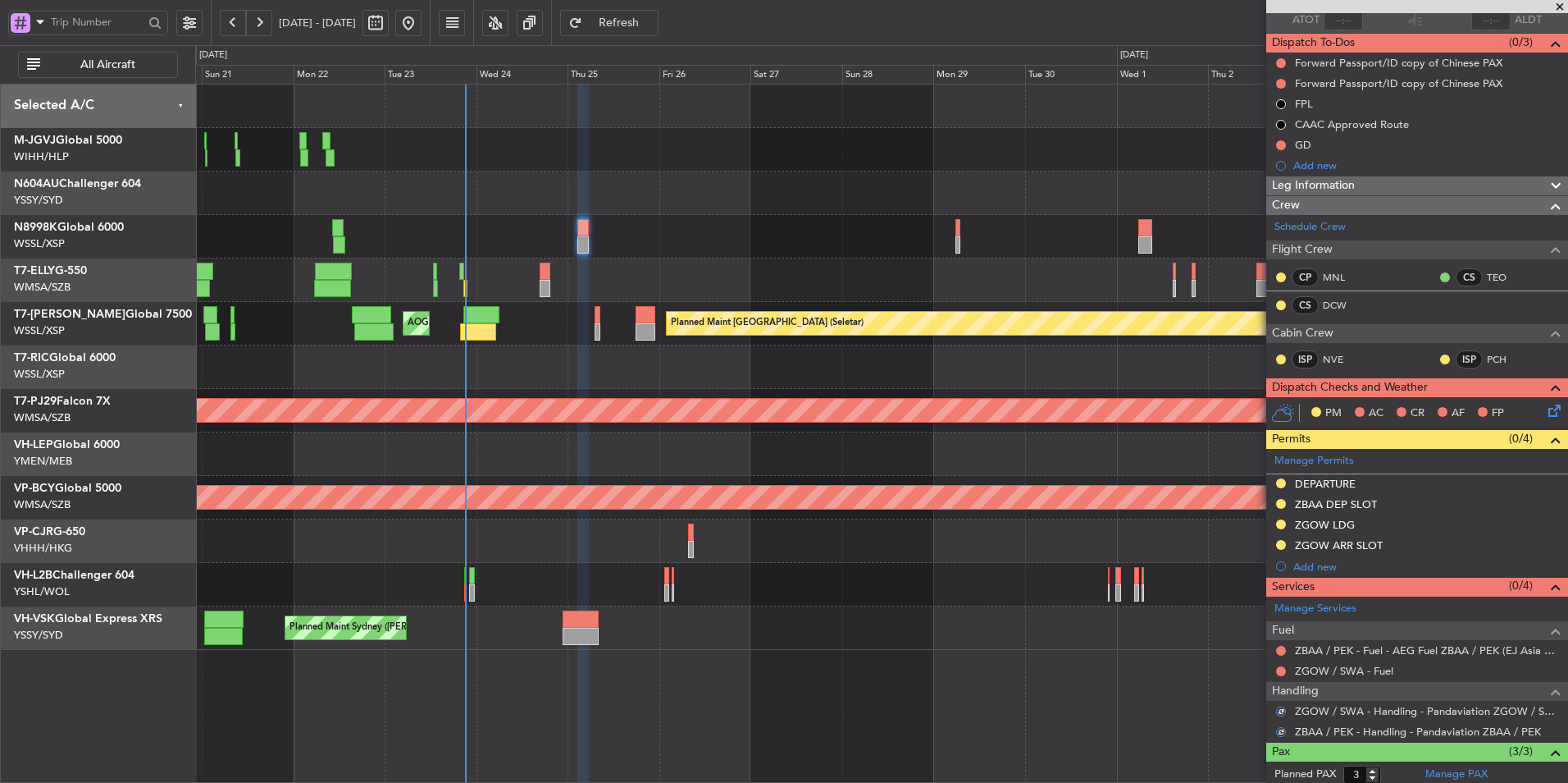
scroll to position [0, 0]
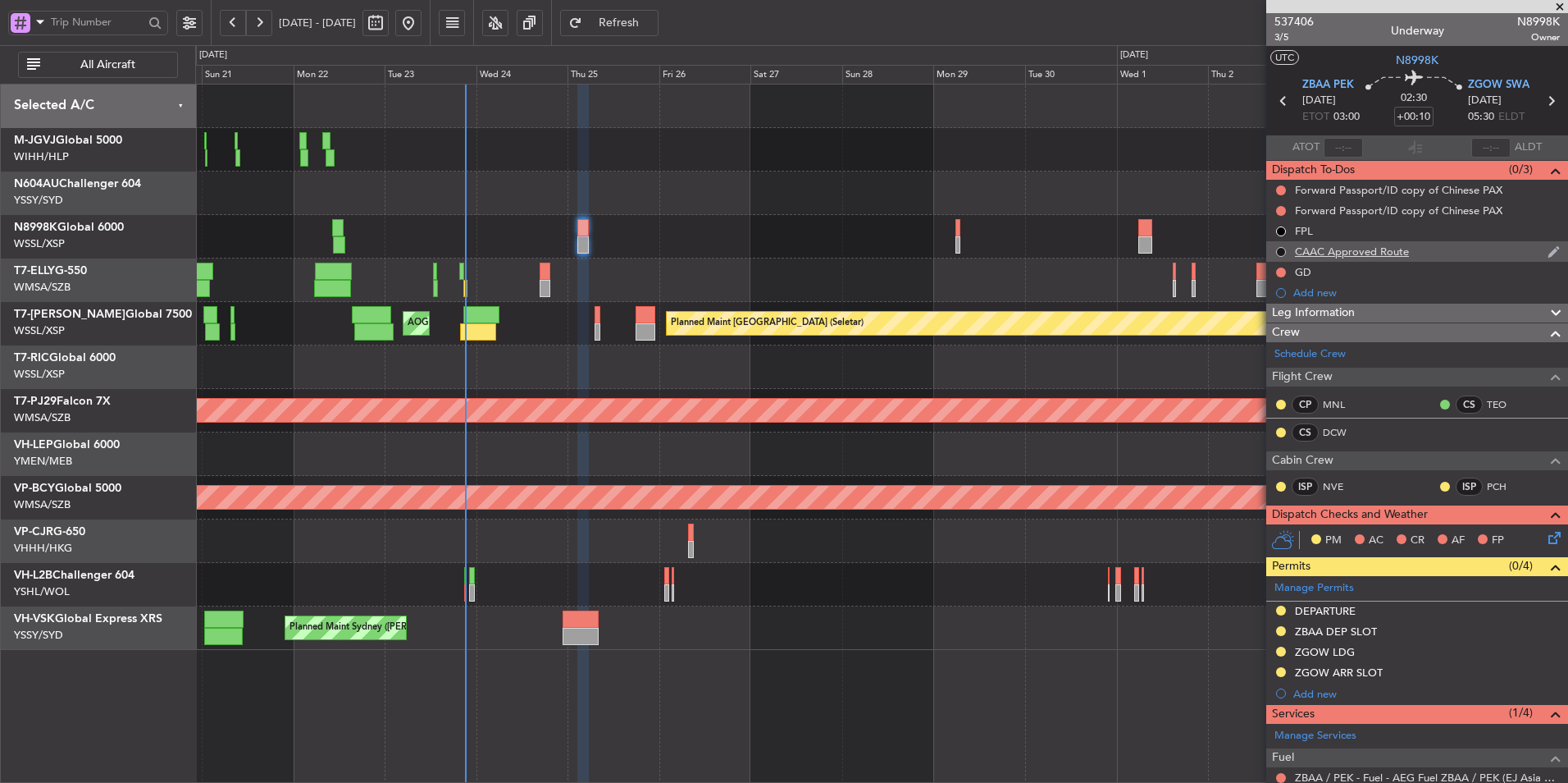
click at [1279, 250] on button at bounding box center [1282, 252] width 10 height 10
click at [1286, 297] on span "In Progress" at bounding box center [1288, 299] width 55 height 16
click at [1360, 255] on div "CAAC Approved Route" at bounding box center [1353, 251] width 114 height 14
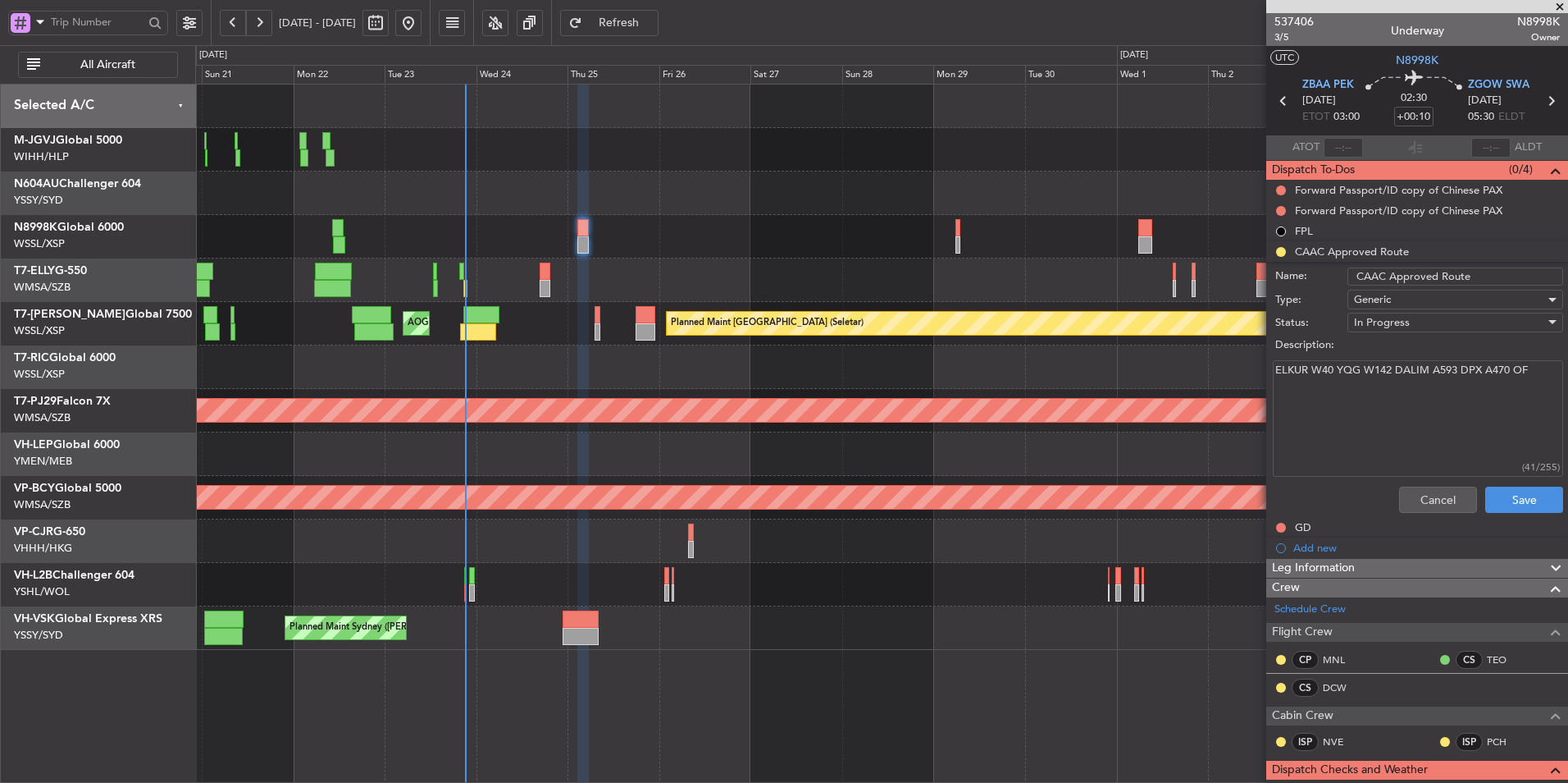
drag, startPoint x: 1535, startPoint y: 377, endPoint x: 1236, endPoint y: 381, distance: 299.0
click at [1236, 381] on fb-app "20 Sep 2025 - 05 Oct 2025 Refresh Quick Links All Aircraft Planned Maint Singap…" at bounding box center [784, 402] width 1568 height 763
type textarea "pending domestic route from Panda"
click at [1513, 498] on button "Save" at bounding box center [1524, 499] width 78 height 26
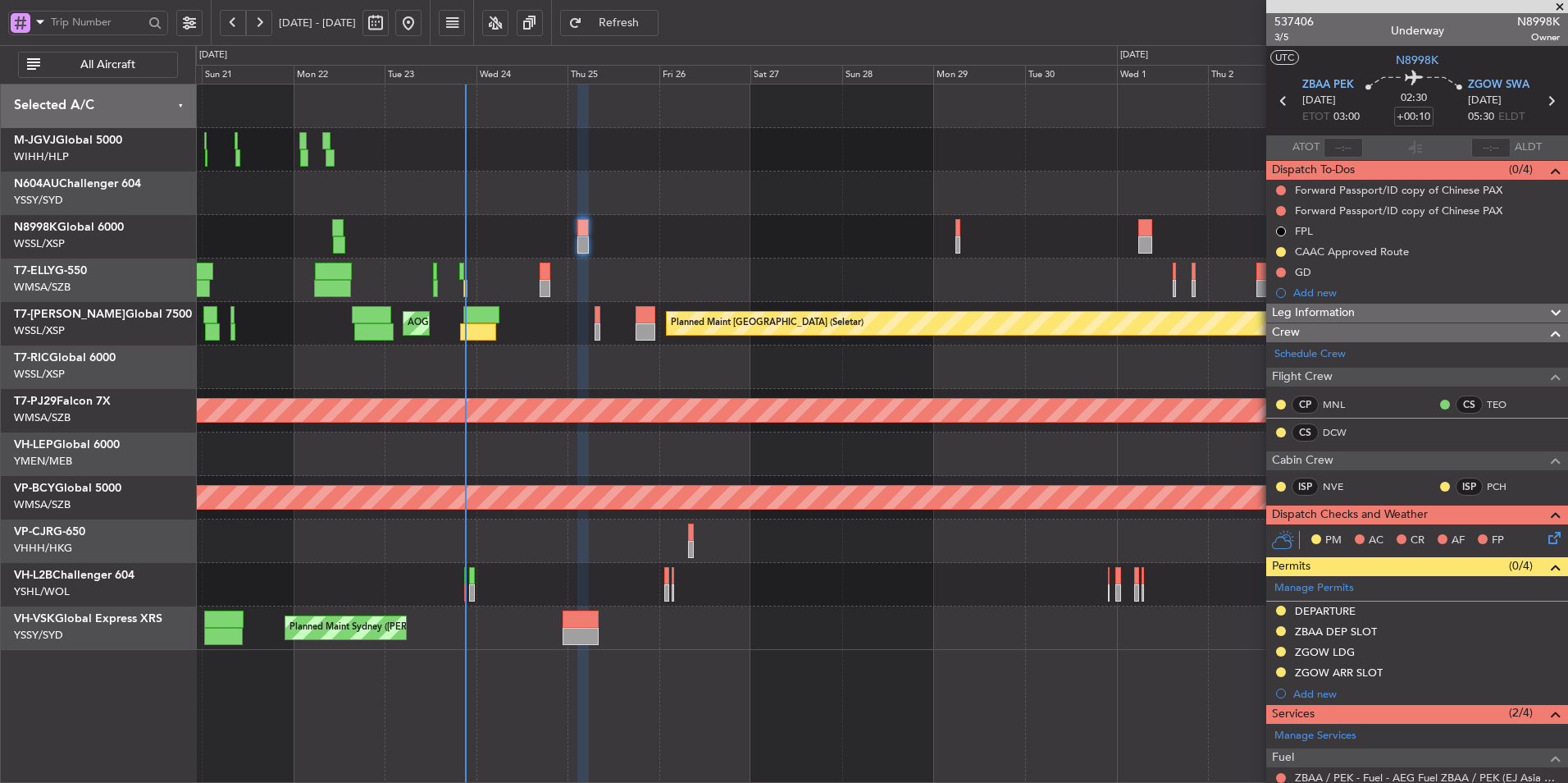
click at [739, 722] on div "Planned Maint Singapore (Seletar) MEL Jakarta (Halim Intl) MEL Jakarta (Halim I…" at bounding box center [882, 433] width 1373 height 700
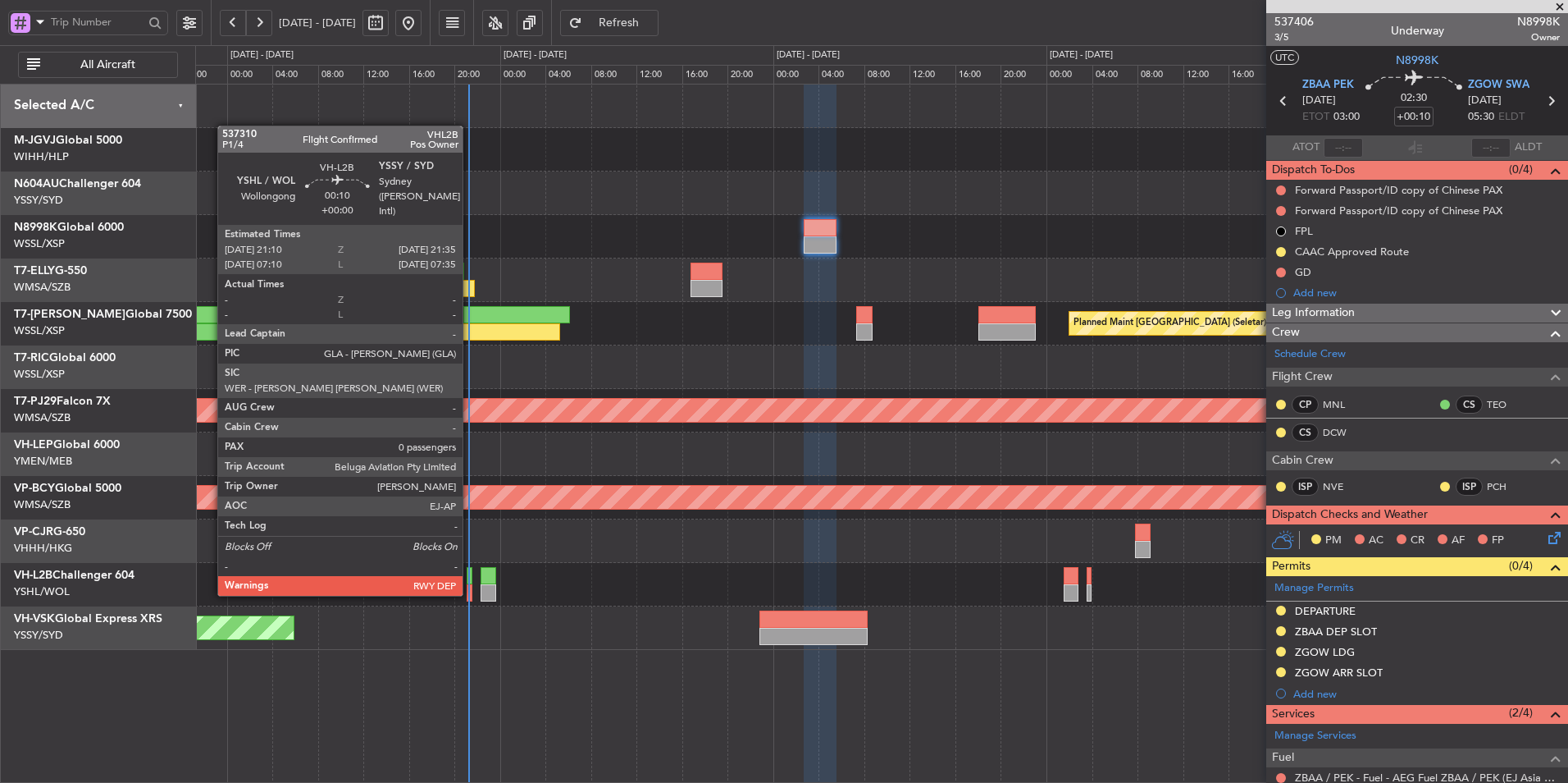
click at [470, 579] on div at bounding box center [469, 576] width 5 height 17
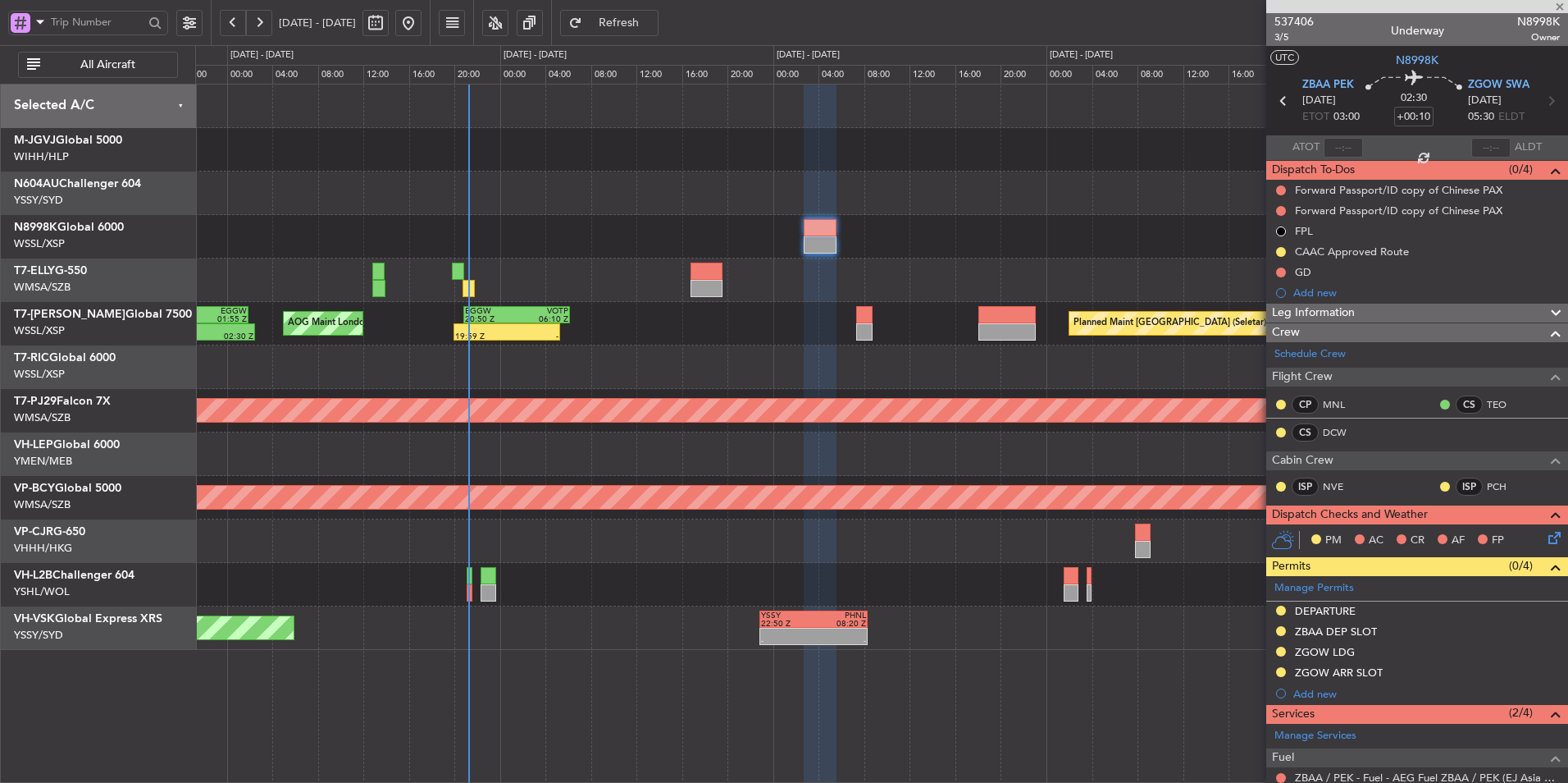
type input "0"
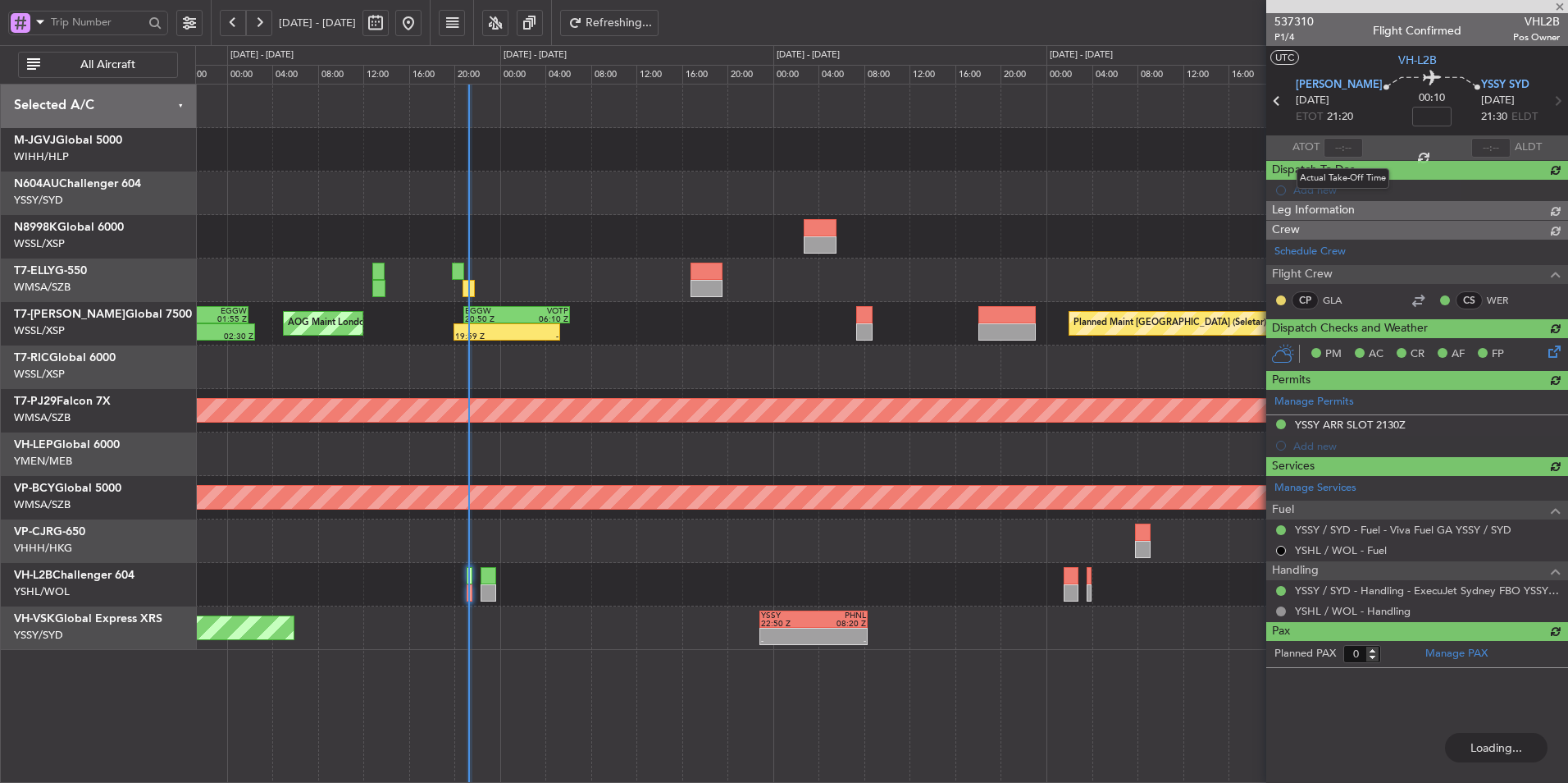
click at [1351, 150] on div at bounding box center [1343, 147] width 39 height 20
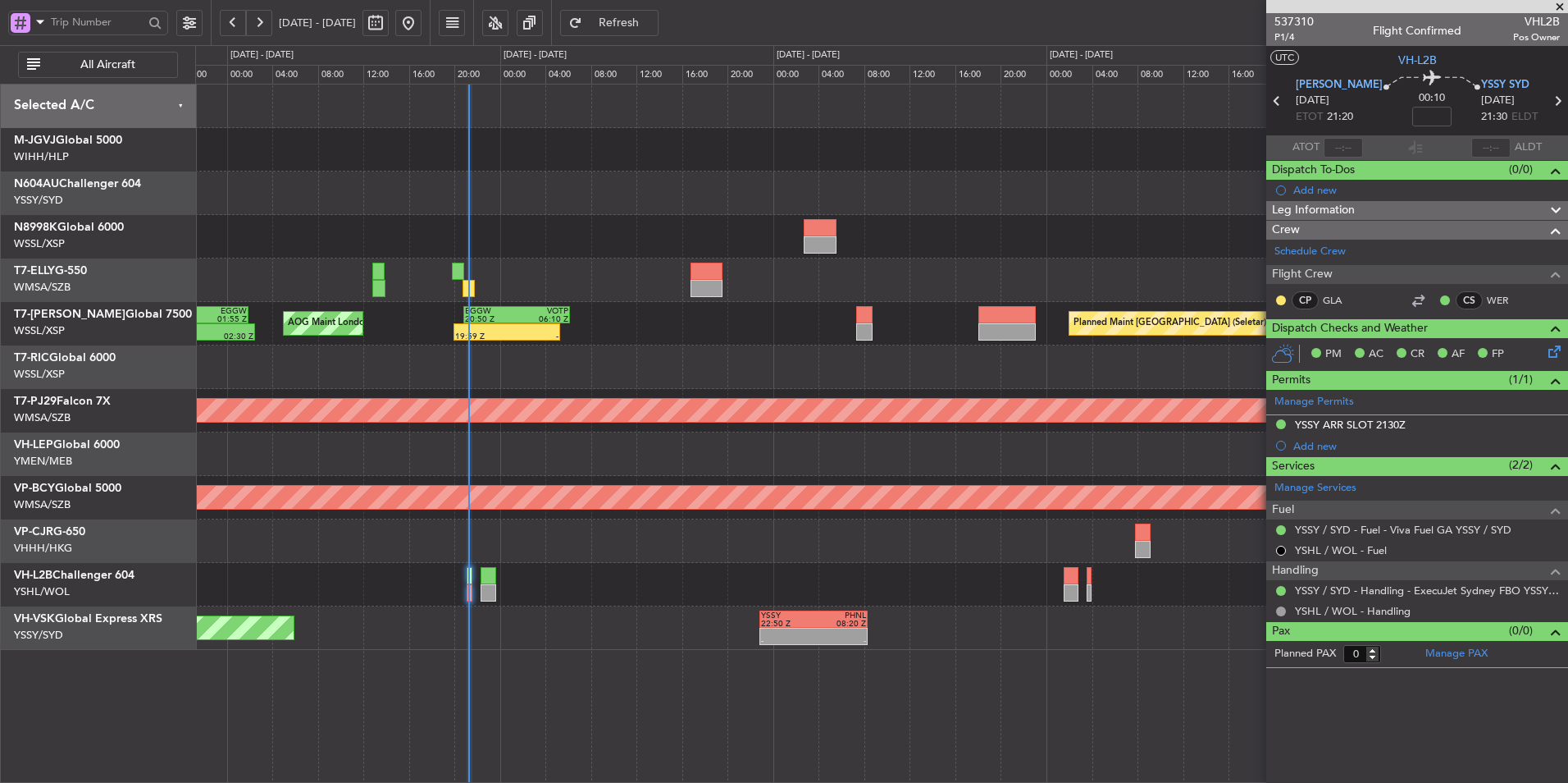
click at [653, 29] on span "Refresh" at bounding box center [619, 22] width 67 height 11
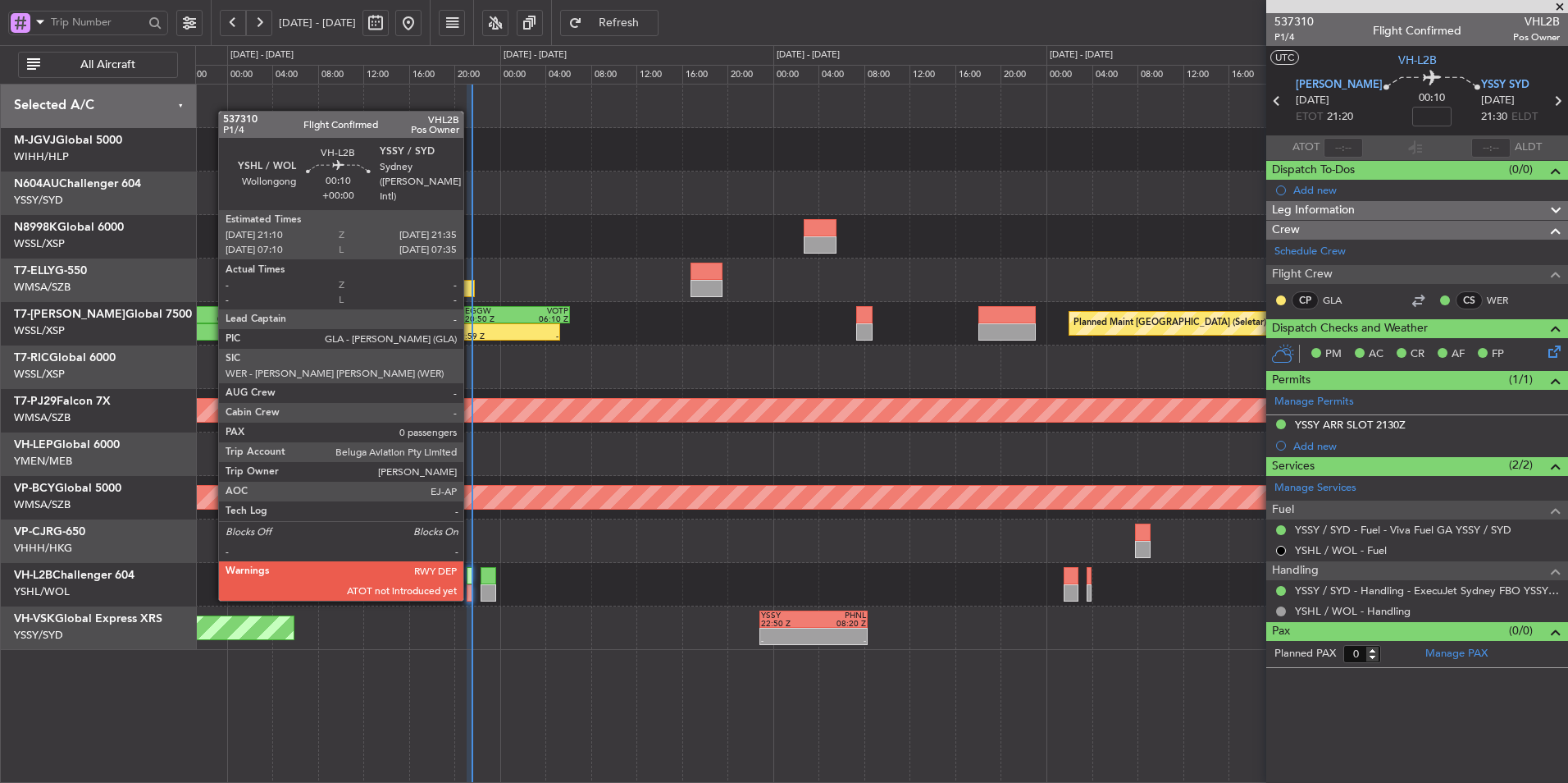
click at [469, 584] on div at bounding box center [469, 593] width 5 height 17
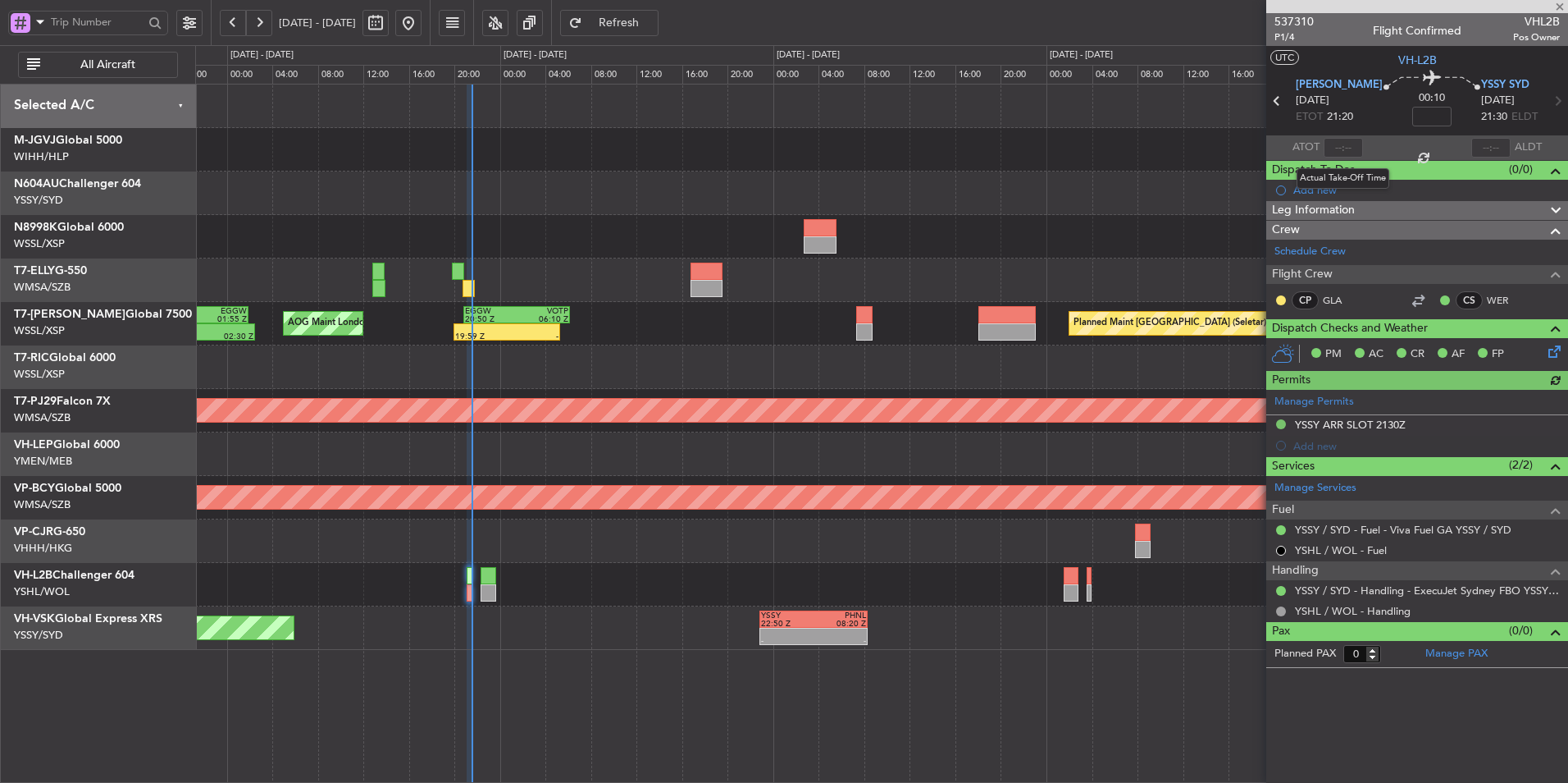
click at [1353, 145] on div at bounding box center [1343, 147] width 39 height 20
click at [1350, 147] on input "text" at bounding box center [1343, 147] width 39 height 20
click at [646, 629] on div "Planned Maint Sydney (Kingsford Smith Intl) - - YSSY 22:50 Z PHNL 08:20 Z" at bounding box center [881, 628] width 1372 height 43
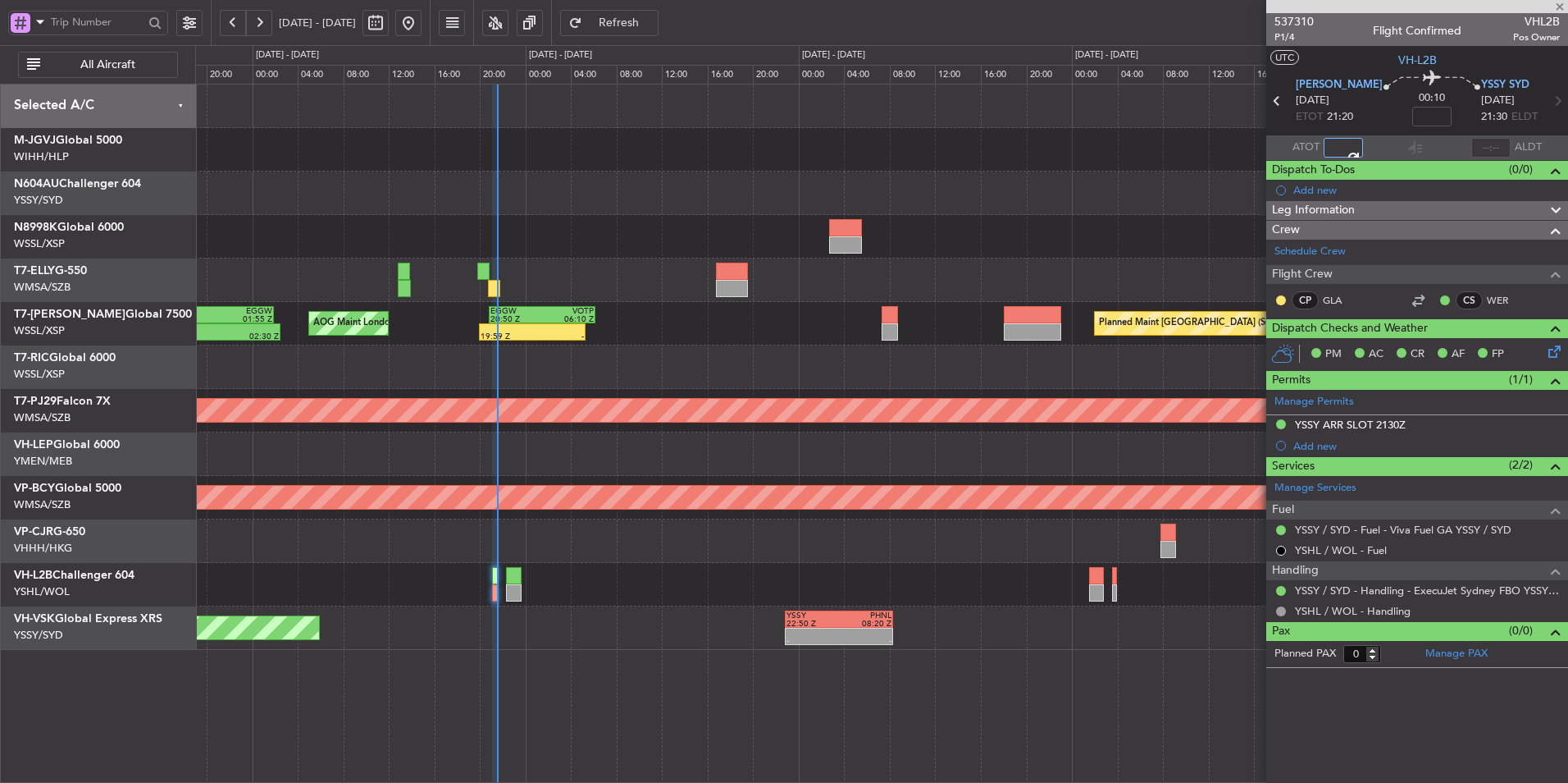
type input "21:15"
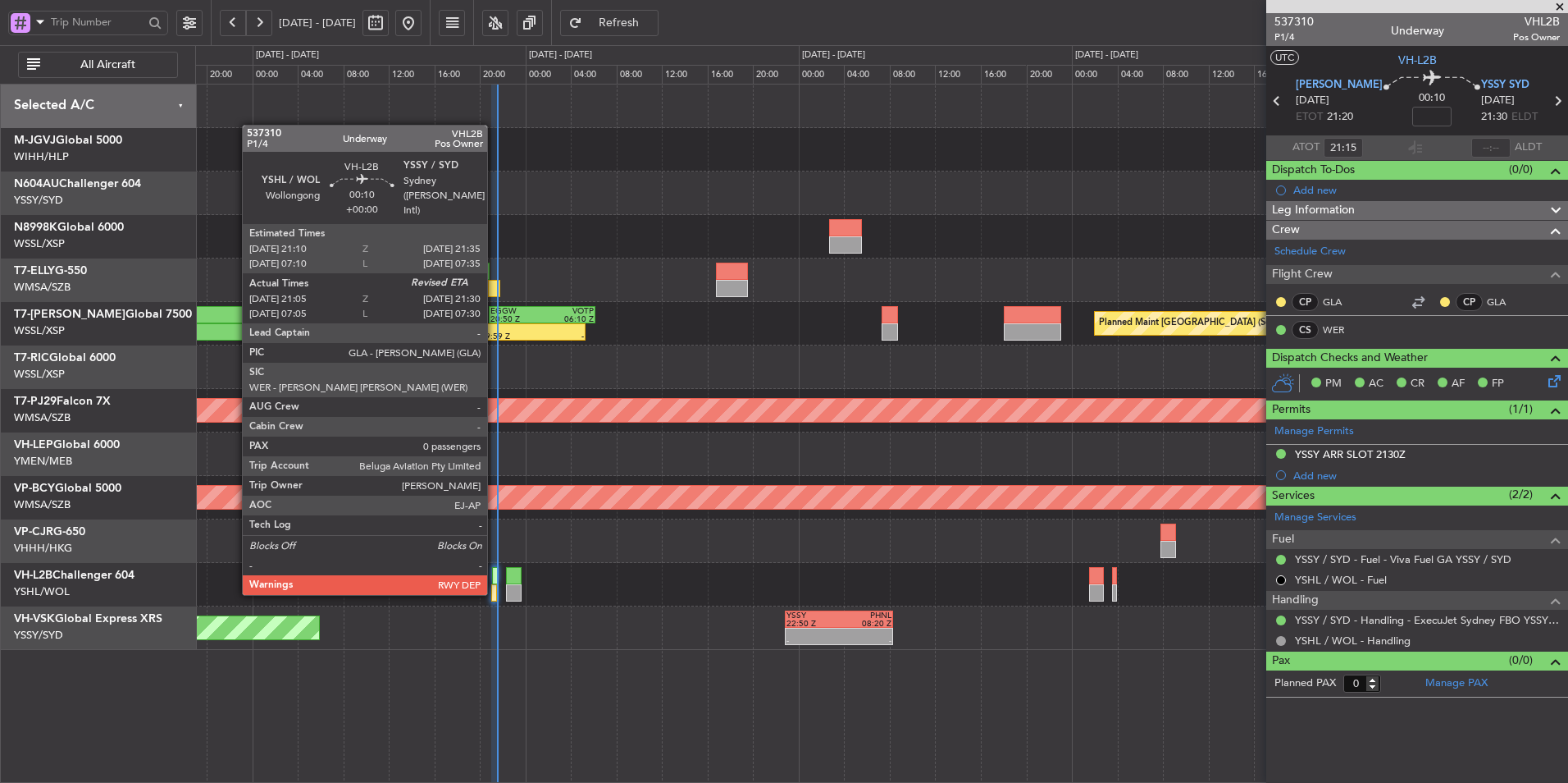
click at [495, 579] on div at bounding box center [495, 576] width 5 height 17
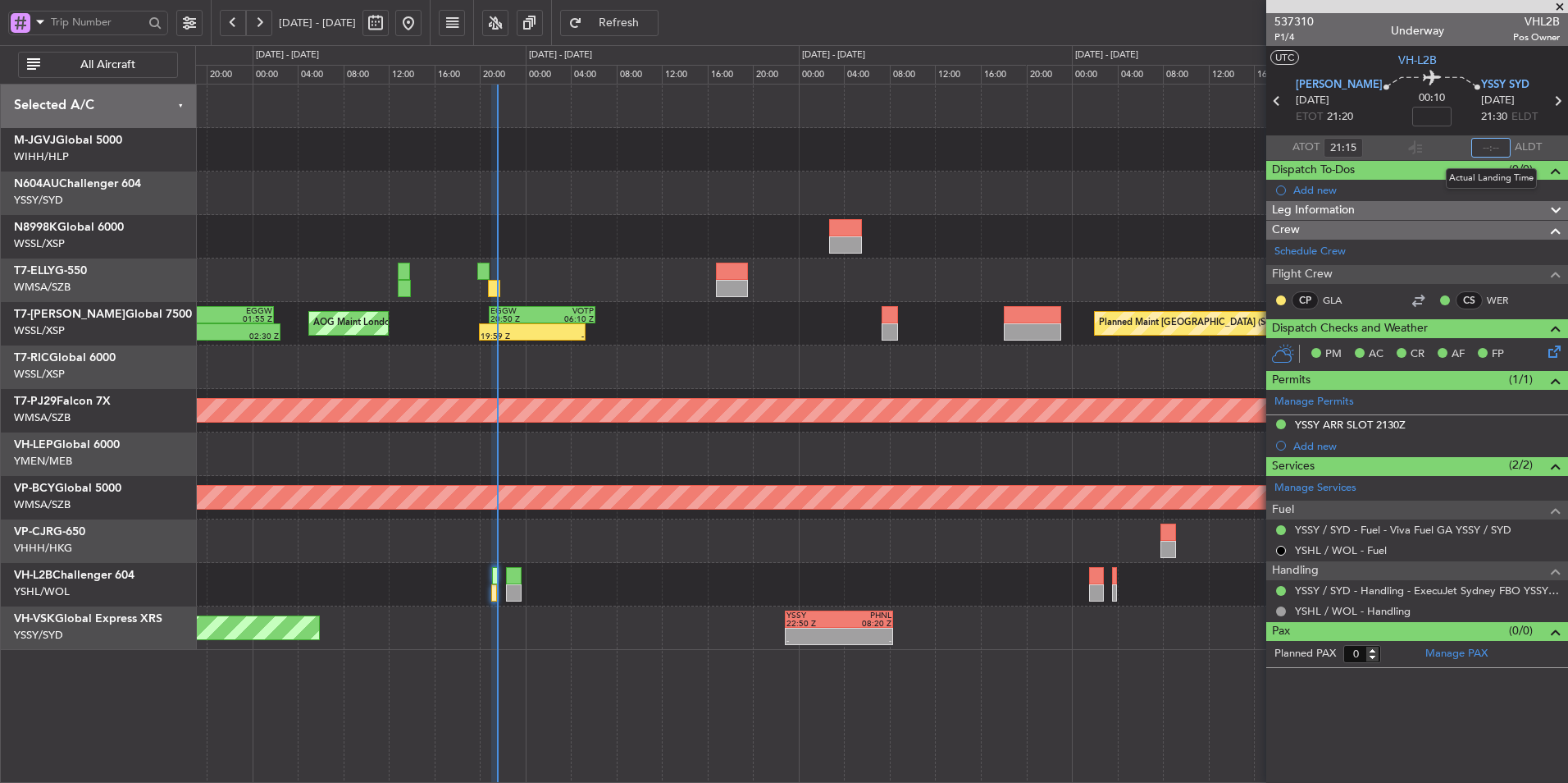
click at [1496, 152] on input "text" at bounding box center [1491, 147] width 39 height 20
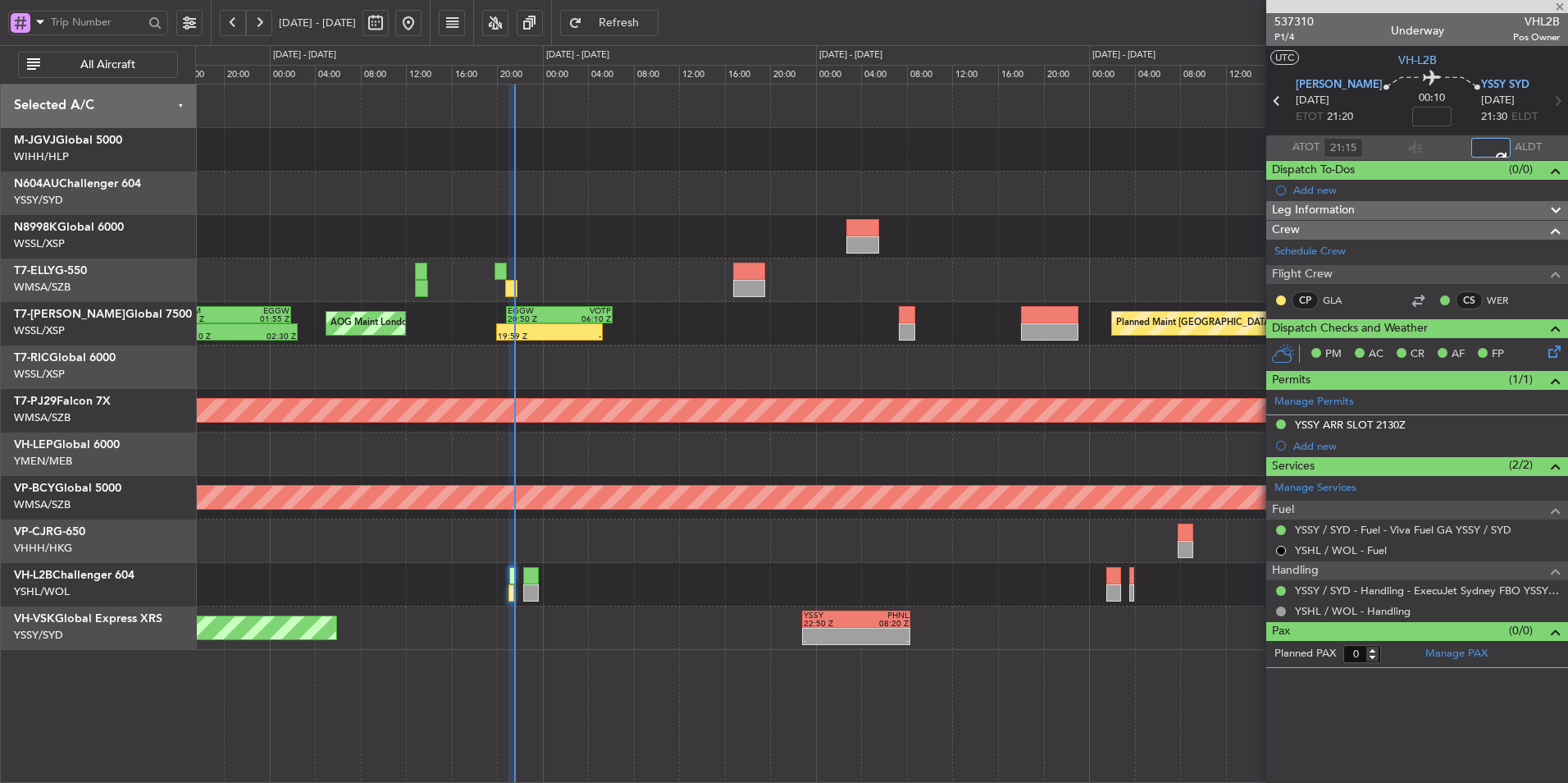
click at [697, 366] on div at bounding box center [881, 366] width 1372 height 43
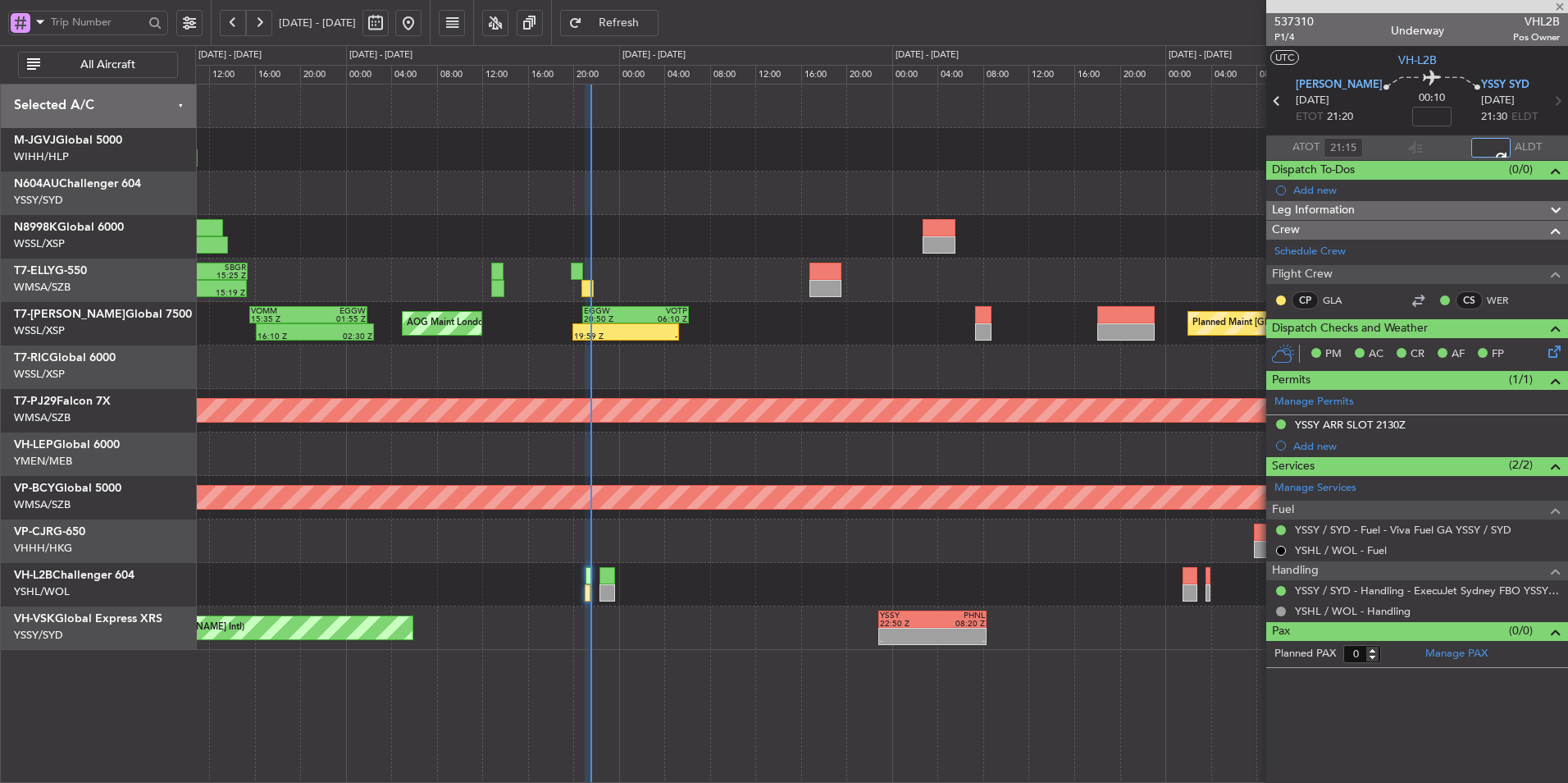
type input "21:31"
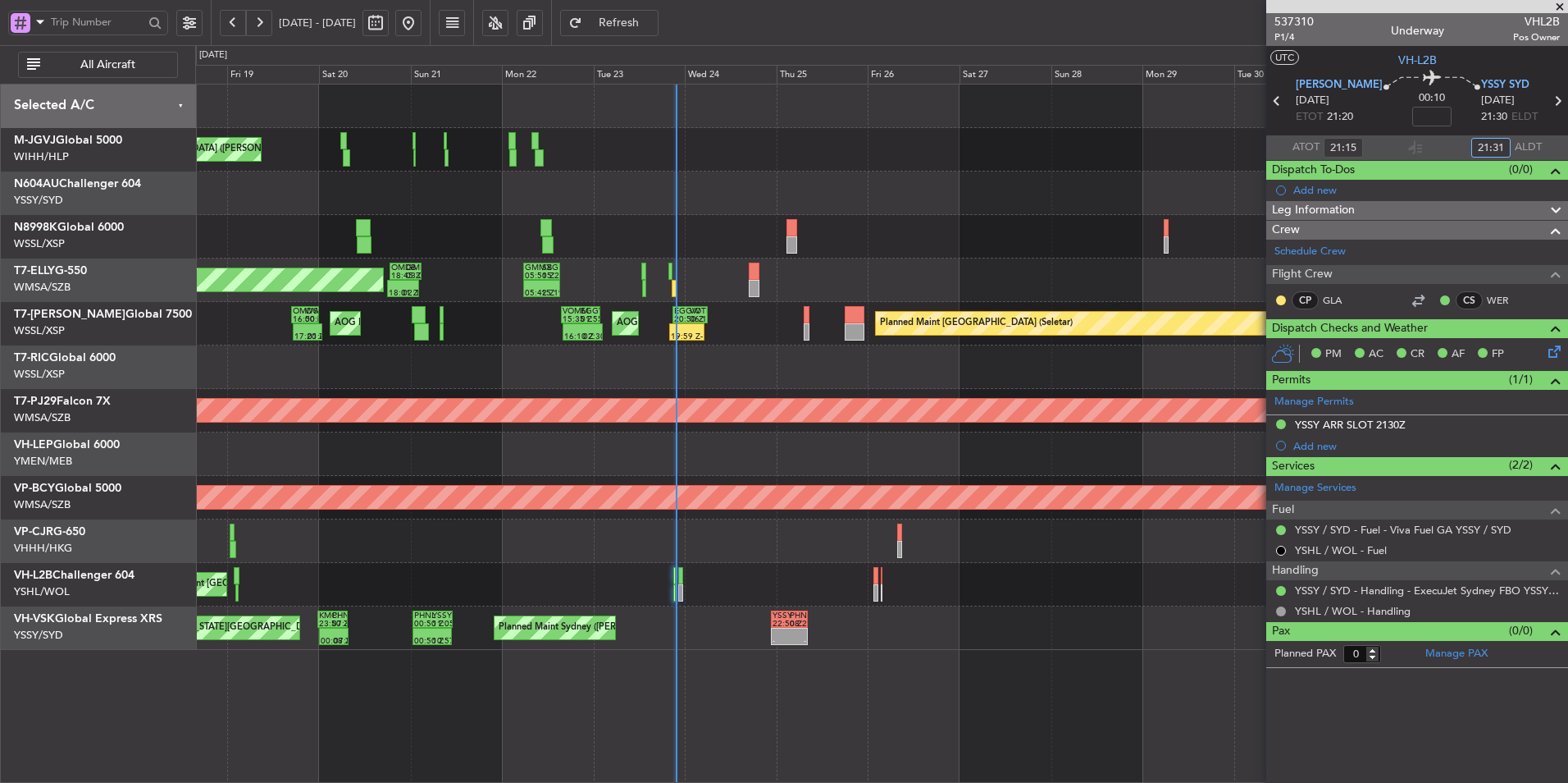
click at [745, 343] on div "Planned Maint Singapore (Seletar) AOG Maint London (Luton) 16:10 Z 02:30 Z VOMM…" at bounding box center [881, 323] width 1372 height 43
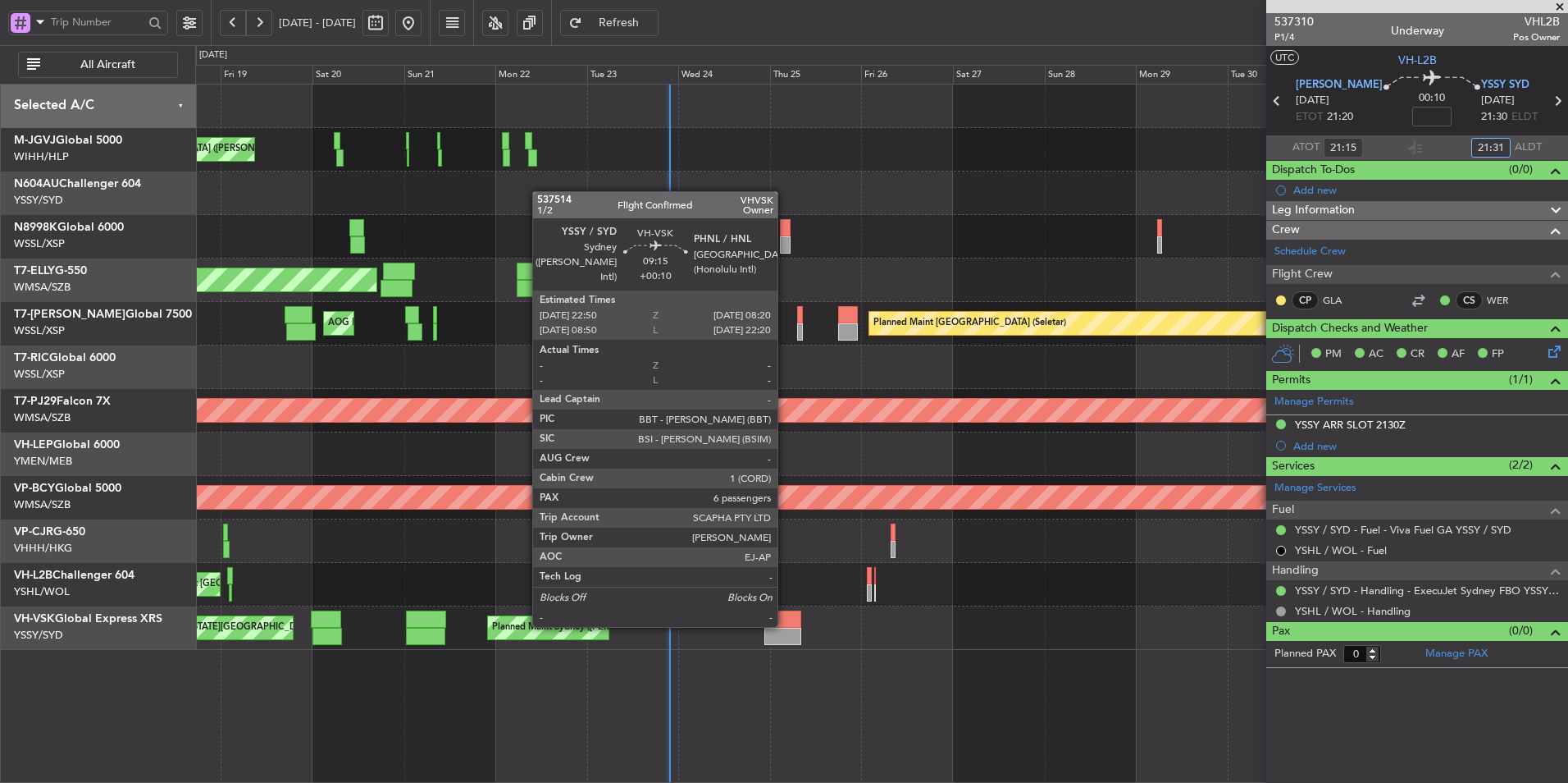
click at [785, 625] on div at bounding box center [783, 619] width 37 height 17
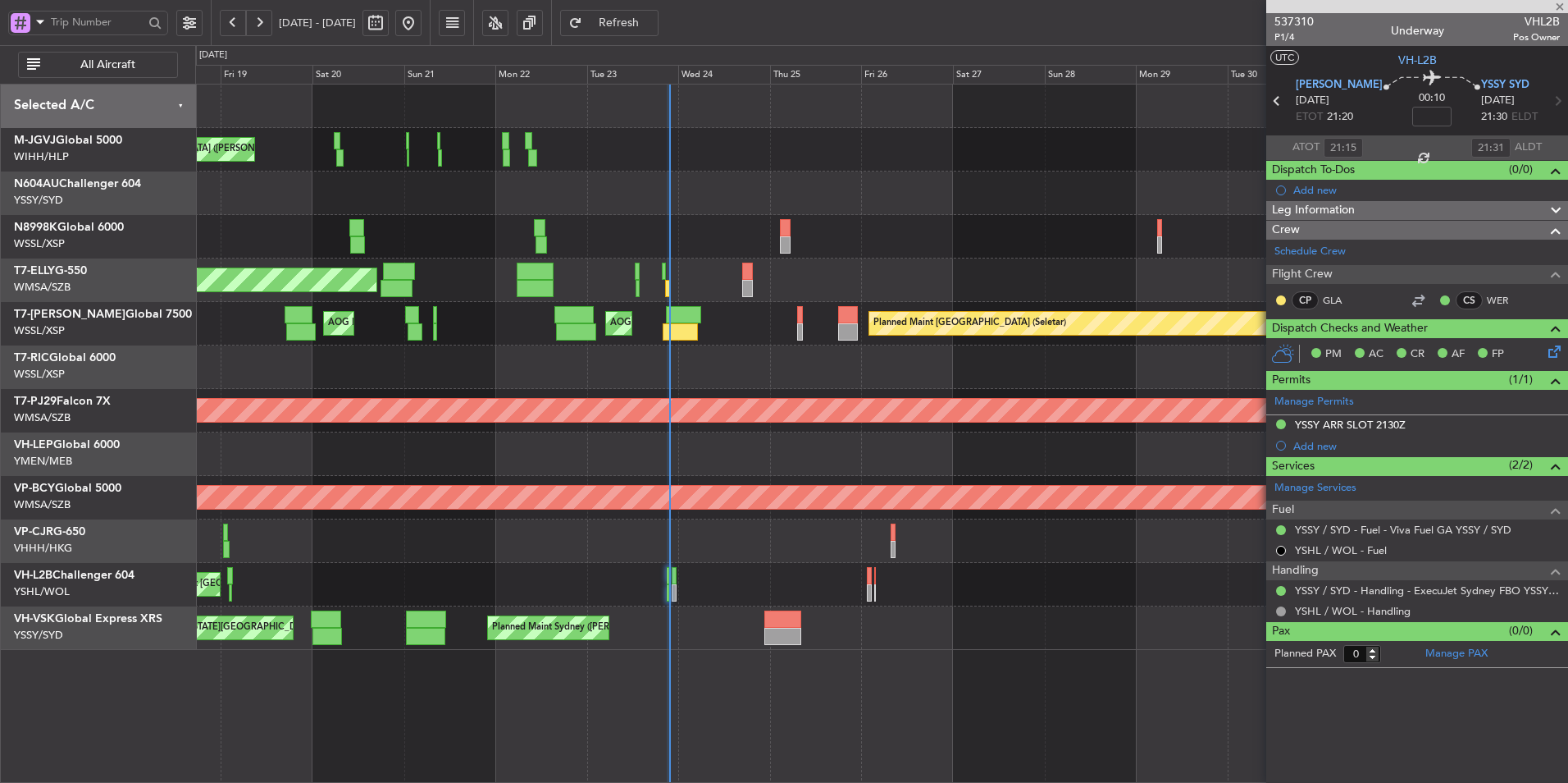
type input "+00:10"
type input "6"
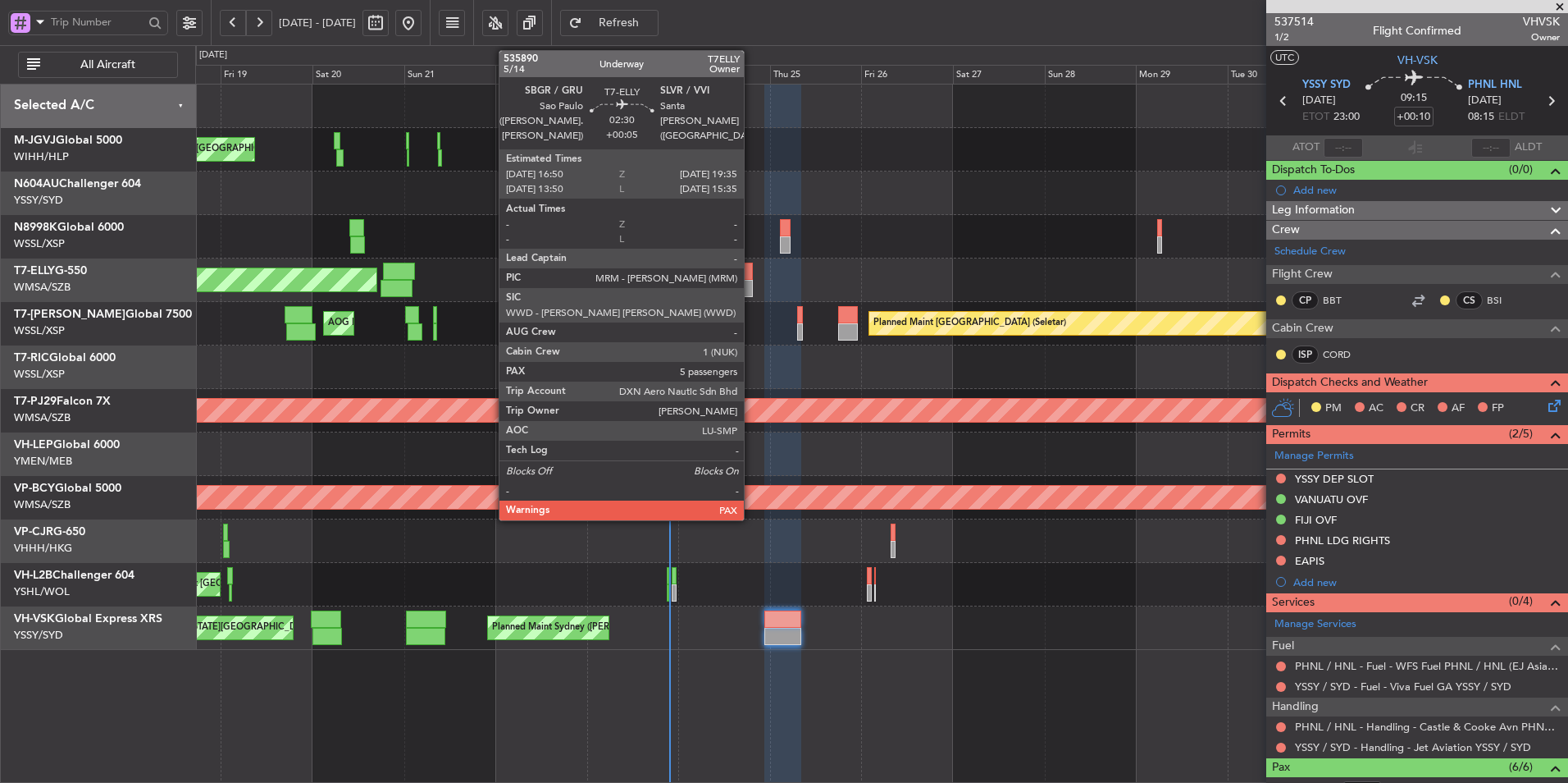
click at [751, 273] on div at bounding box center [748, 271] width 11 height 17
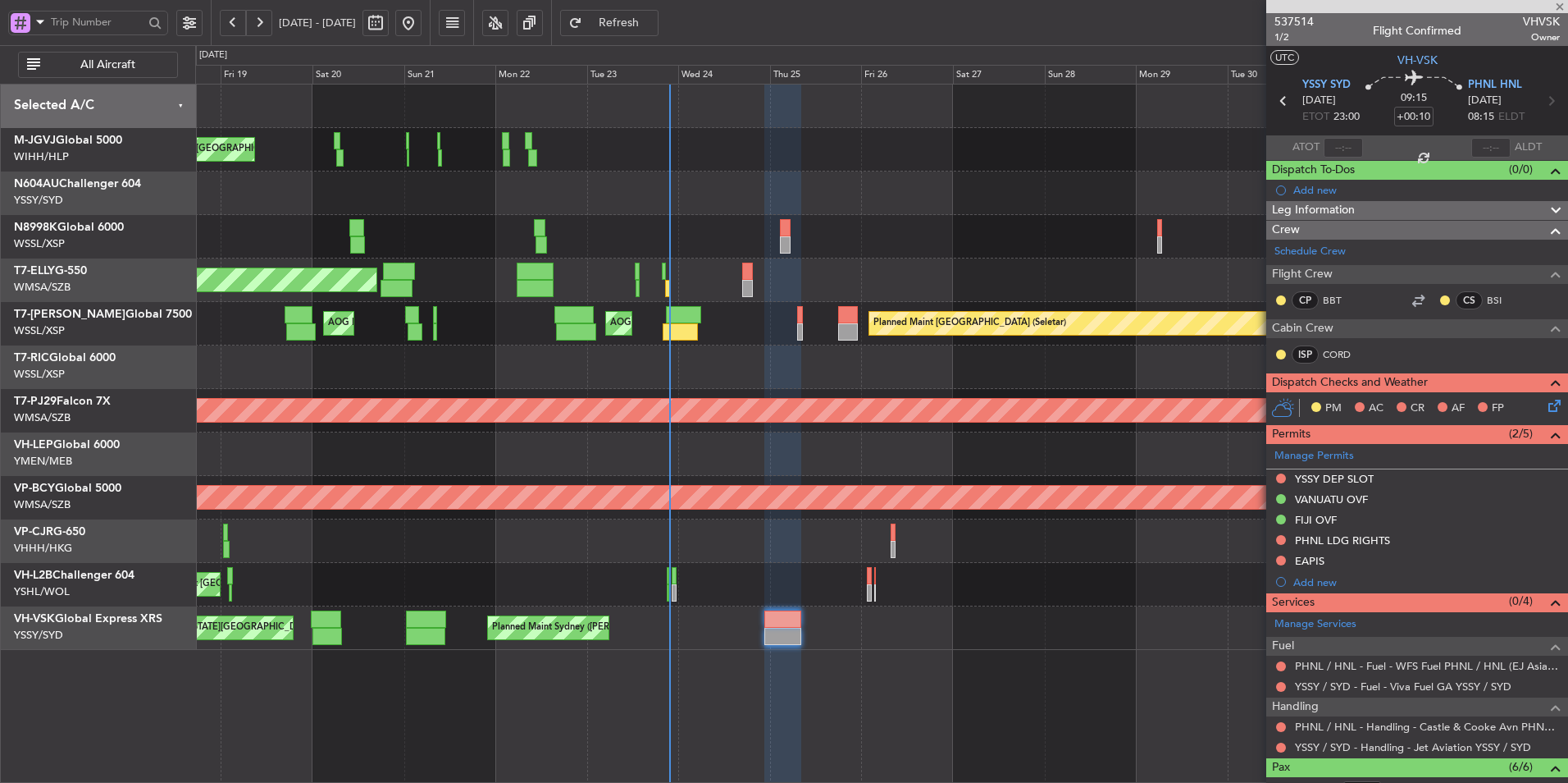
type input "+00:05"
type input "5"
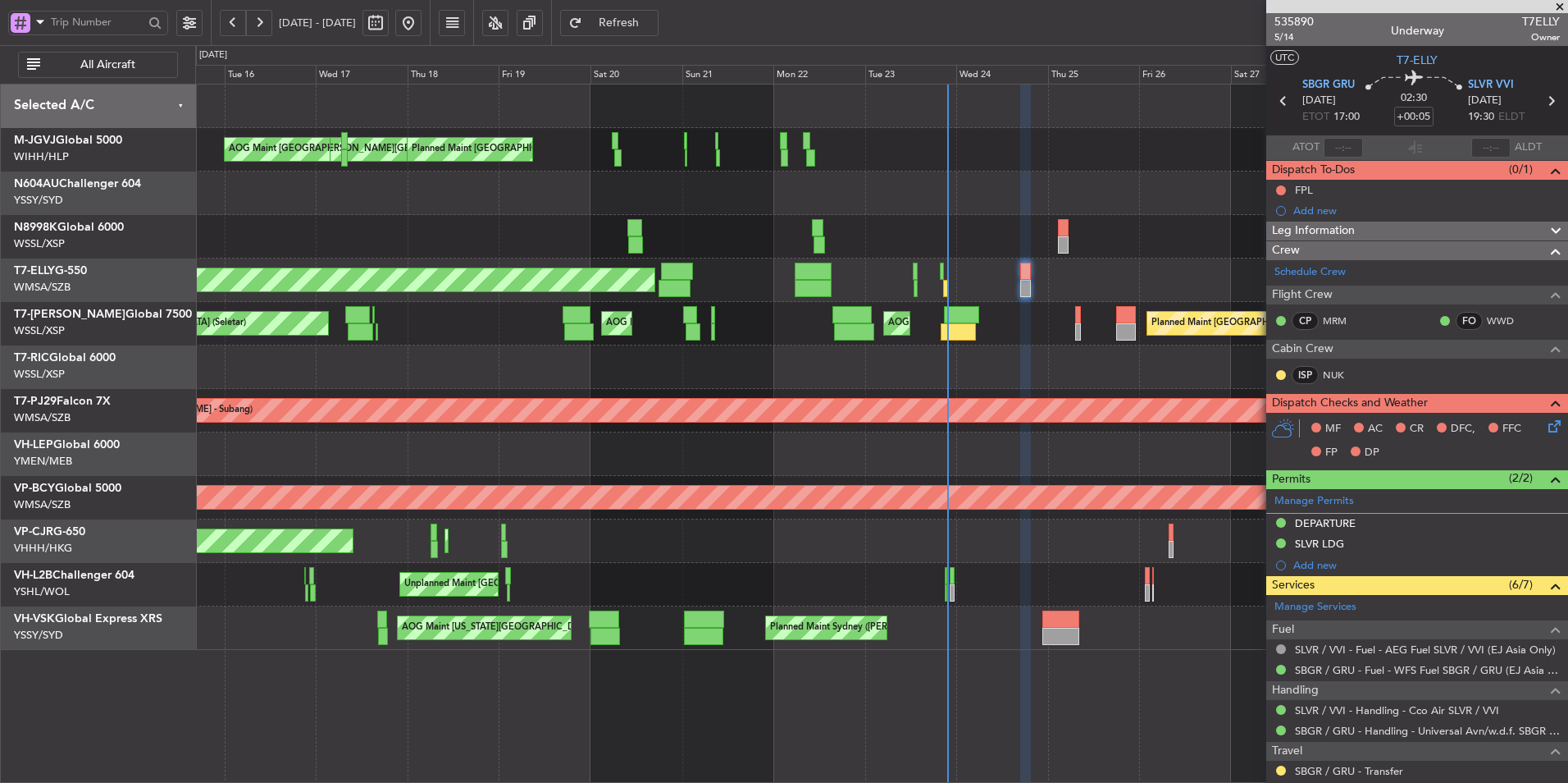
click at [515, 363] on div at bounding box center [881, 366] width 1372 height 43
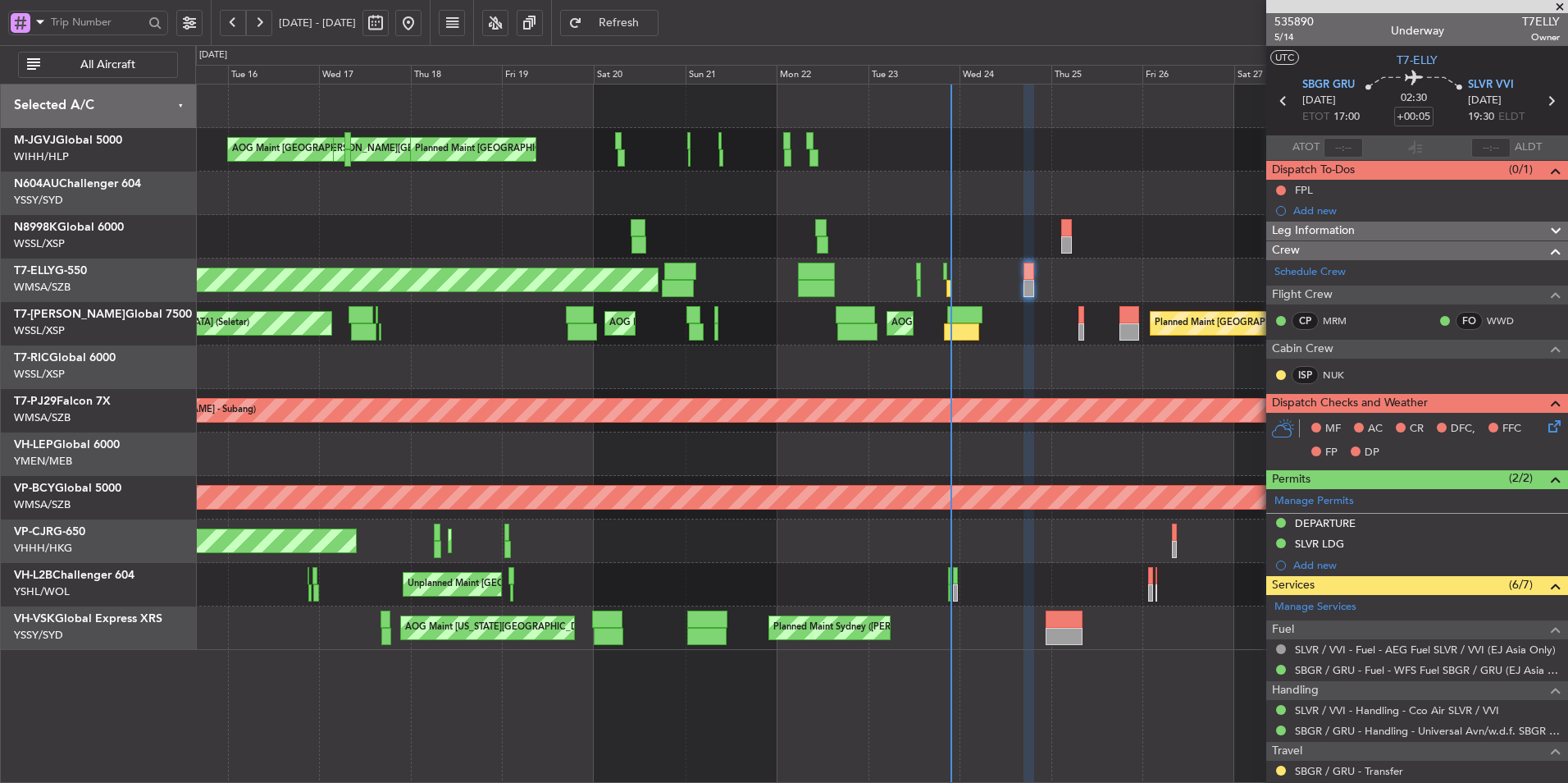
click at [678, 361] on div at bounding box center [881, 366] width 1372 height 43
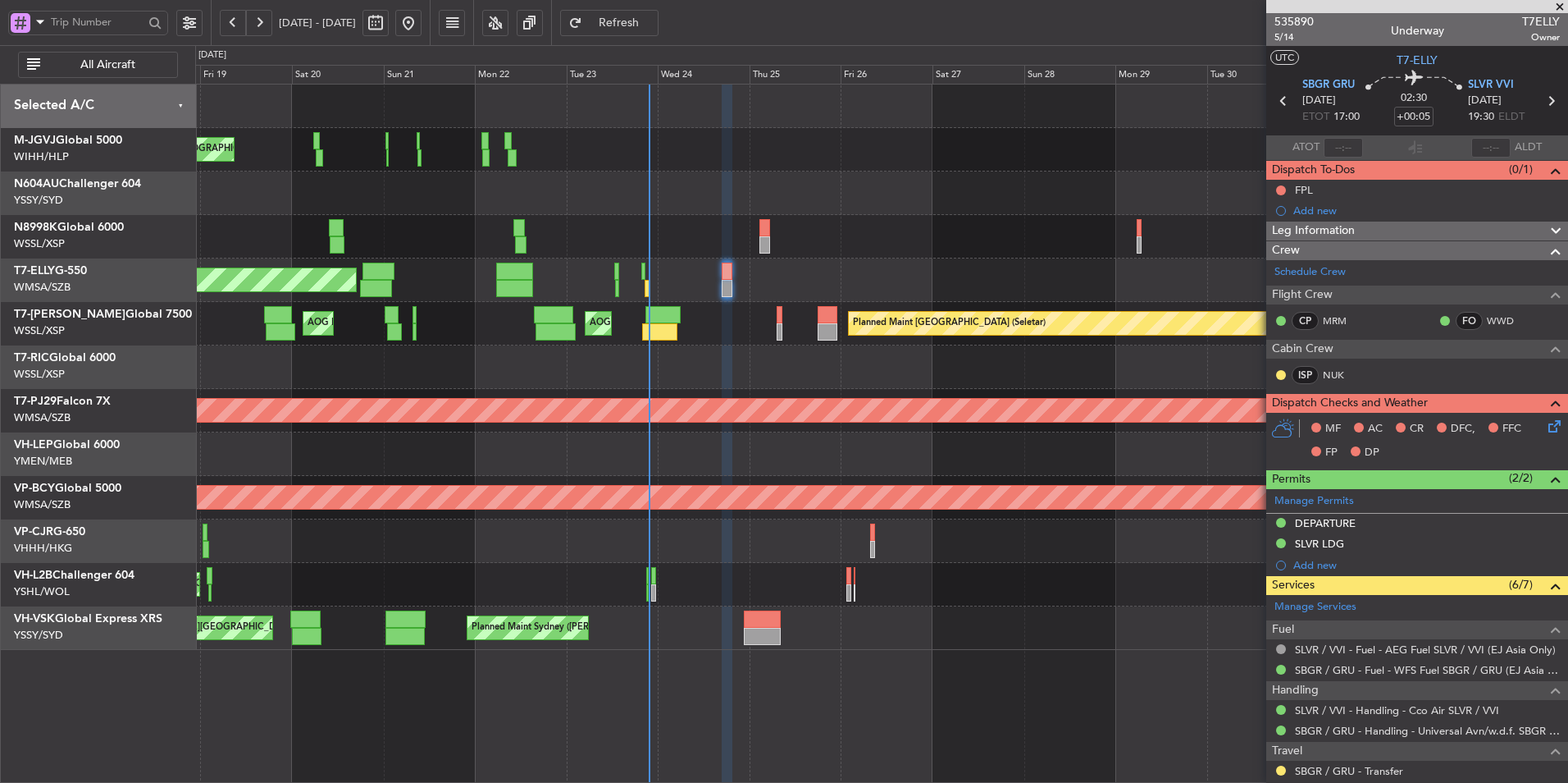
click at [594, 385] on div at bounding box center [881, 366] width 1372 height 43
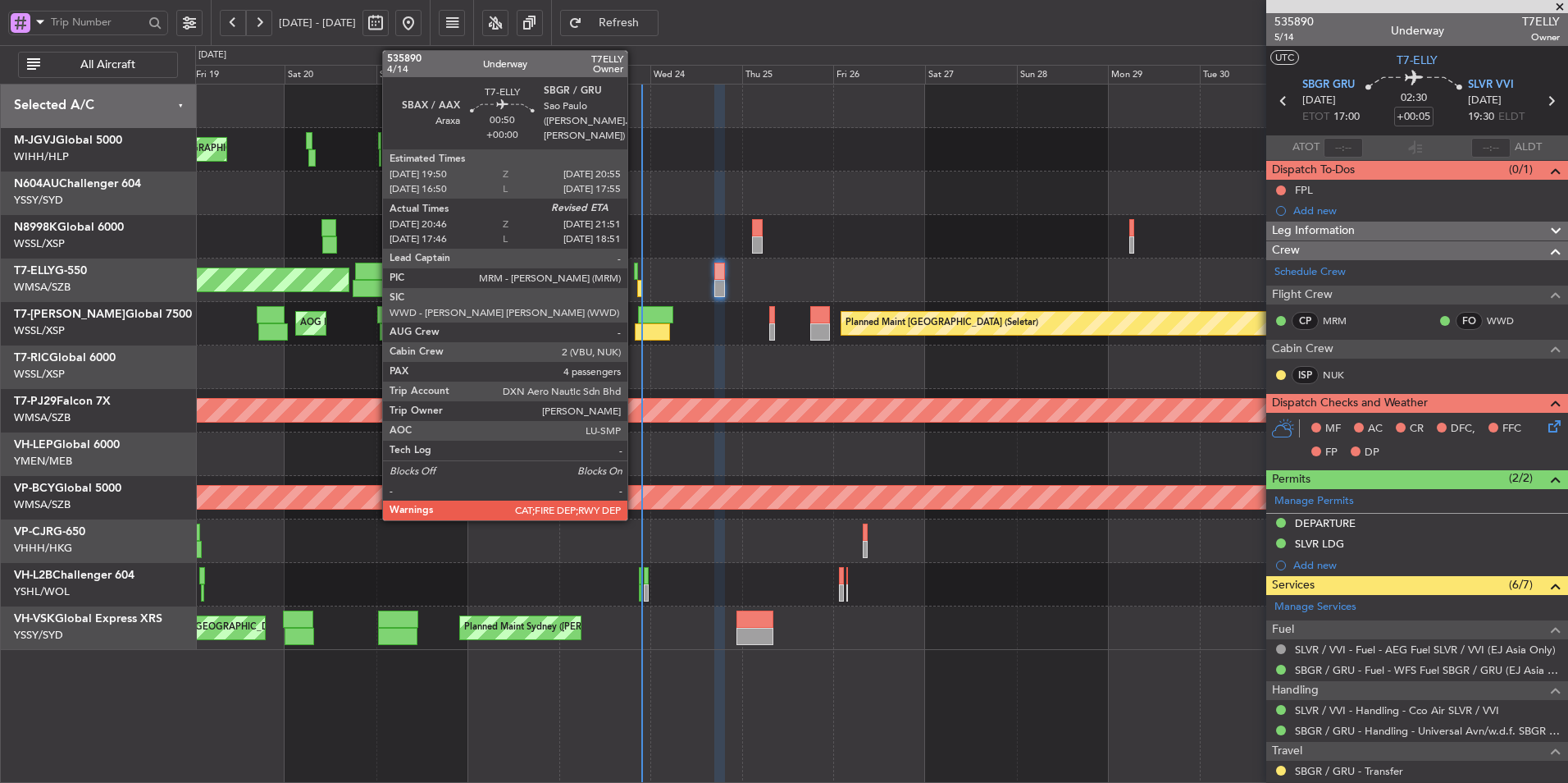
click at [635, 277] on div at bounding box center [636, 271] width 5 height 17
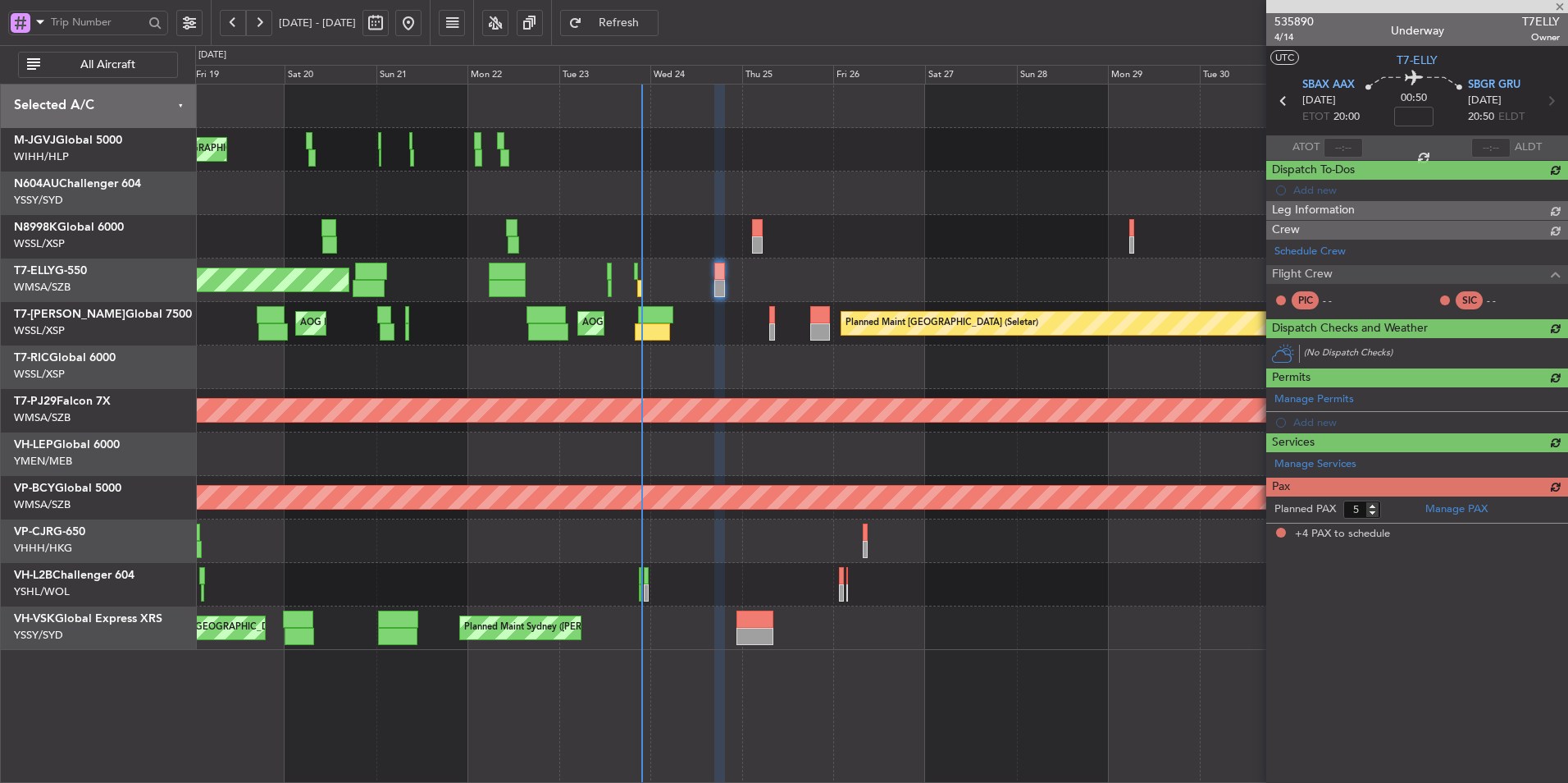
type input "20:56"
type input "4"
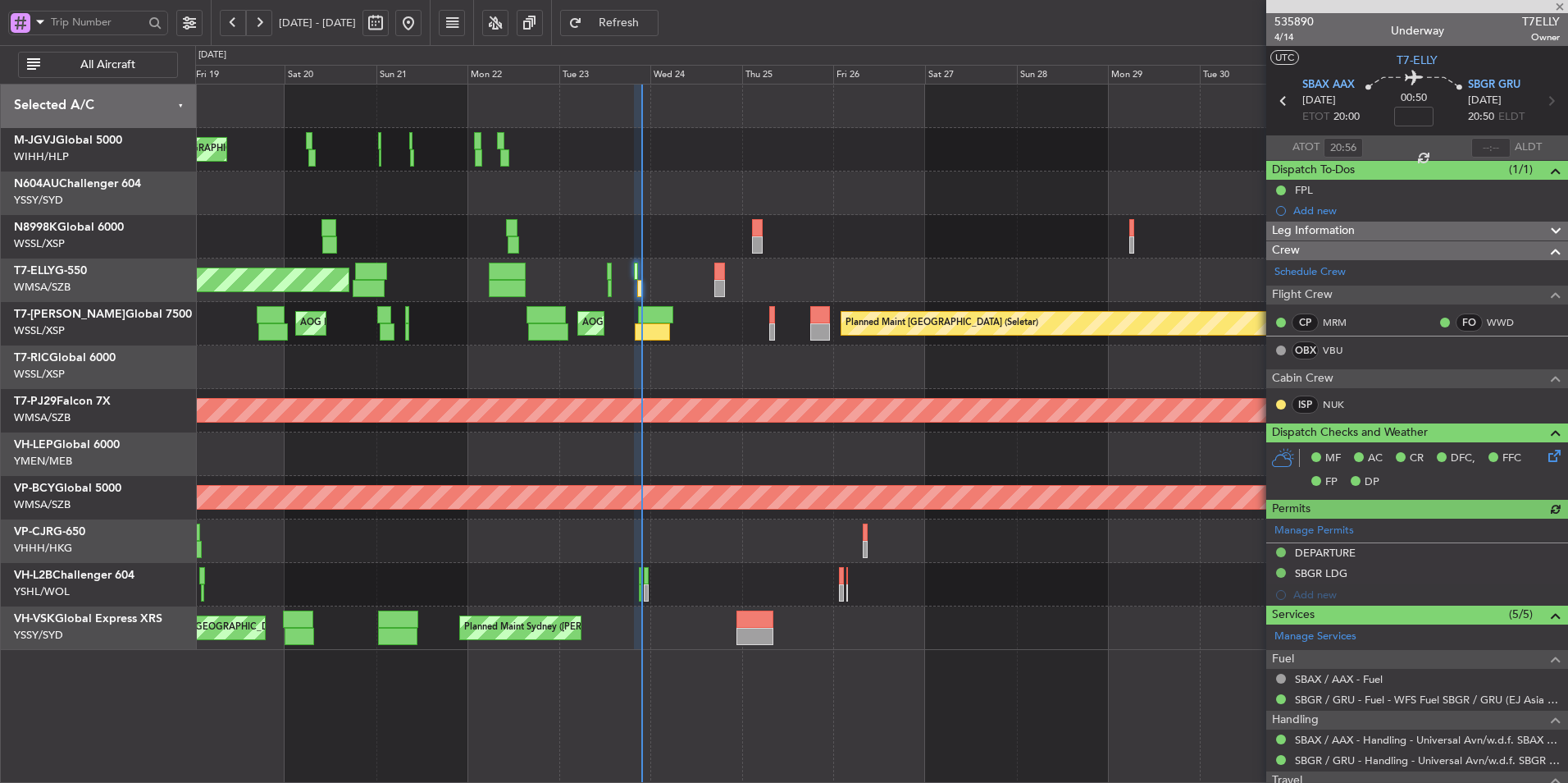
type input "Kennis Yau (KYA)"
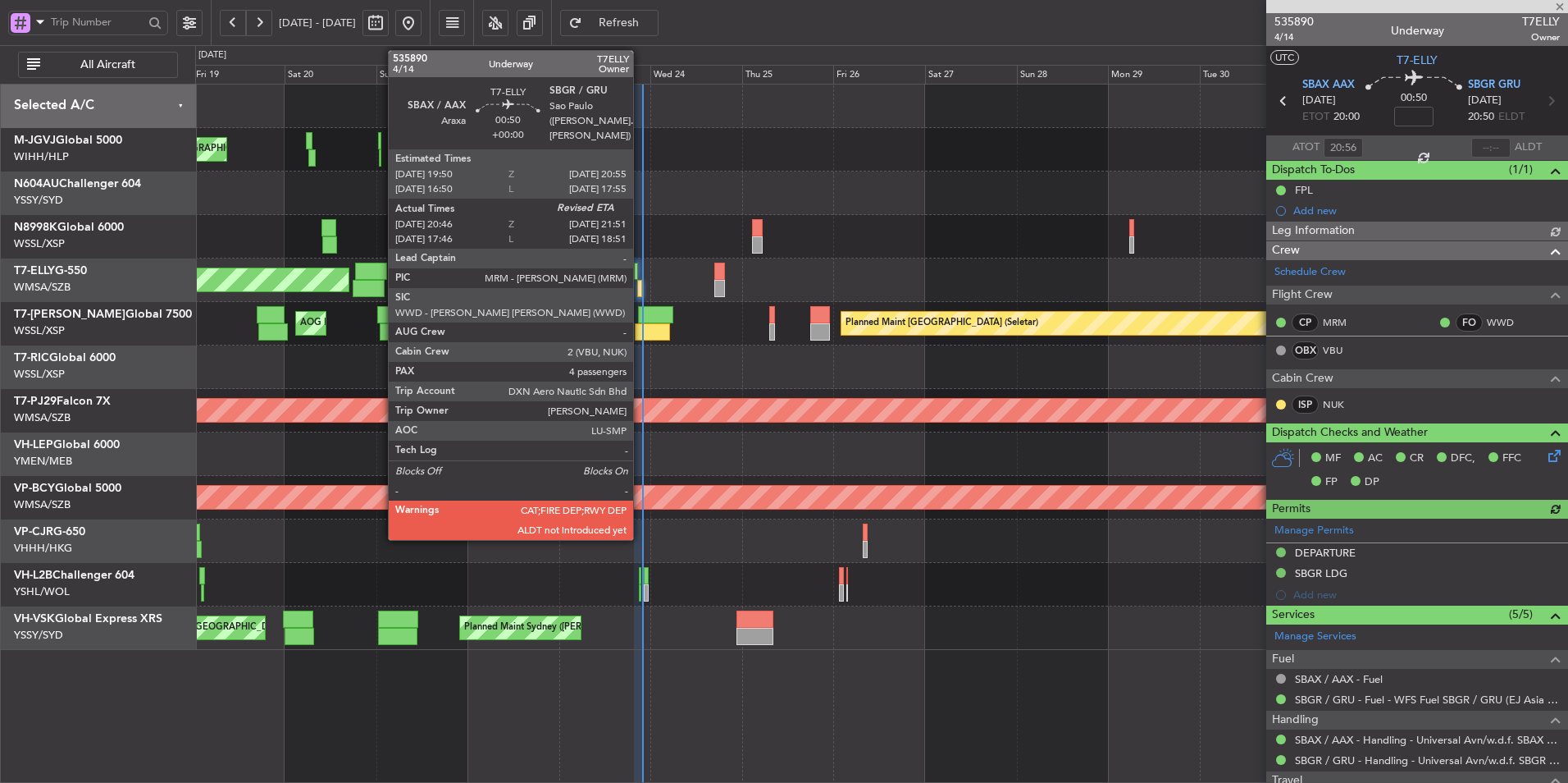
click at [640, 284] on div at bounding box center [640, 288] width 5 height 17
type input "Kennis Yau (KYA)"
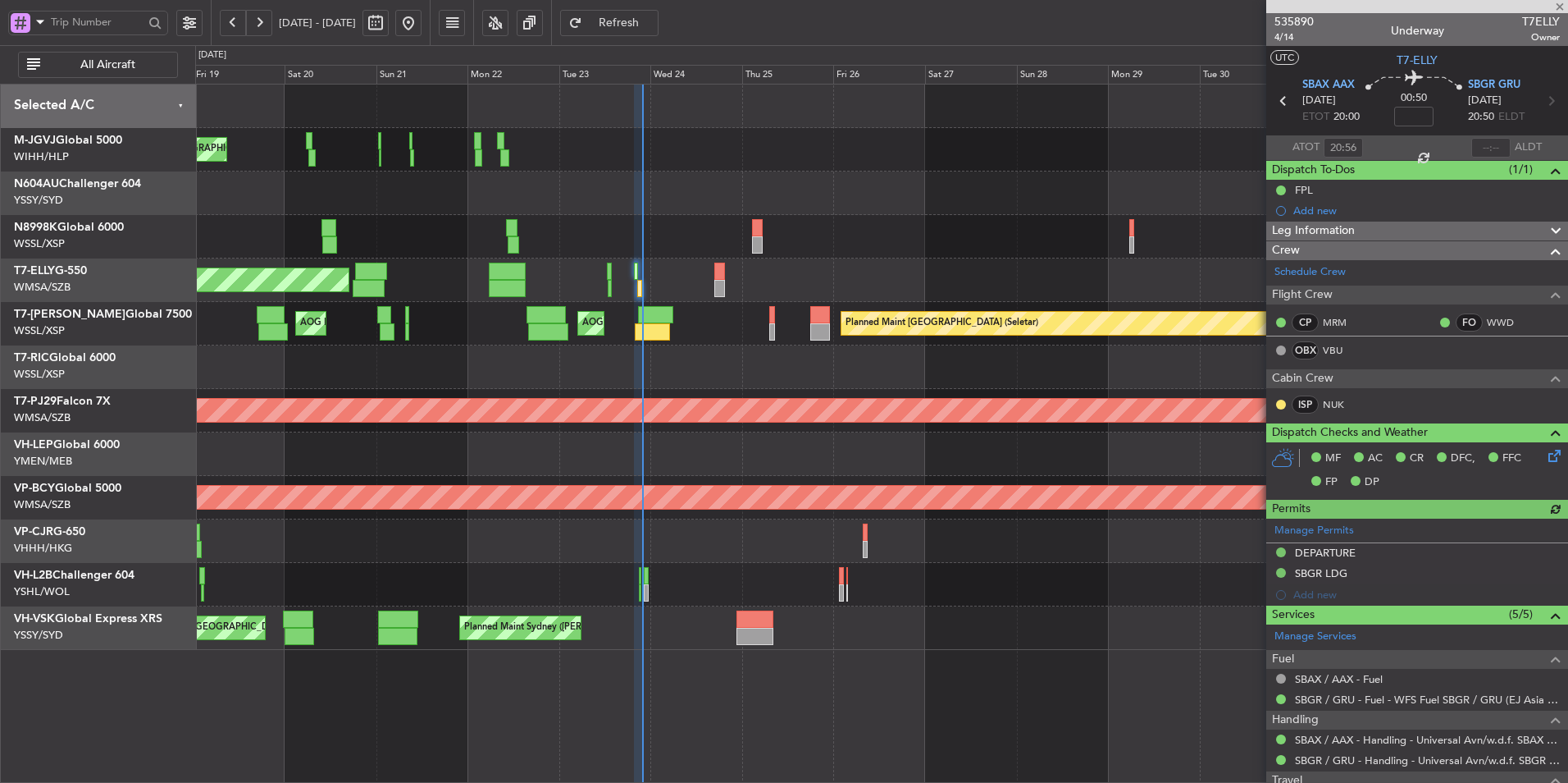
type input "Kennis Yau (KYA)"
click at [1479, 144] on input "text" at bounding box center [1491, 147] width 39 height 20
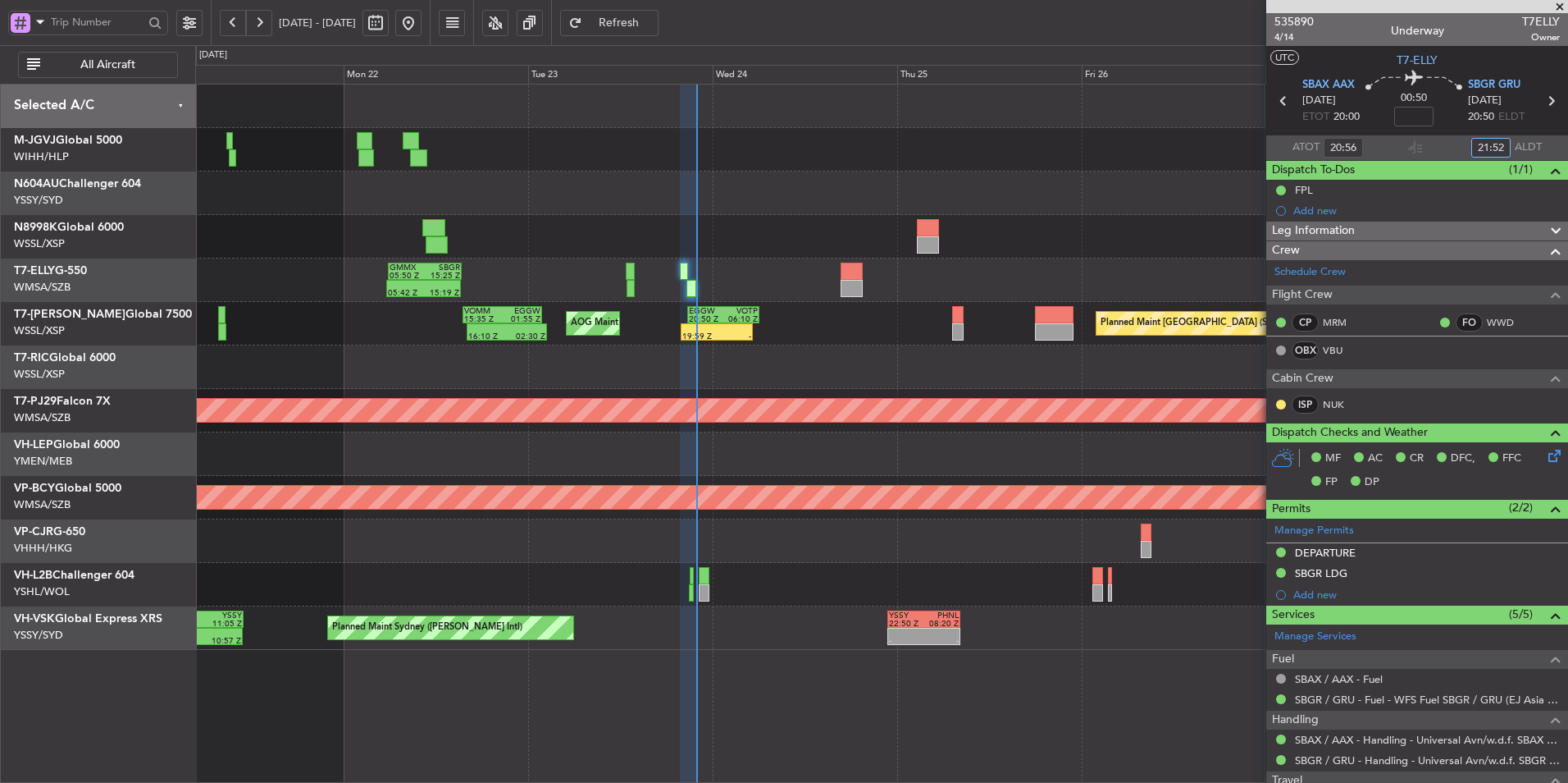
type input "21:52"
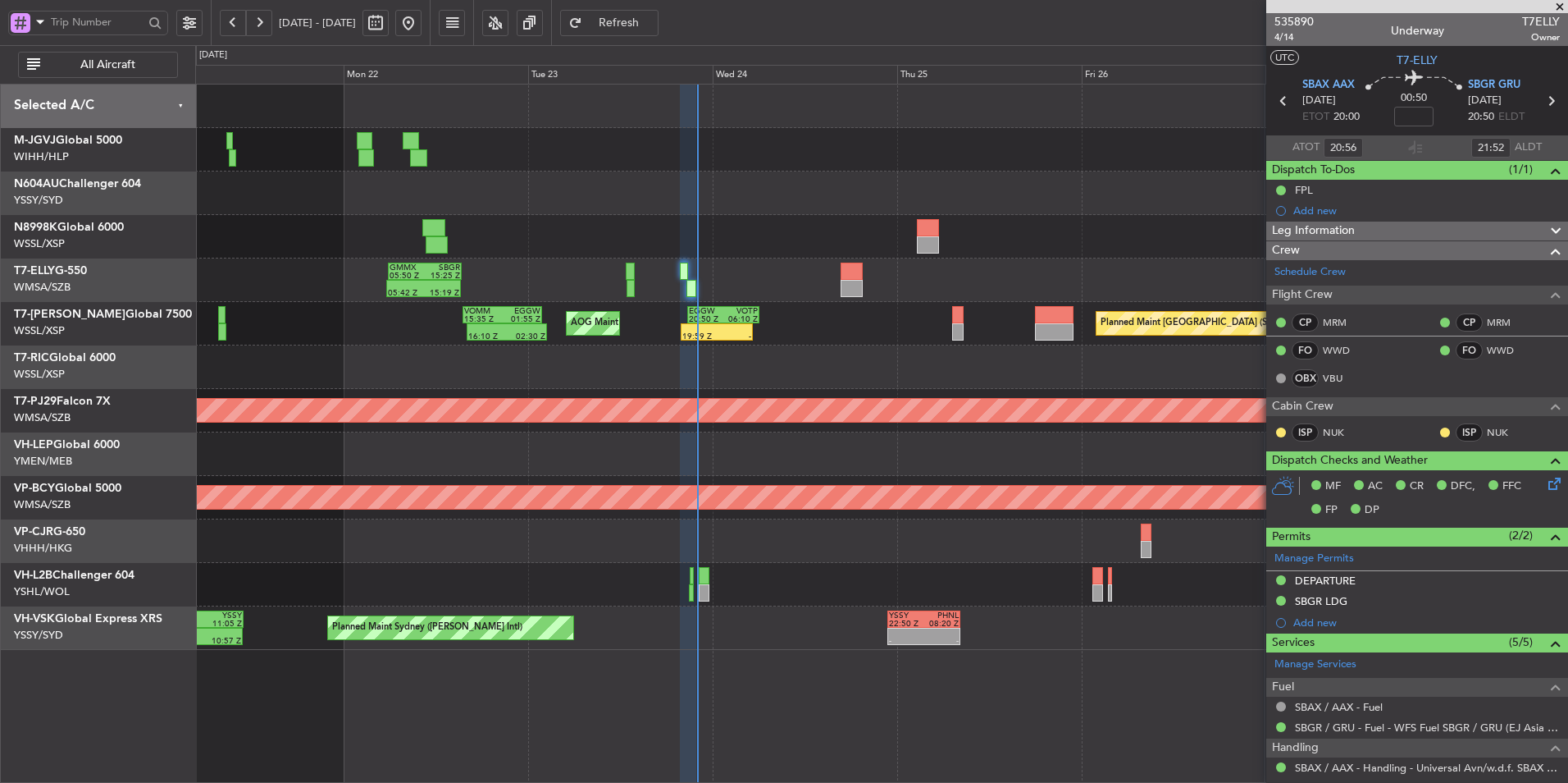
type input "Kennis Yau (KYA)"
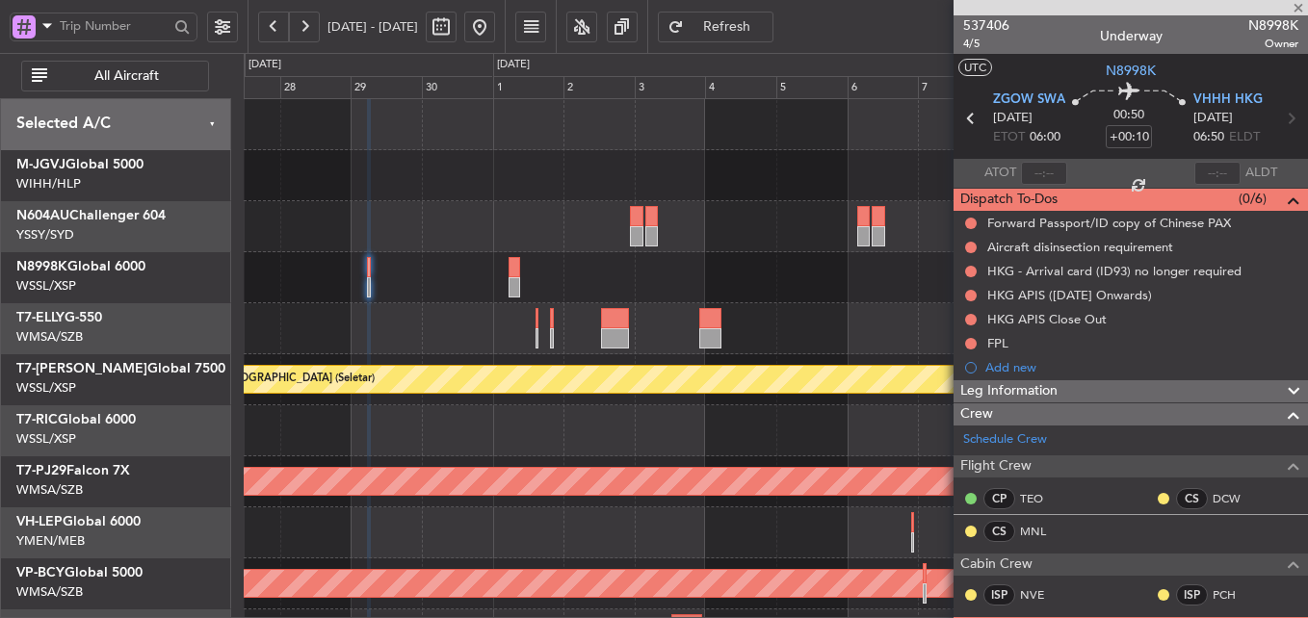
click at [495, 188] on div at bounding box center [775, 175] width 1063 height 51
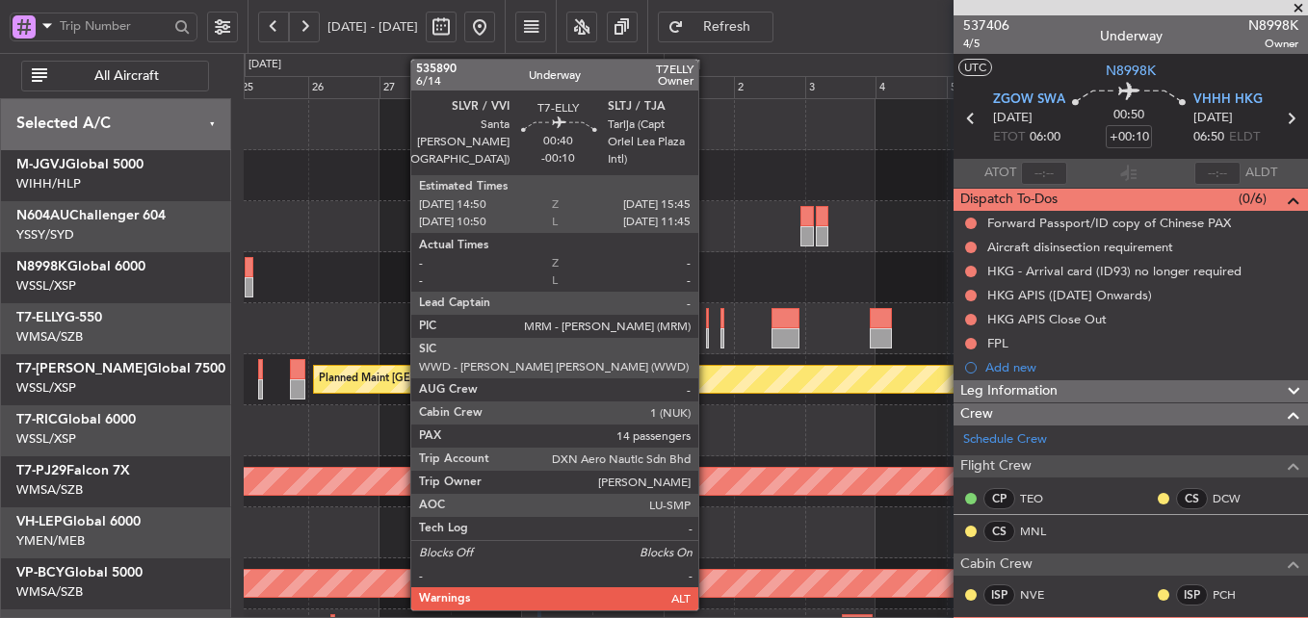
click at [707, 326] on div at bounding box center [707, 318] width 3 height 20
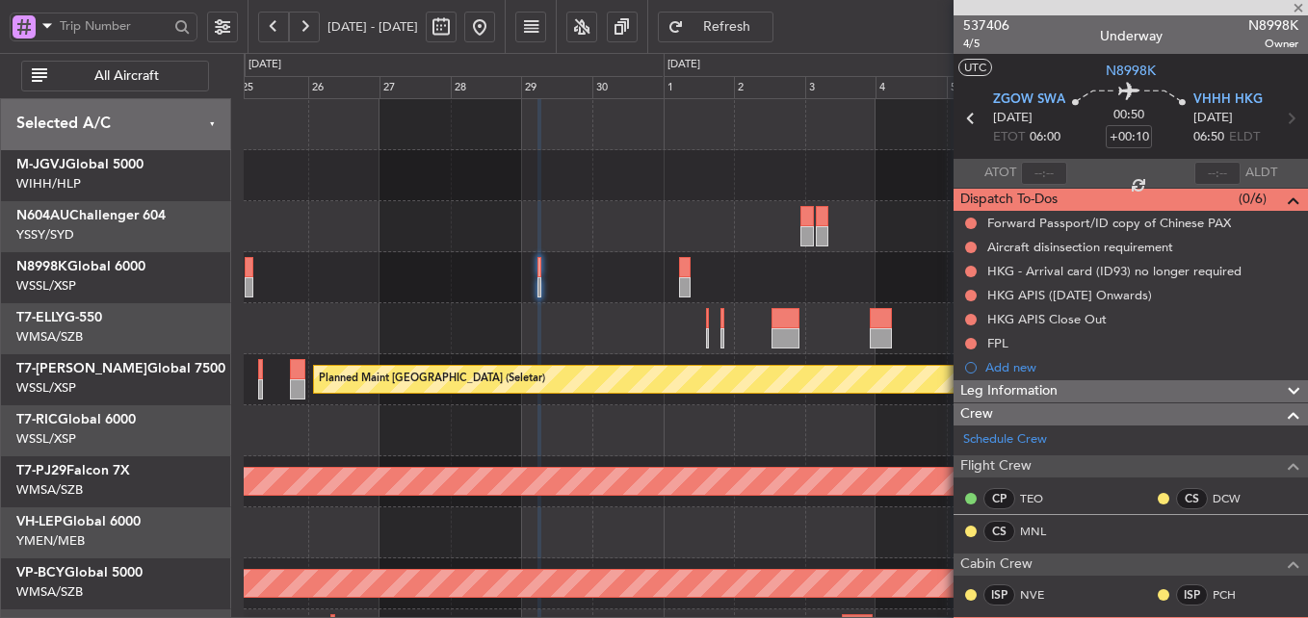
scroll to position [1, 0]
click at [624, 246] on div at bounding box center [775, 226] width 1063 height 51
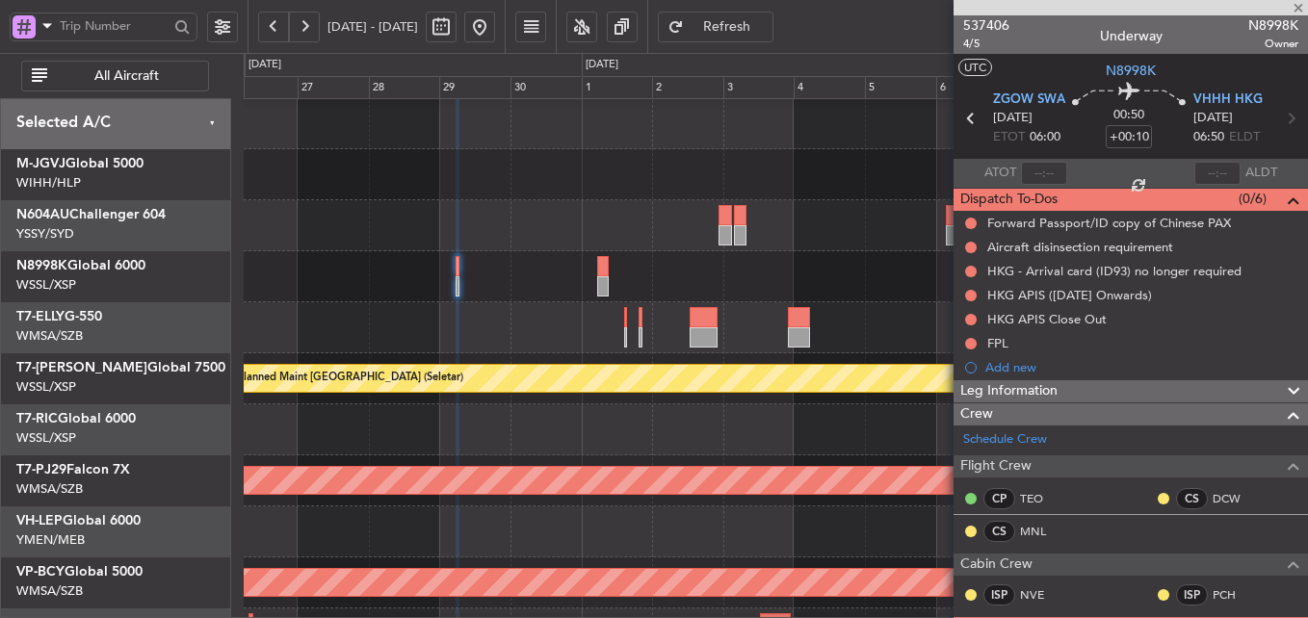
type input "-00:10"
type input "14"
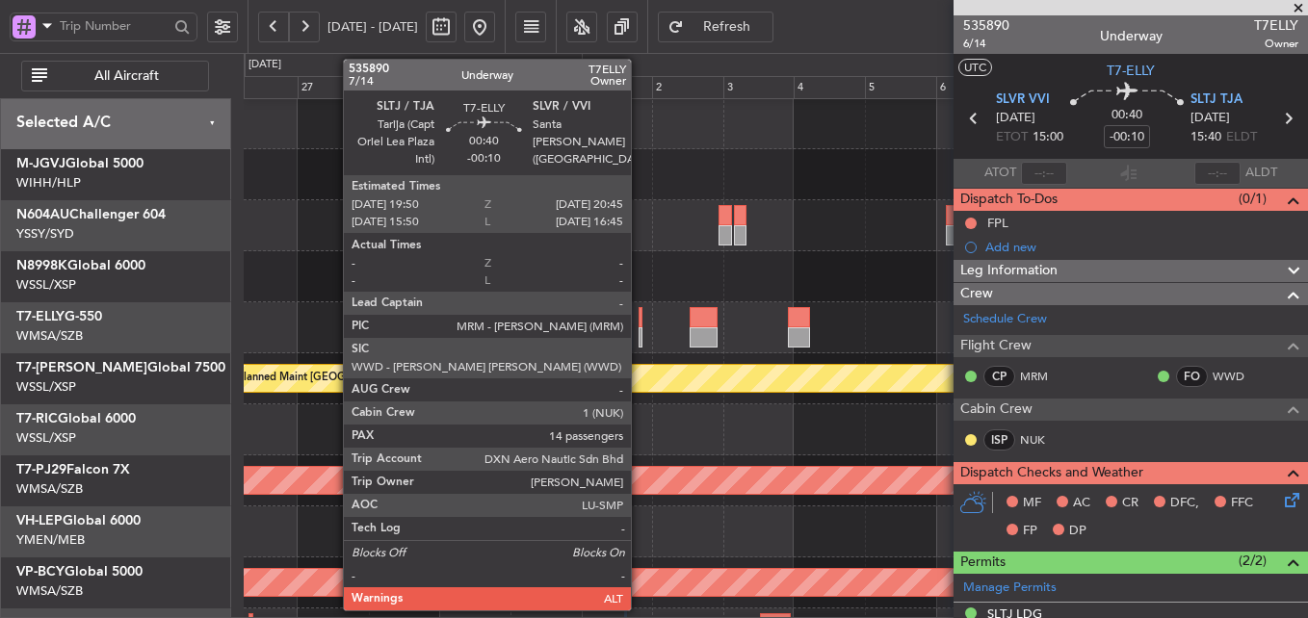
click at [640, 317] on div at bounding box center [640, 317] width 3 height 20
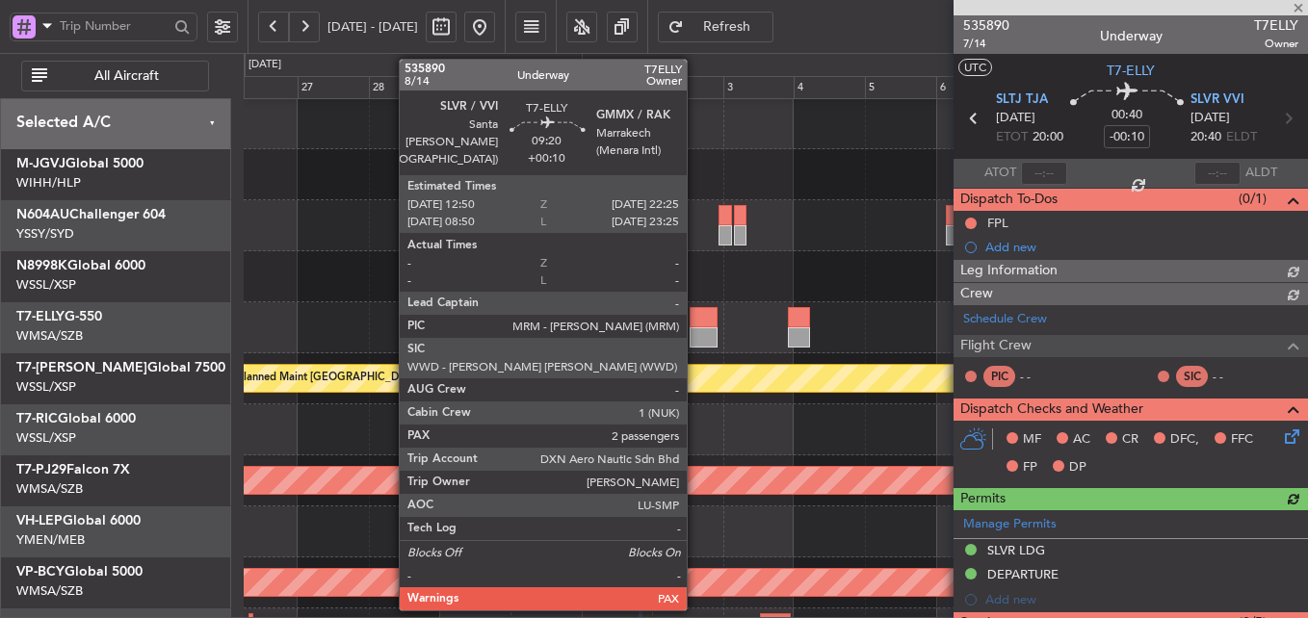
click at [695, 322] on div at bounding box center [704, 317] width 29 height 20
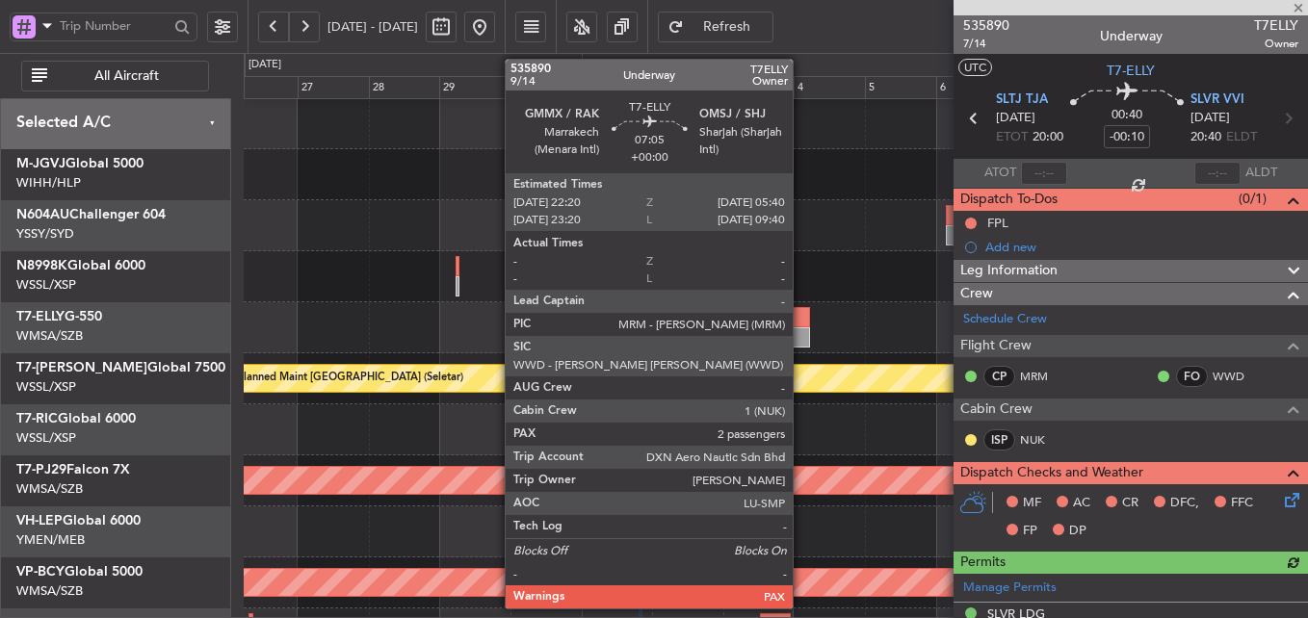
type input "+00:10"
type input "2"
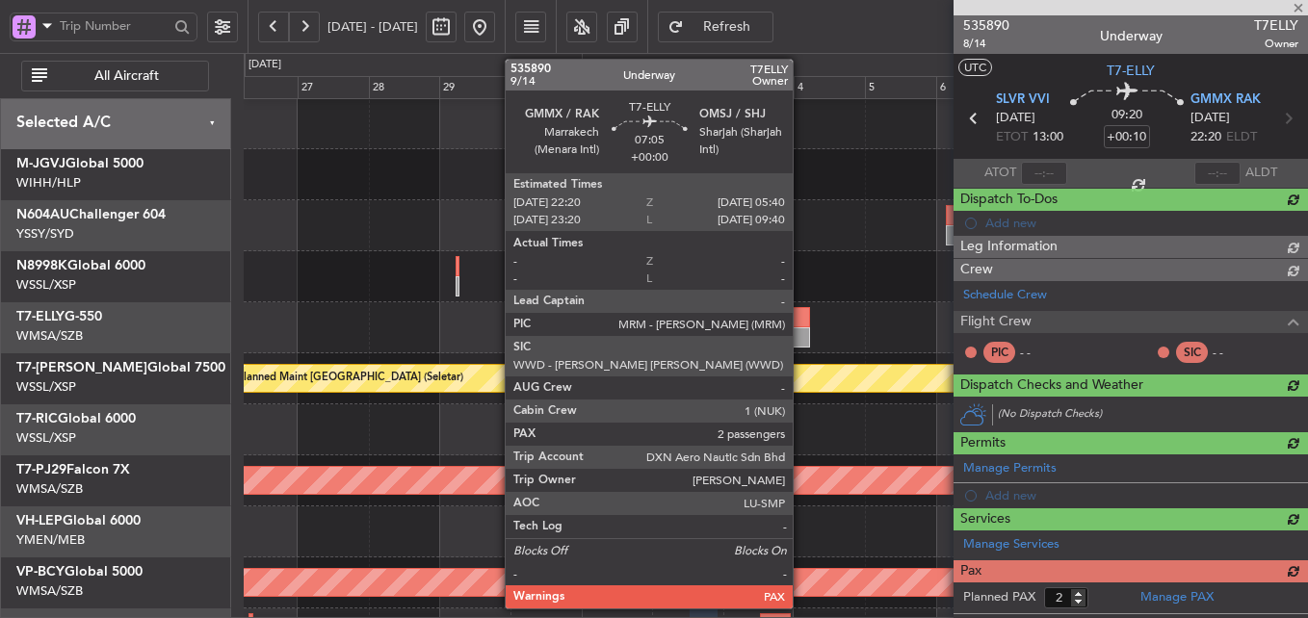
click at [801, 326] on div at bounding box center [799, 317] width 22 height 20
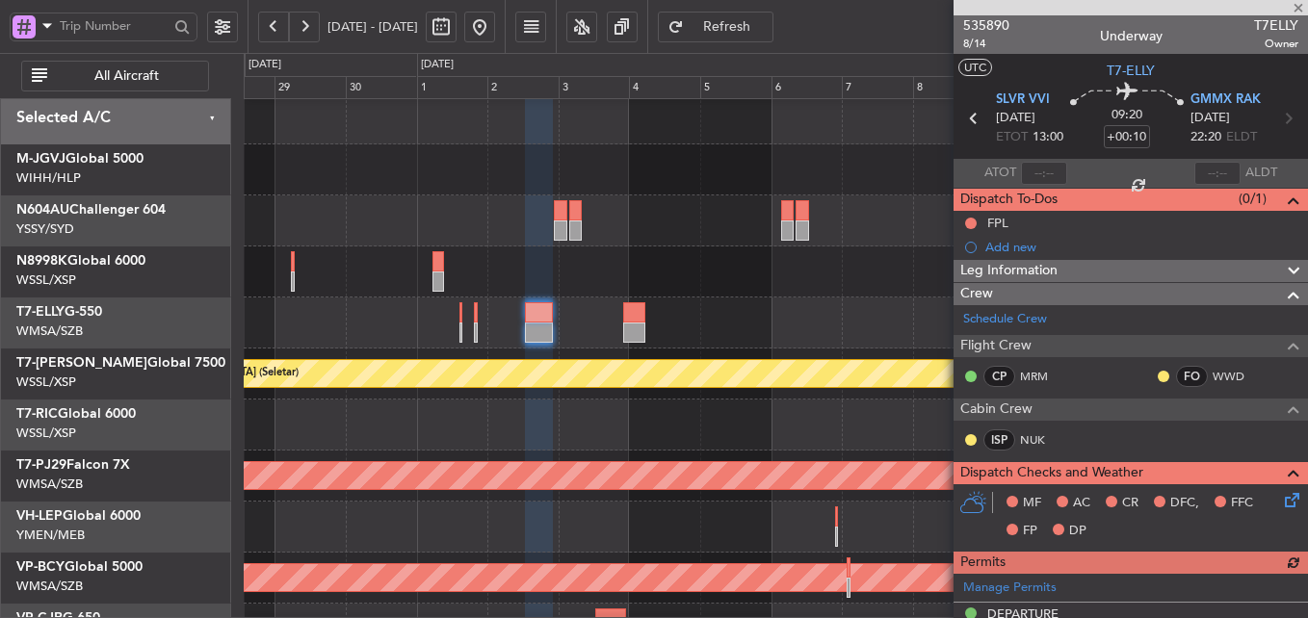
click at [661, 312] on div at bounding box center [775, 323] width 1063 height 51
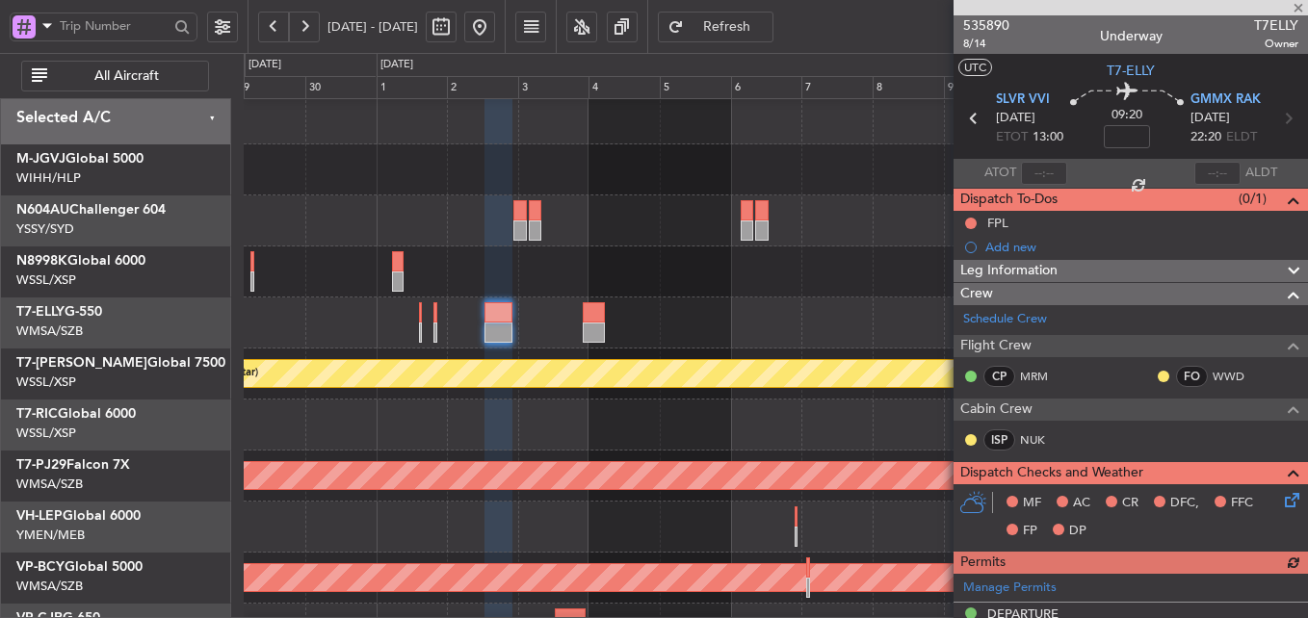
click at [582, 316] on div at bounding box center [775, 323] width 1063 height 51
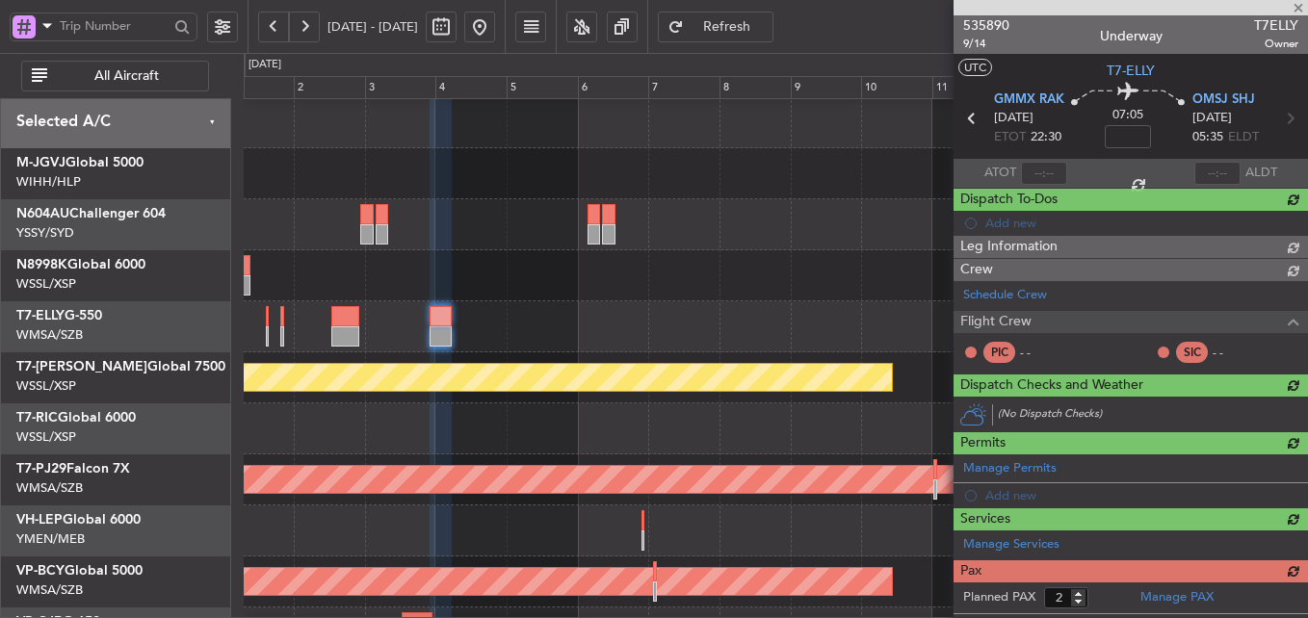
click at [448, 314] on div at bounding box center [775, 326] width 1063 height 51
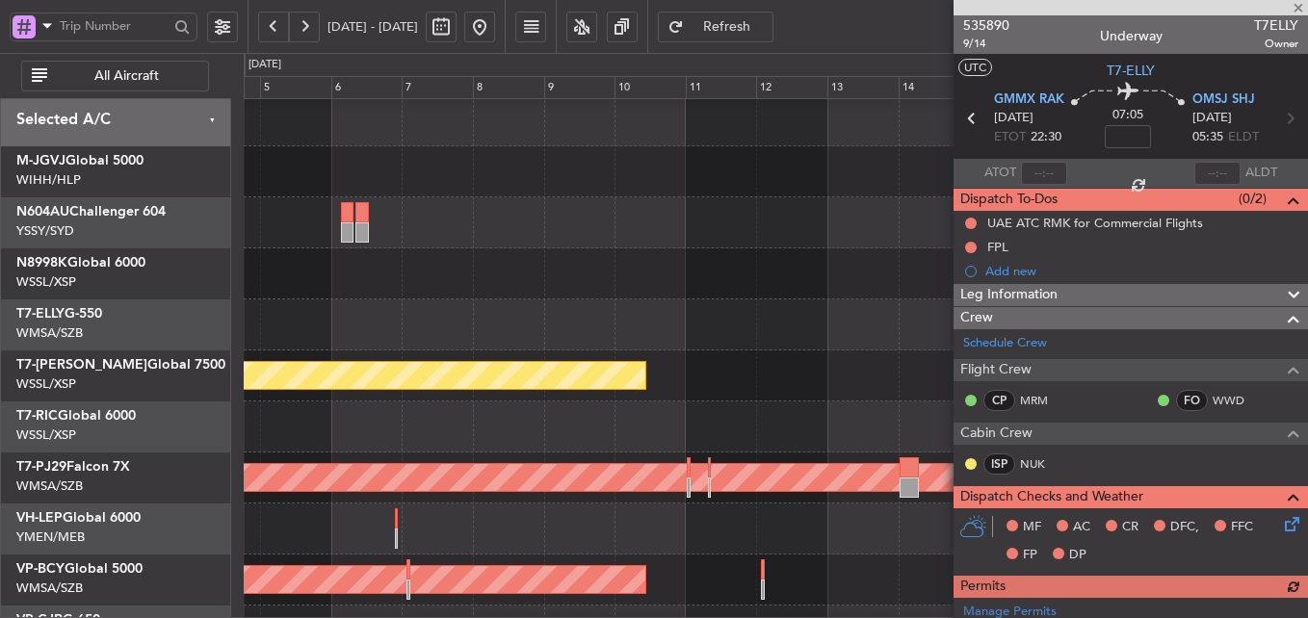
scroll to position [3, 0]
click at [445, 319] on div at bounding box center [775, 325] width 1063 height 51
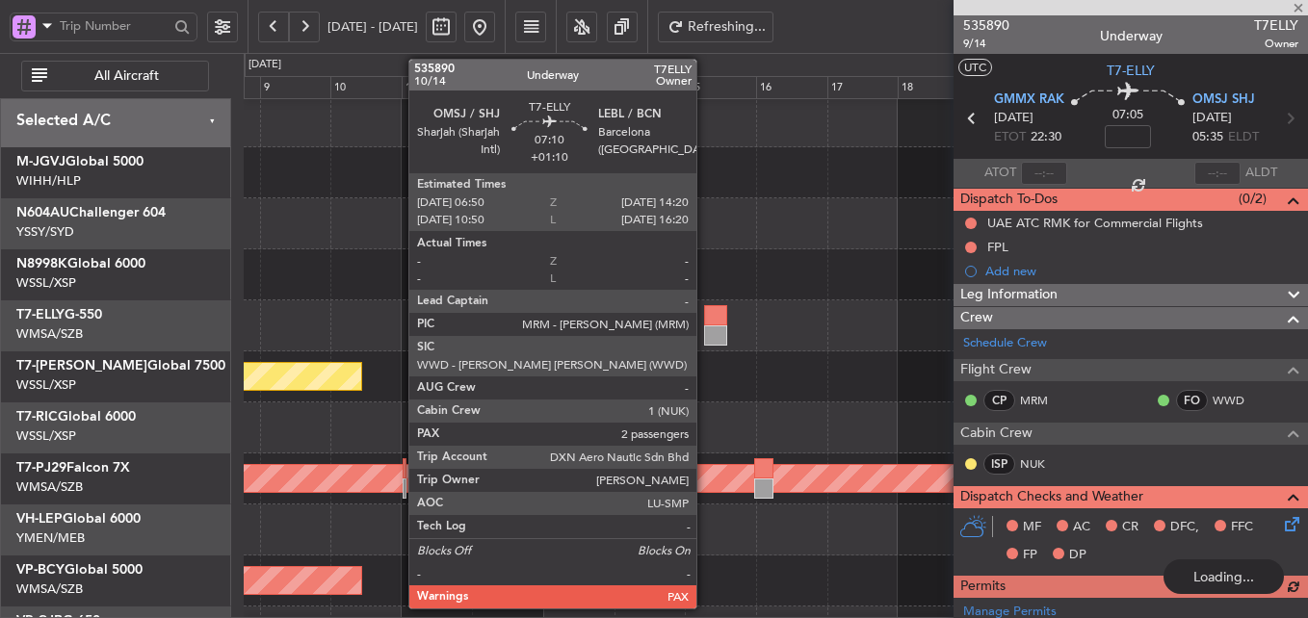
click at [705, 321] on div at bounding box center [715, 315] width 23 height 20
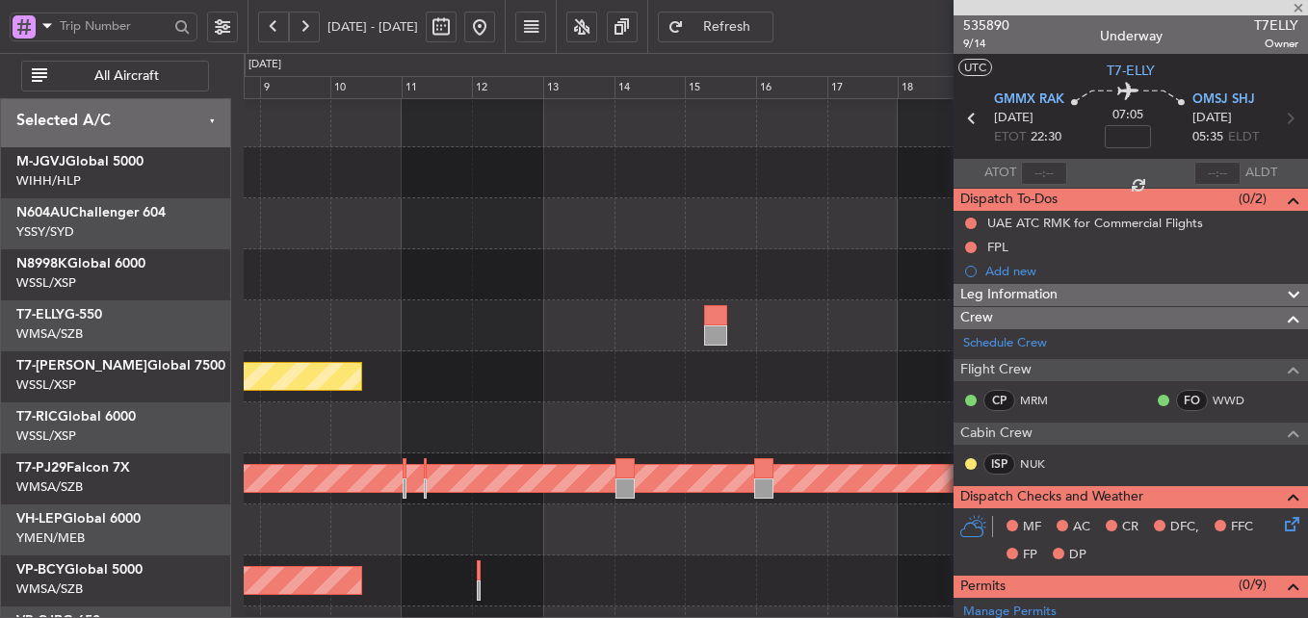
click at [581, 282] on div at bounding box center [775, 274] width 1063 height 51
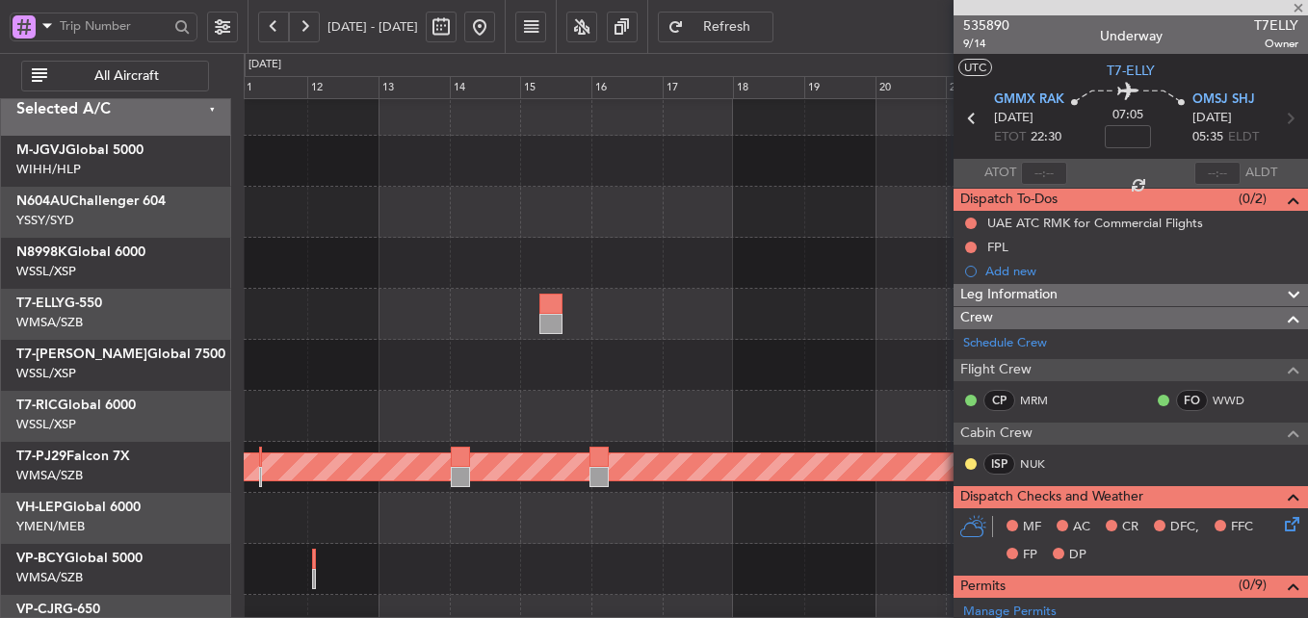
type input "+01:10"
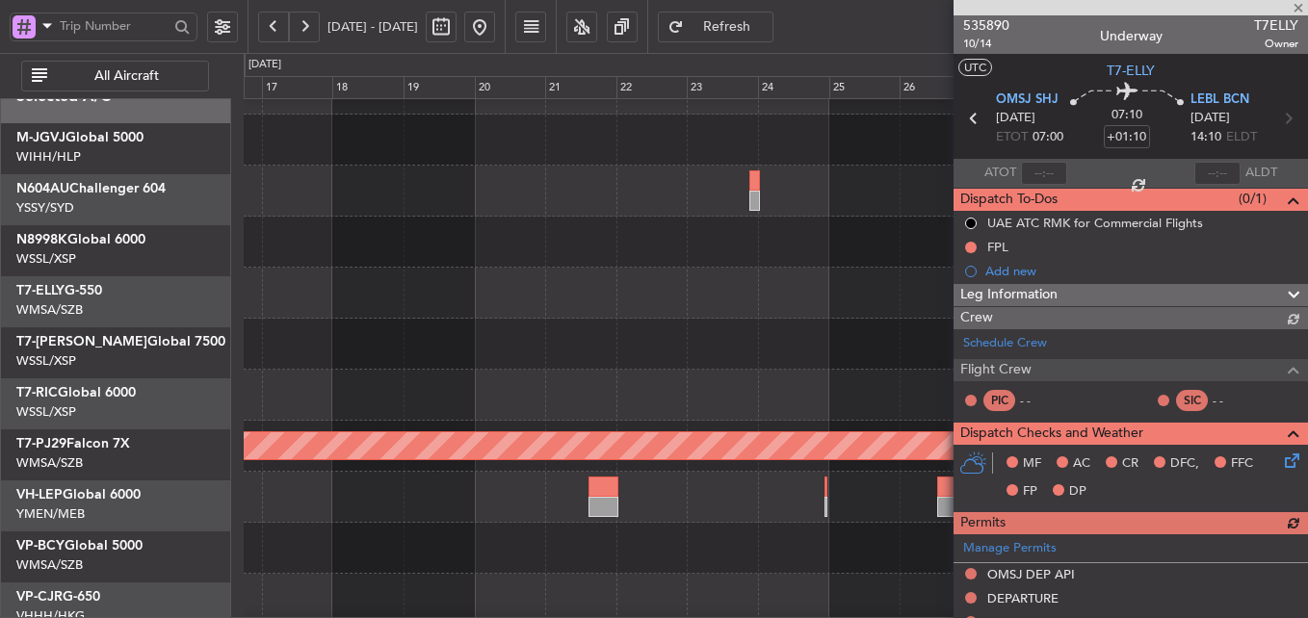
click at [416, 262] on div at bounding box center [775, 242] width 1063 height 51
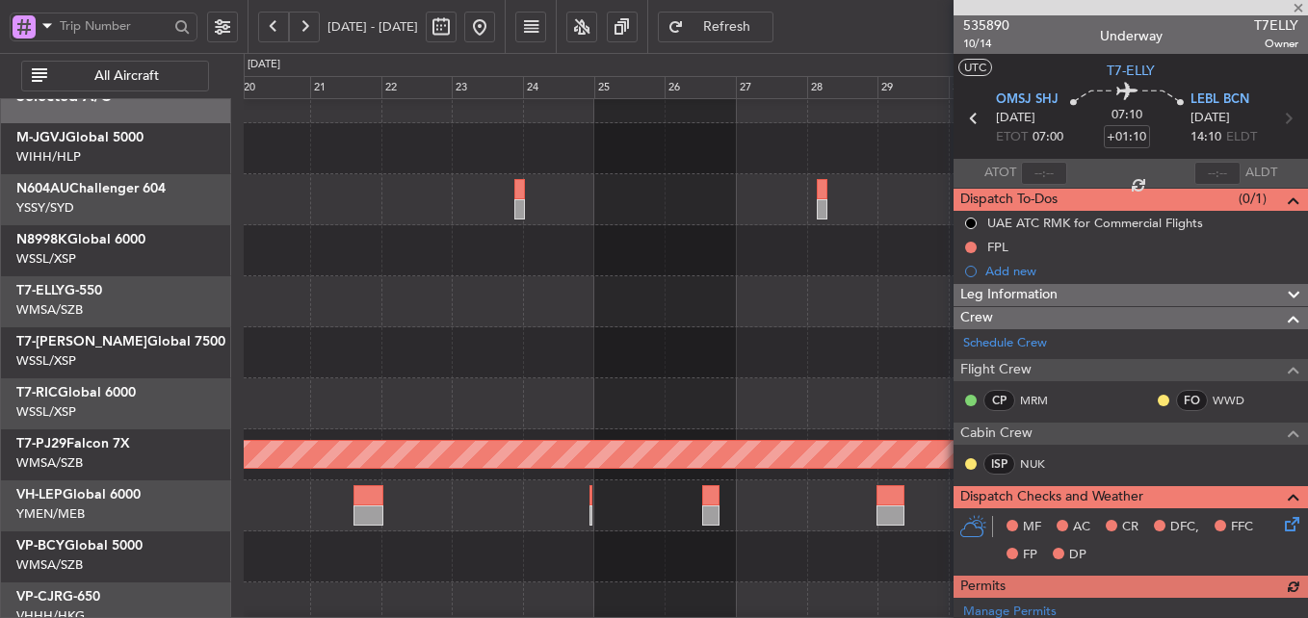
click at [394, 263] on div at bounding box center [775, 250] width 1063 height 51
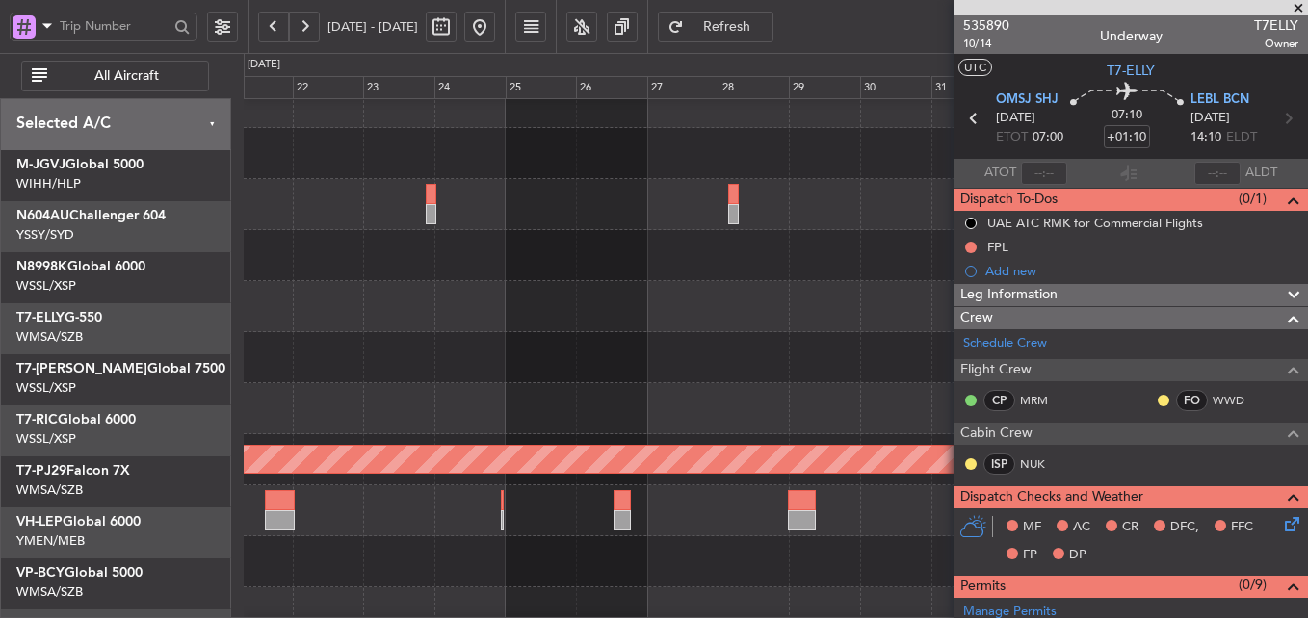
scroll to position [22, 0]
